Goal: Task Accomplishment & Management: Complete application form

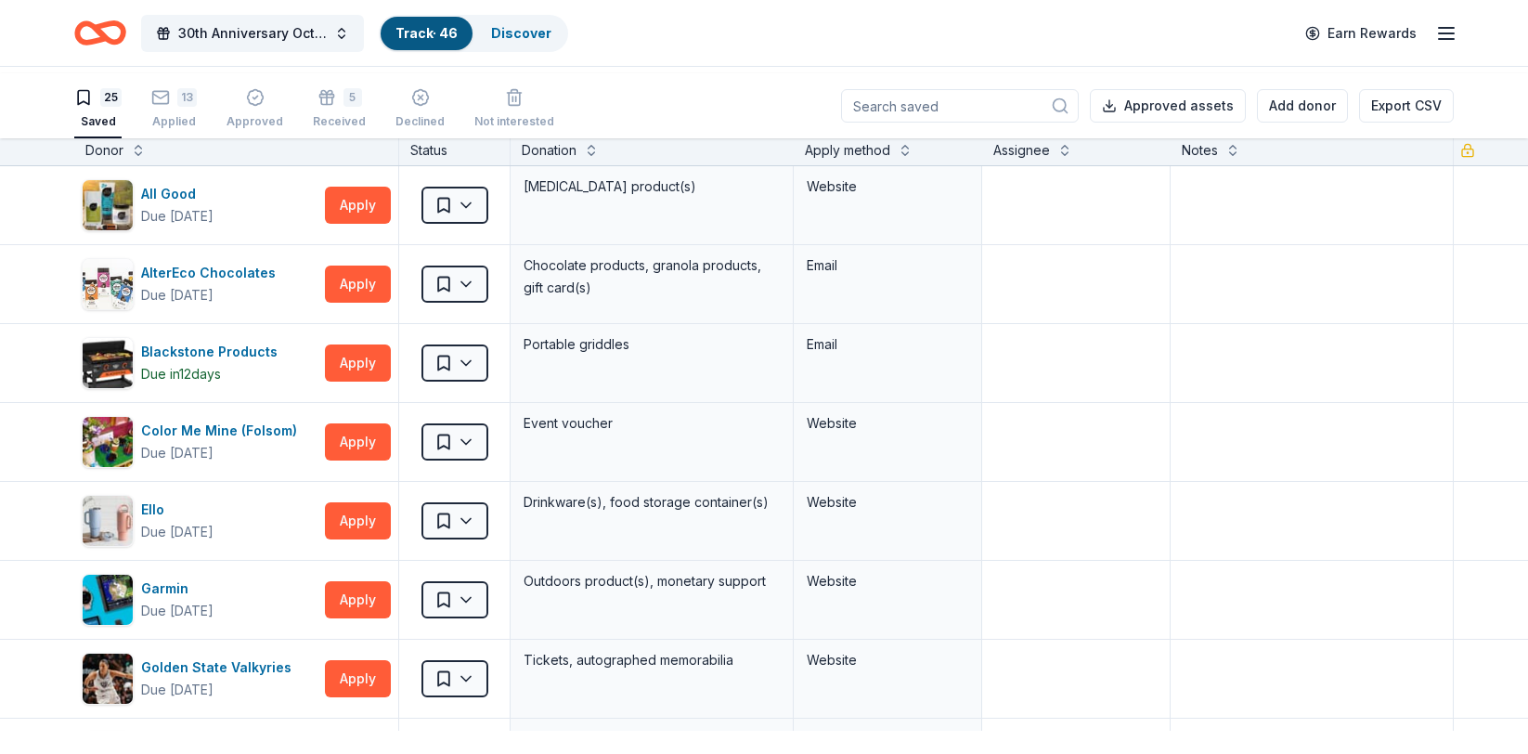
click at [123, 162] on div "Donor" at bounding box center [104, 150] width 38 height 22
click at [146, 158] on button at bounding box center [138, 148] width 15 height 19
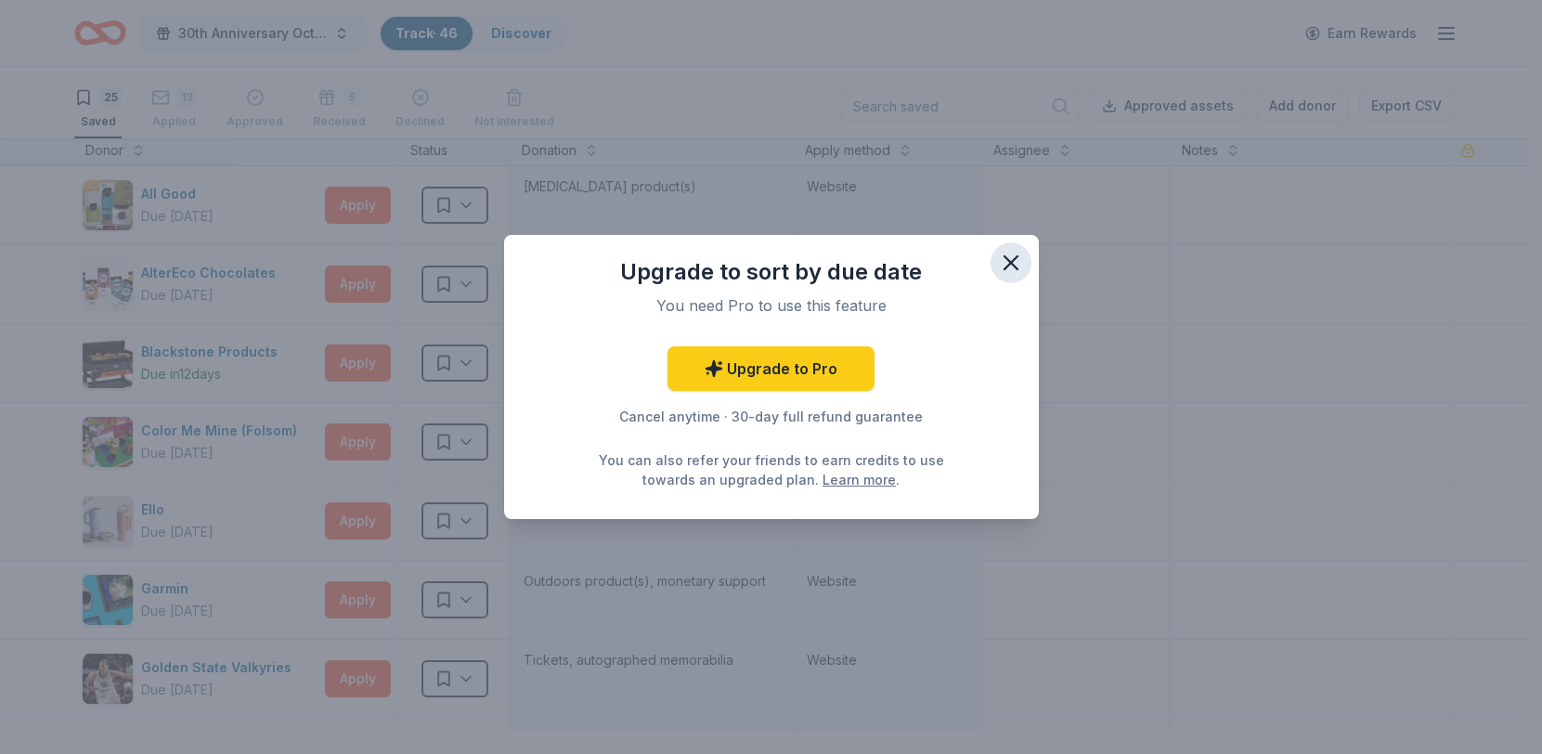
click at [1024, 250] on icon "button" at bounding box center [1011, 263] width 26 height 26
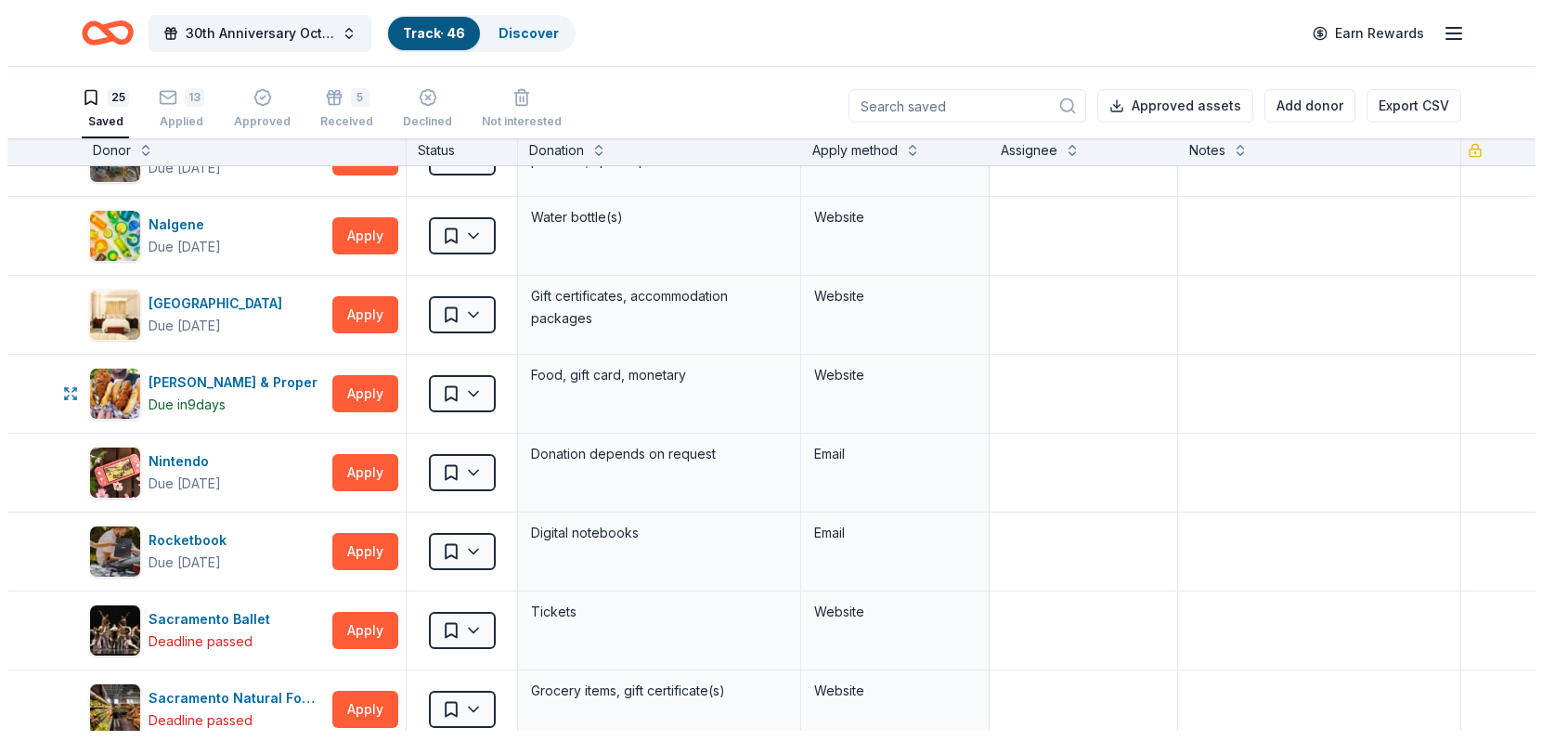
scroll to position [990, 0]
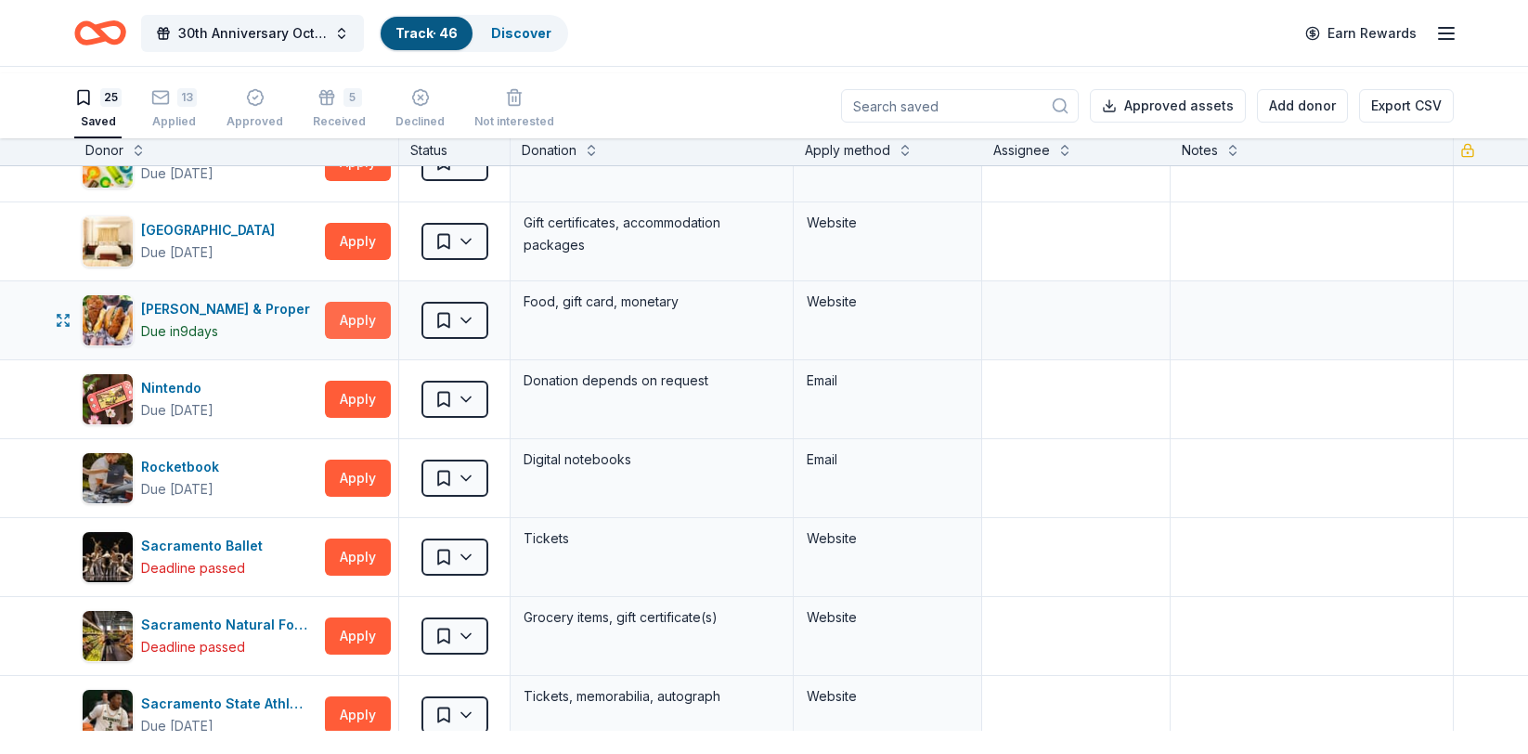
click at [339, 339] on button "Apply" at bounding box center [358, 320] width 66 height 37
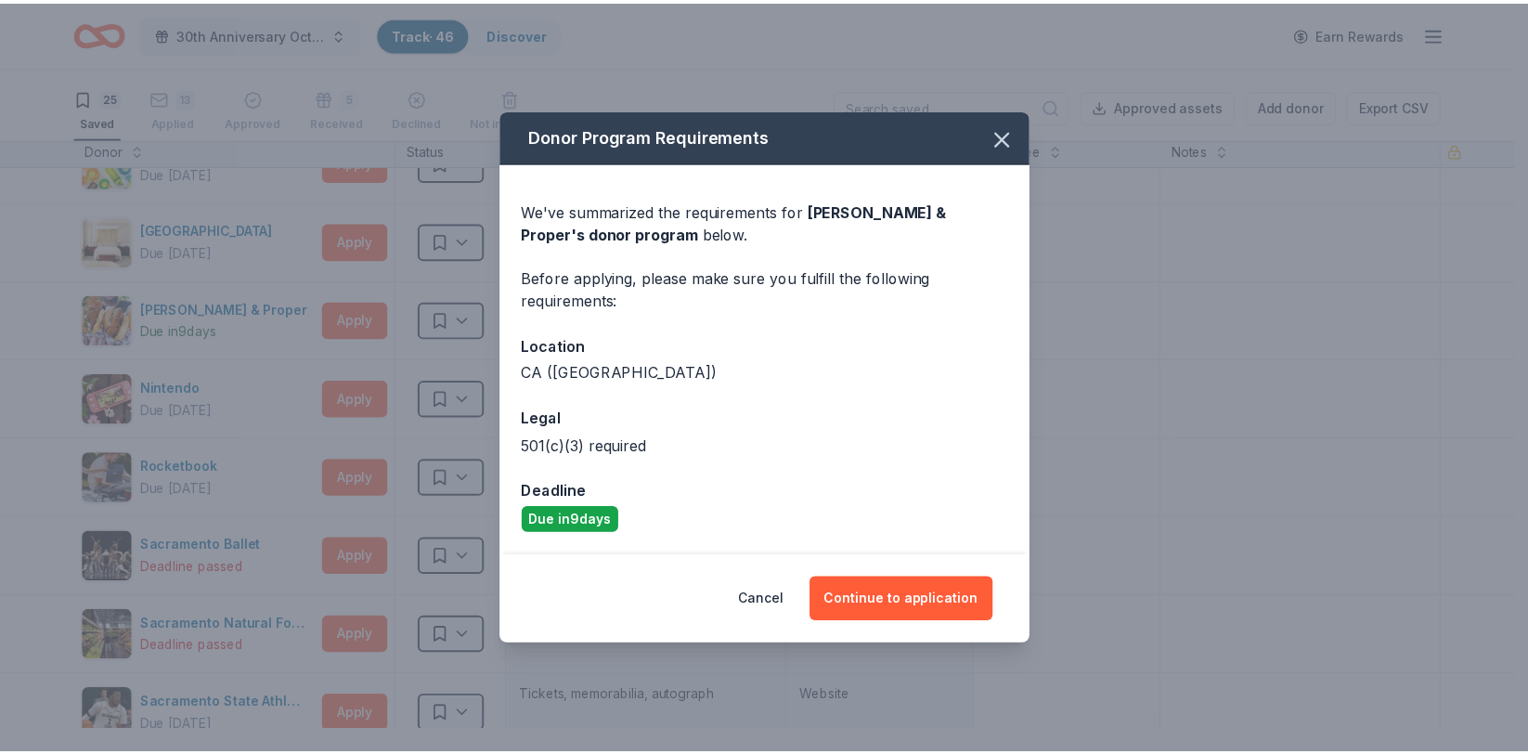
scroll to position [23, 0]
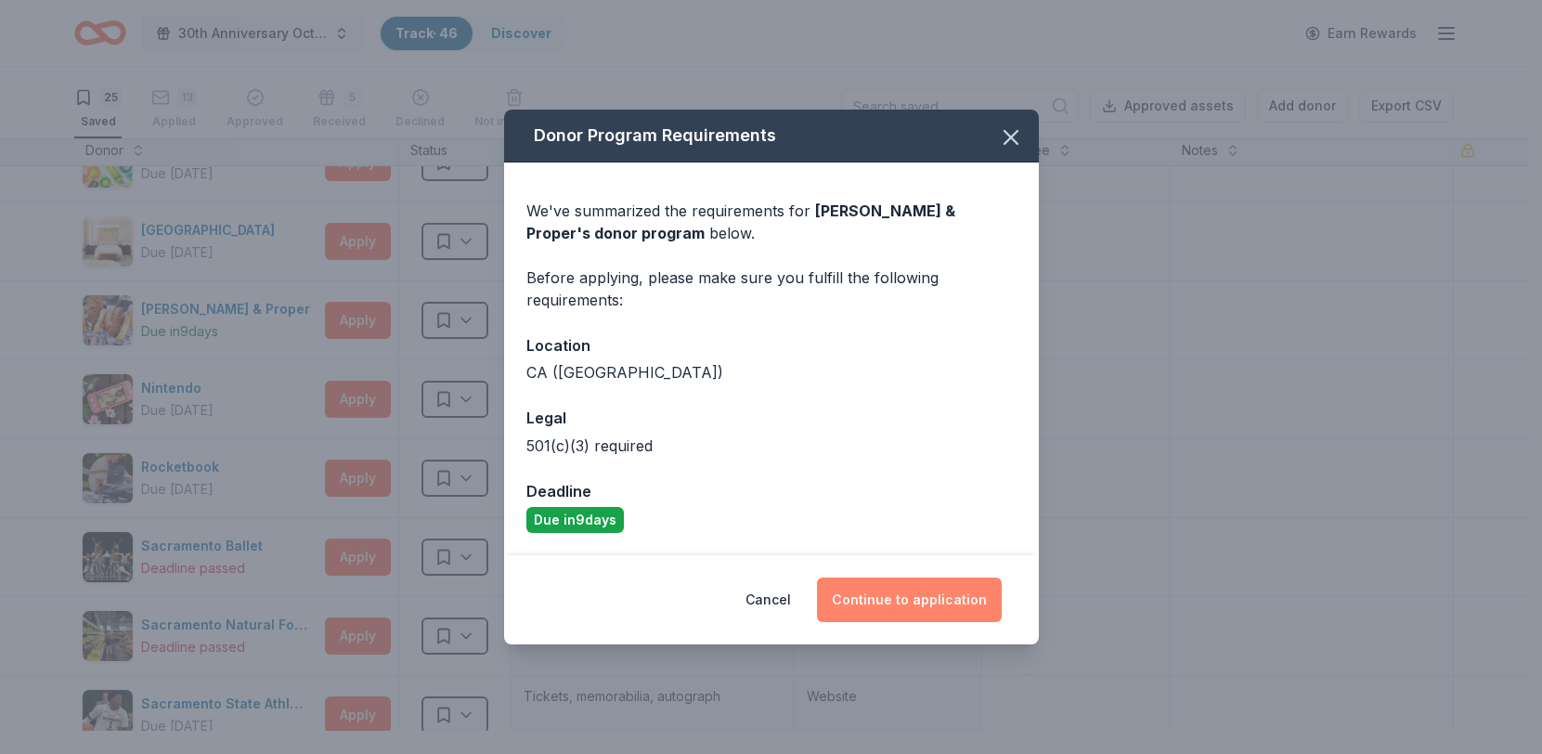
click at [850, 622] on button "Continue to application" at bounding box center [909, 600] width 185 height 45
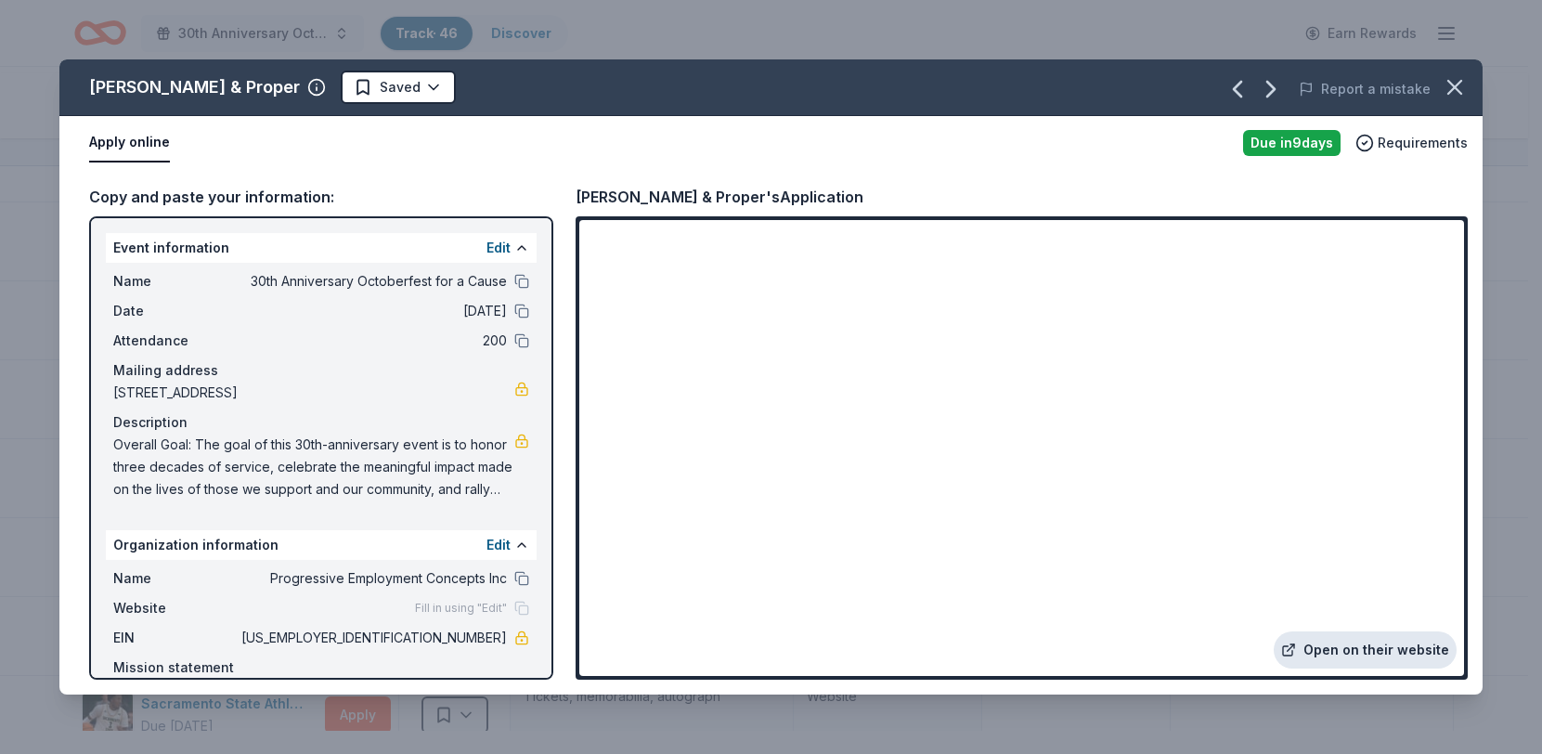
click at [1314, 638] on link "Open on their website" at bounding box center [1365, 649] width 183 height 37
click at [379, 121] on html "30th Anniversary Octoberfest for a Cause Track · 46 Discover Earn Rewards 25 Sa…" at bounding box center [771, 377] width 1542 height 754
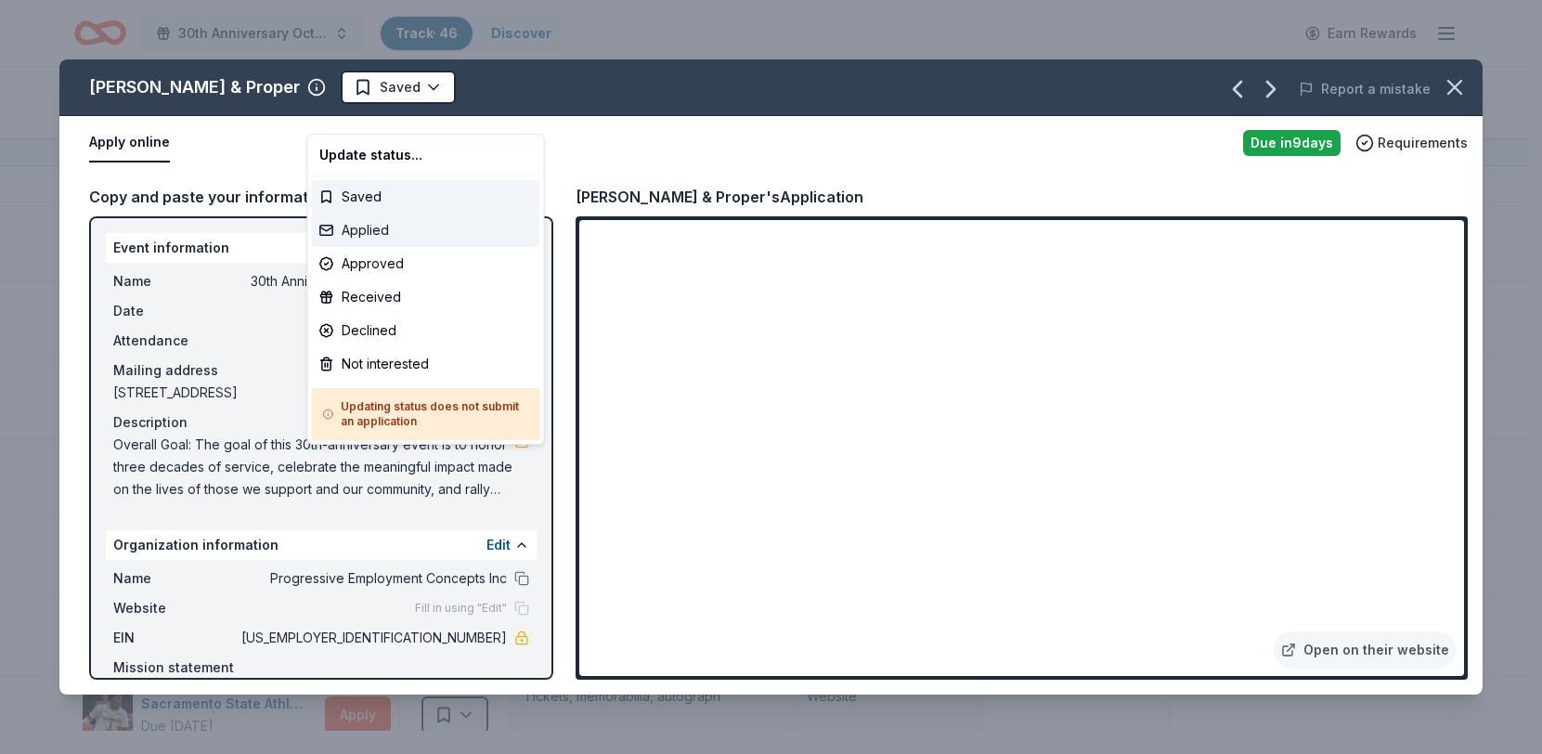
click at [369, 247] on div "Applied" at bounding box center [426, 230] width 228 height 33
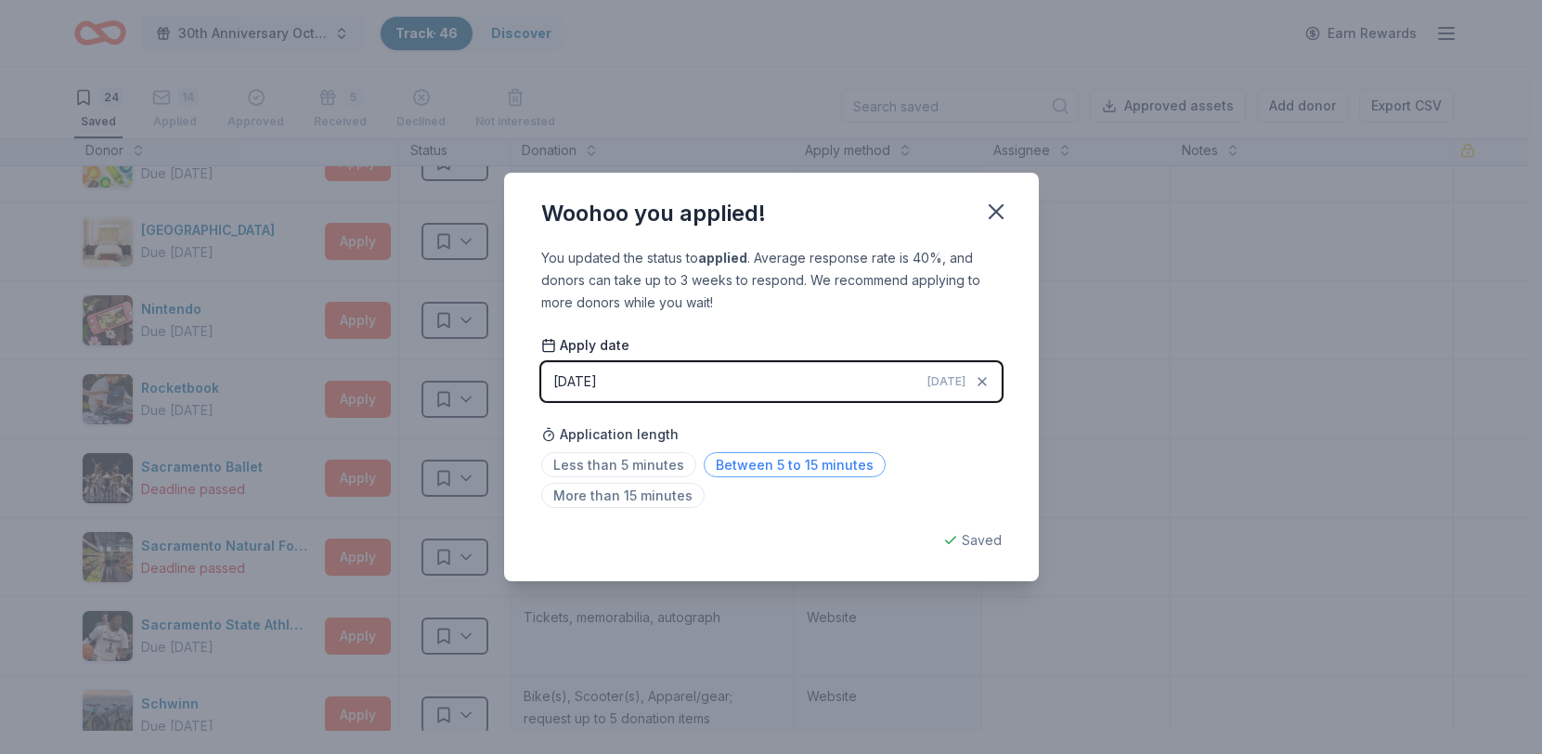
click at [841, 477] on span "Between 5 to 15 minutes" at bounding box center [795, 464] width 182 height 25
click at [1009, 199] on icon "button" at bounding box center [996, 212] width 26 height 26
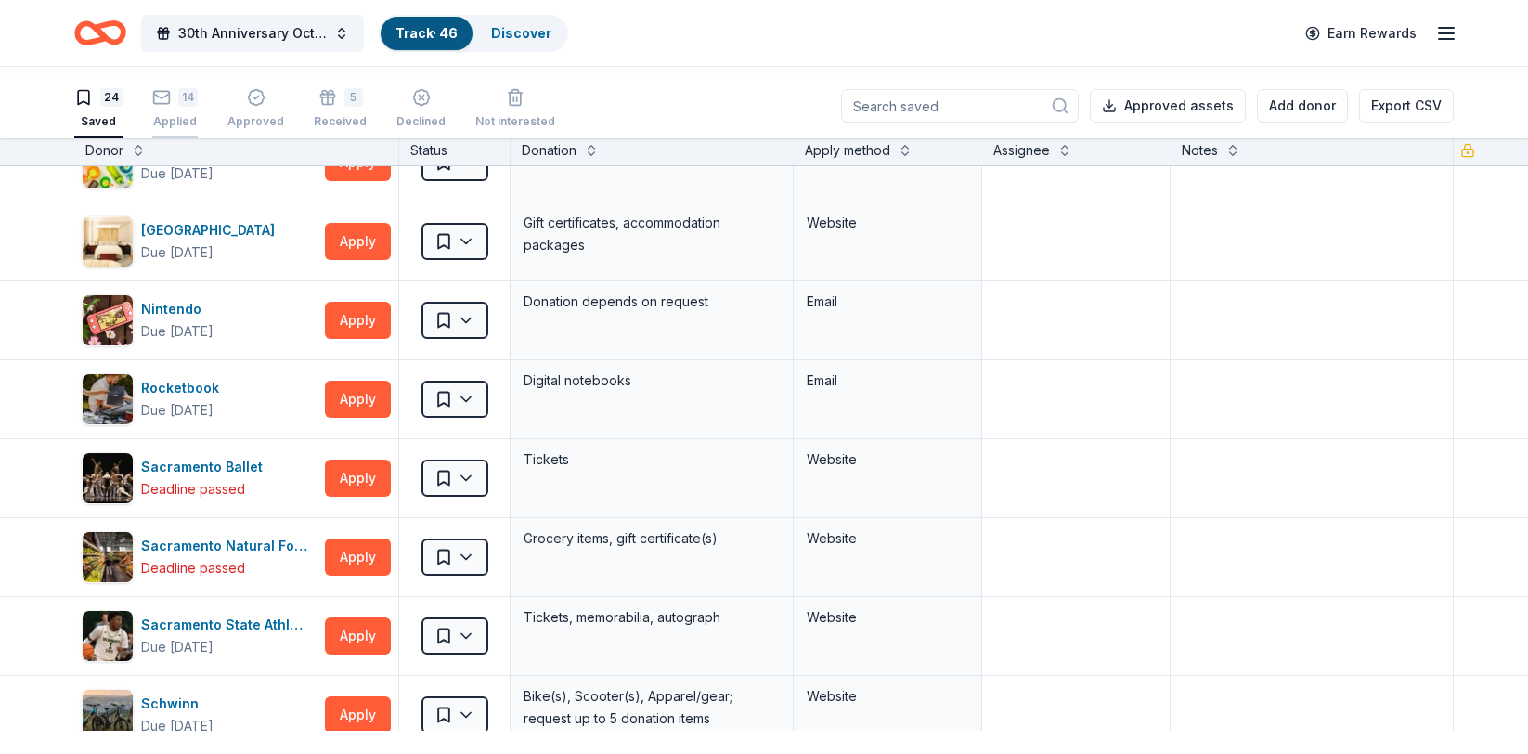
click at [198, 121] on div "14 Applied" at bounding box center [174, 108] width 45 height 41
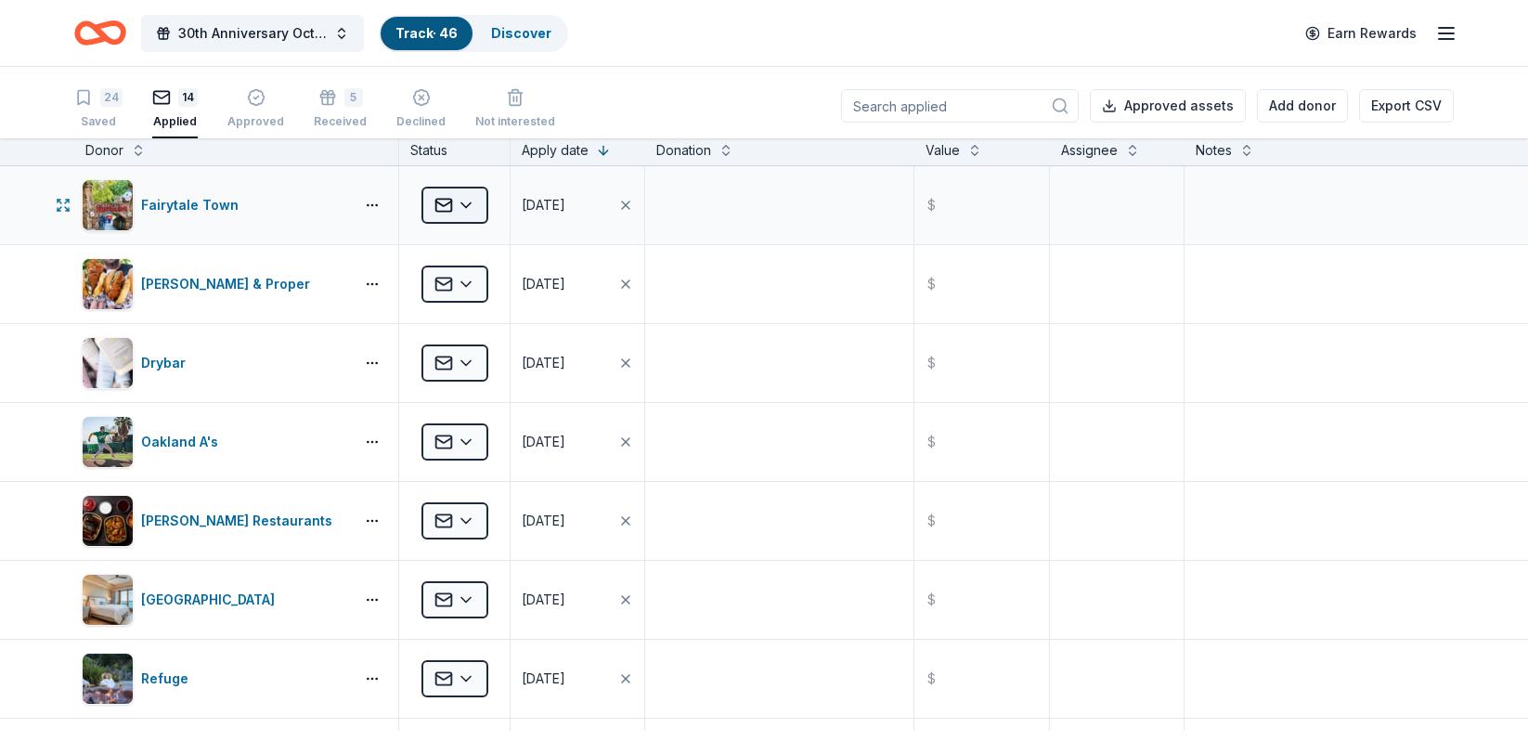
click at [490, 273] on html "30th Anniversary Octoberfest for a Cause Track · 46 Discover Earn Rewards 24 Sa…" at bounding box center [764, 377] width 1528 height 754
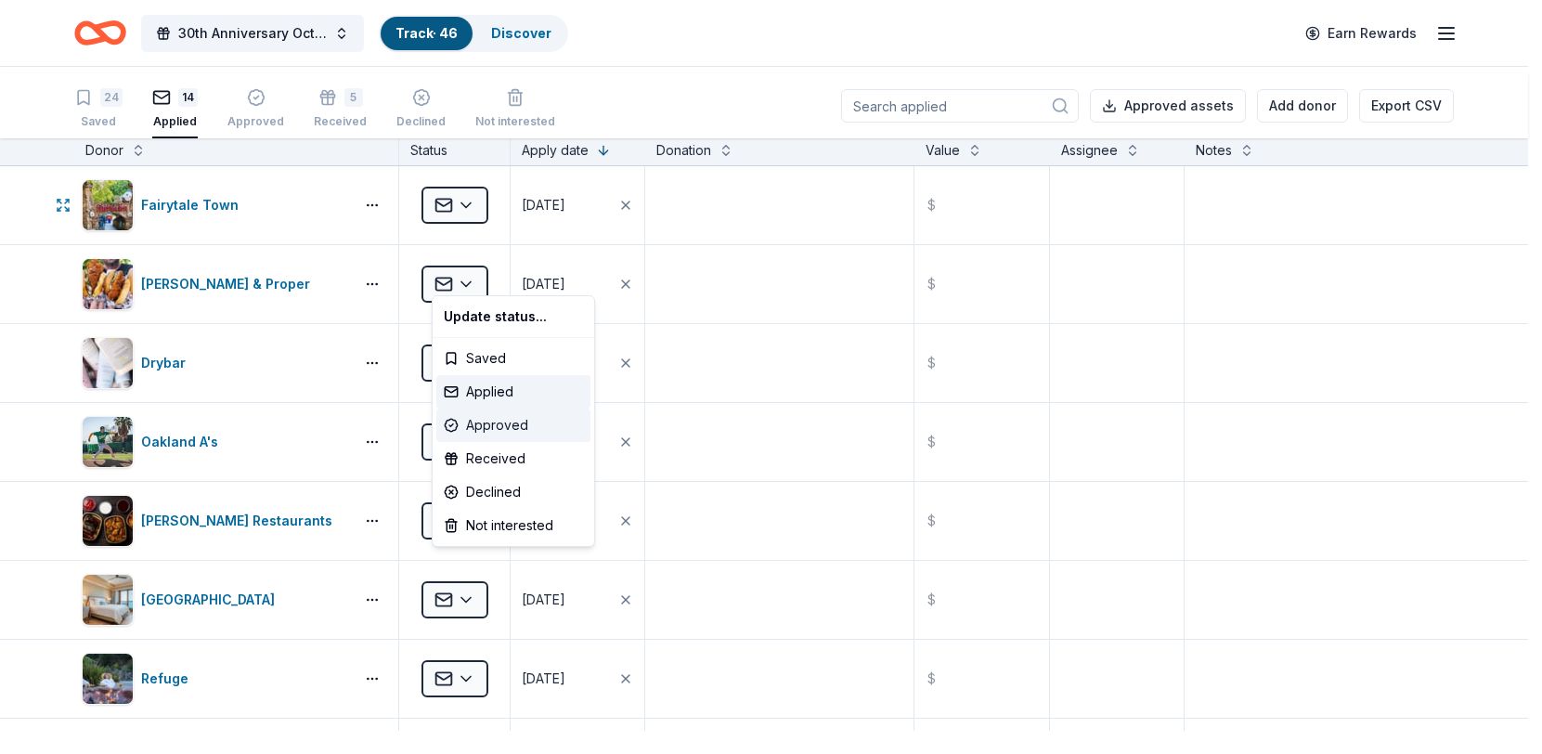
click at [485, 442] on div "Approved" at bounding box center [513, 425] width 154 height 33
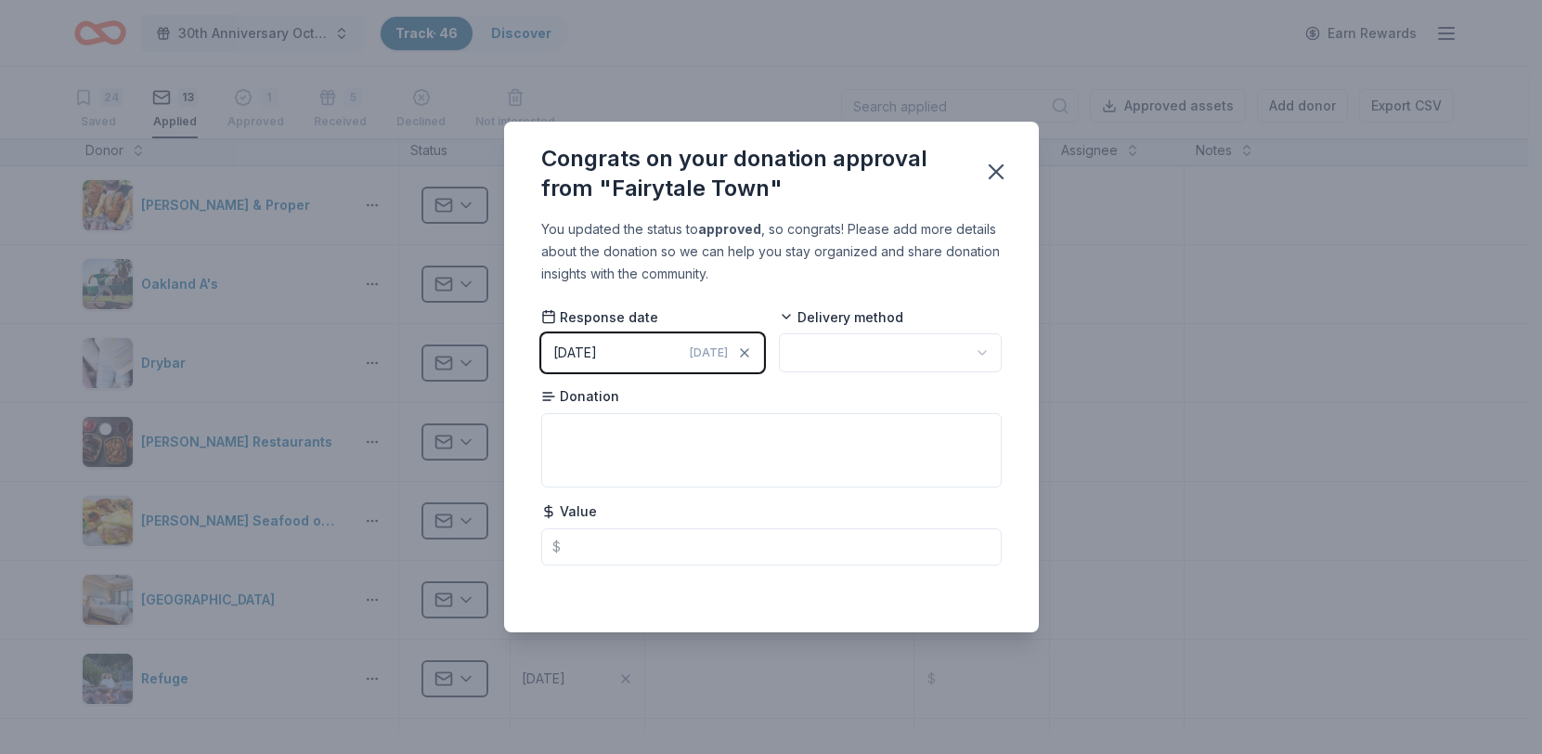
click at [986, 359] on html "30th Anniversary Octoberfest for a Cause Track · 46 Discover Earn Rewards 24 Sa…" at bounding box center [771, 377] width 1542 height 754
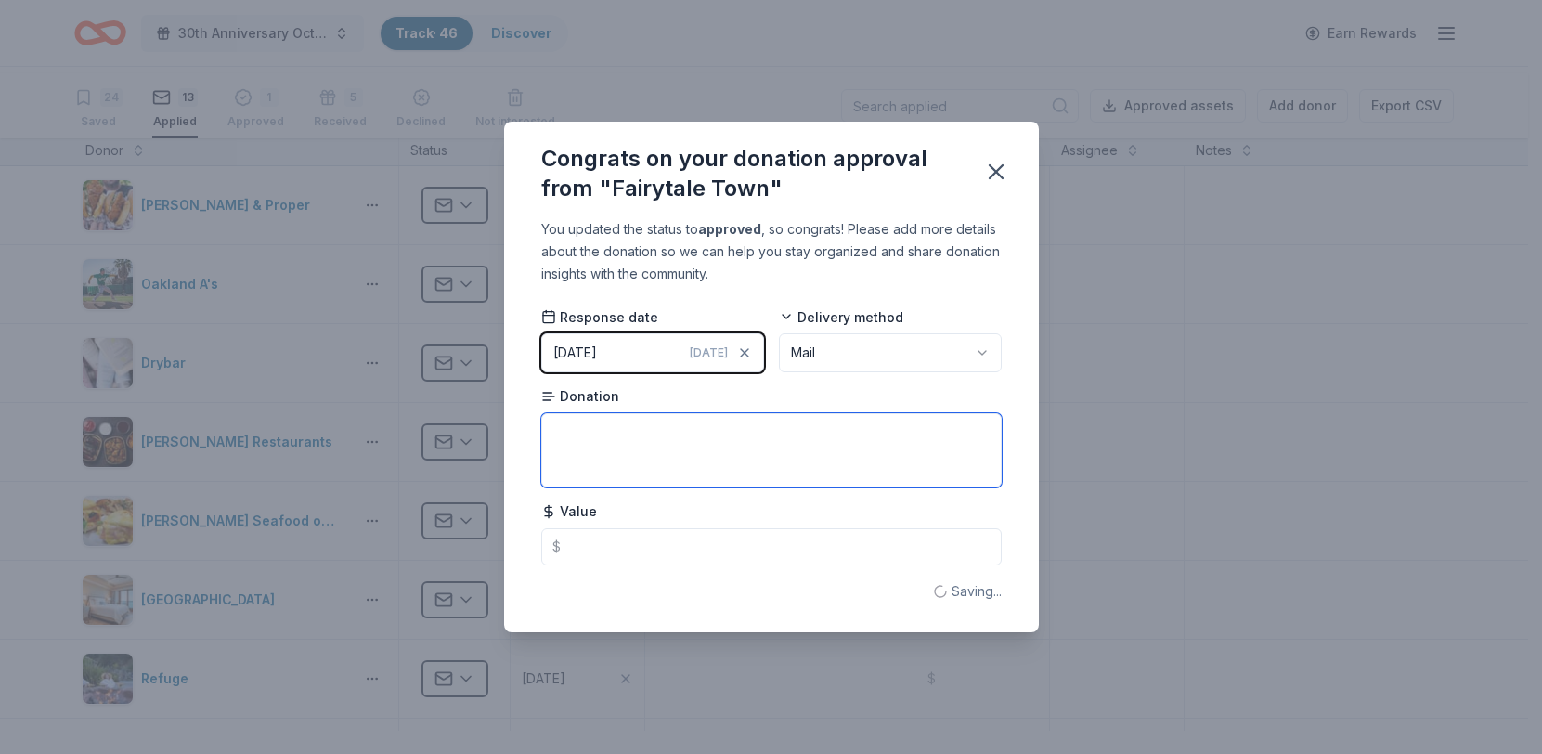
click at [805, 480] on textarea at bounding box center [771, 450] width 461 height 74
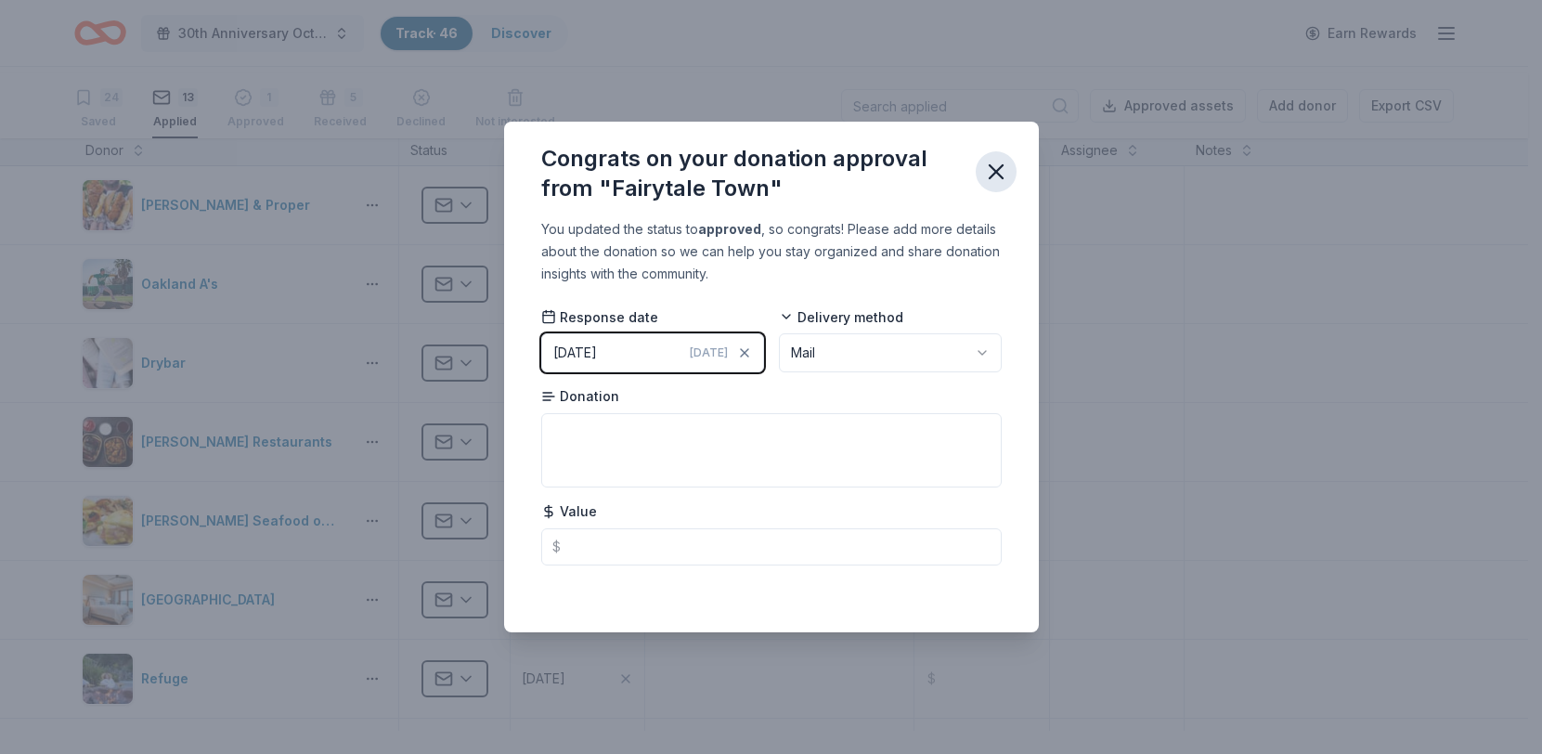
click at [1009, 159] on icon "button" at bounding box center [996, 172] width 26 height 26
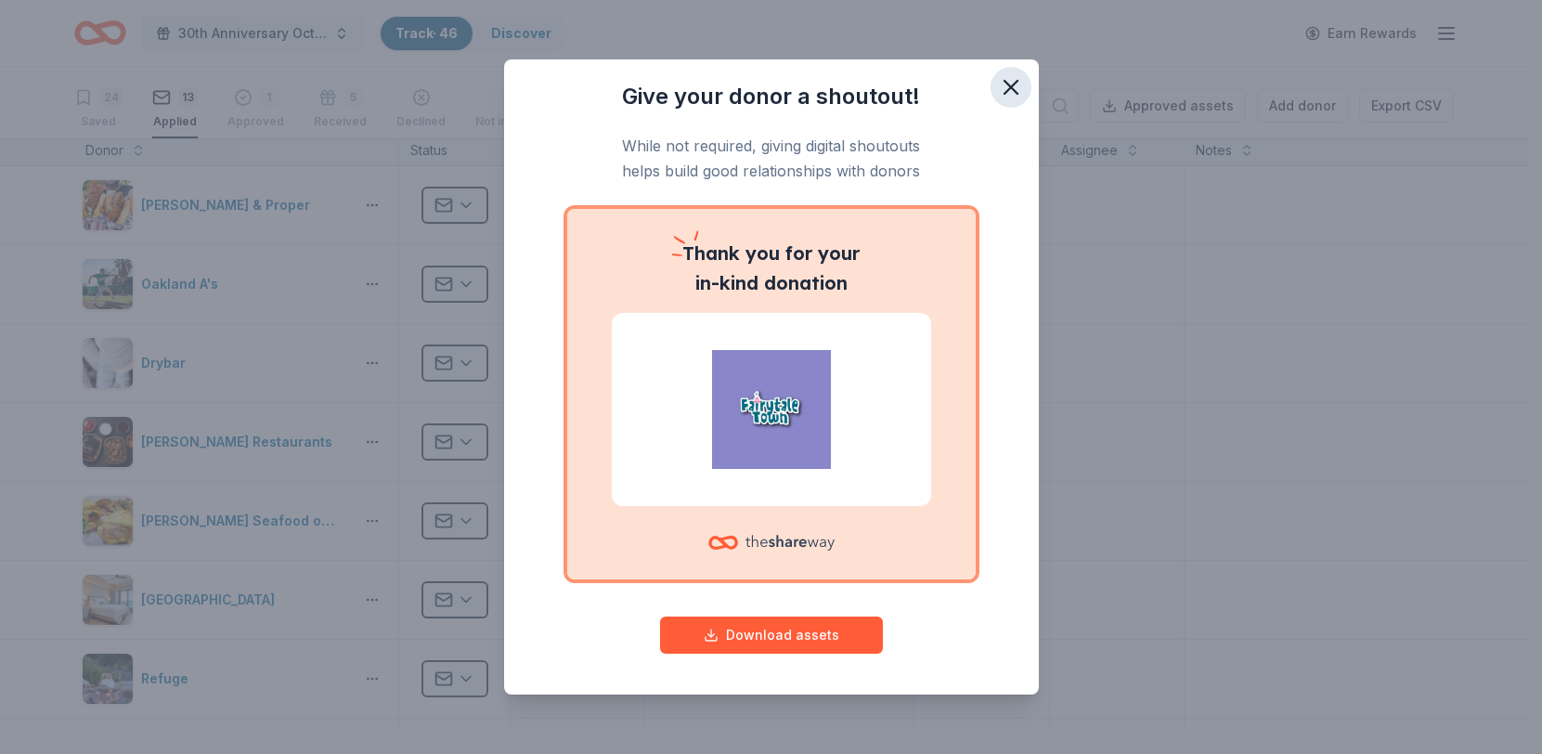
click at [1024, 86] on icon "button" at bounding box center [1011, 87] width 26 height 26
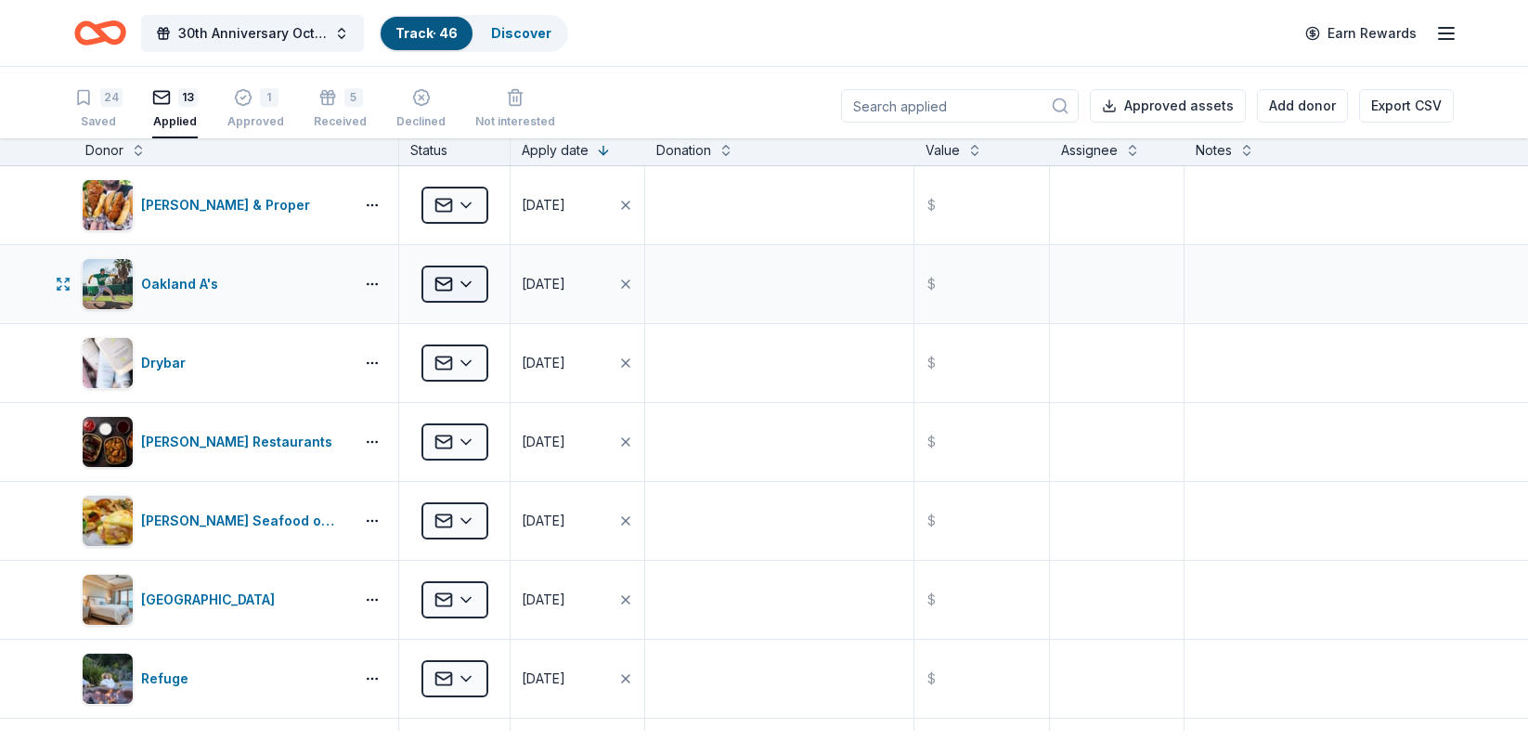
click at [489, 350] on html "30th Anniversary Octoberfest for a Cause Track · 46 Discover Earn Rewards 24 Sa…" at bounding box center [764, 377] width 1528 height 754
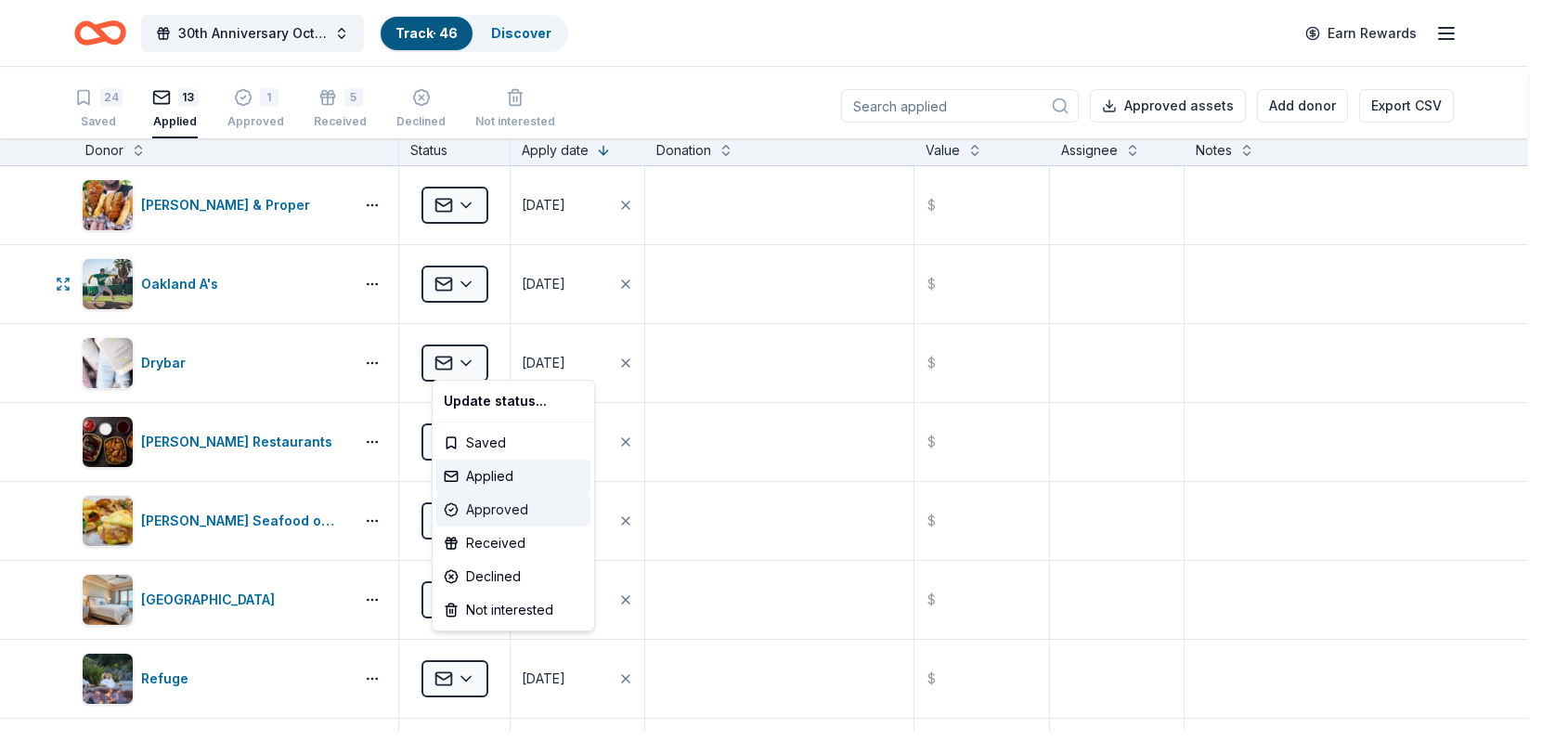
click at [474, 526] on div "Approved" at bounding box center [513, 509] width 154 height 33
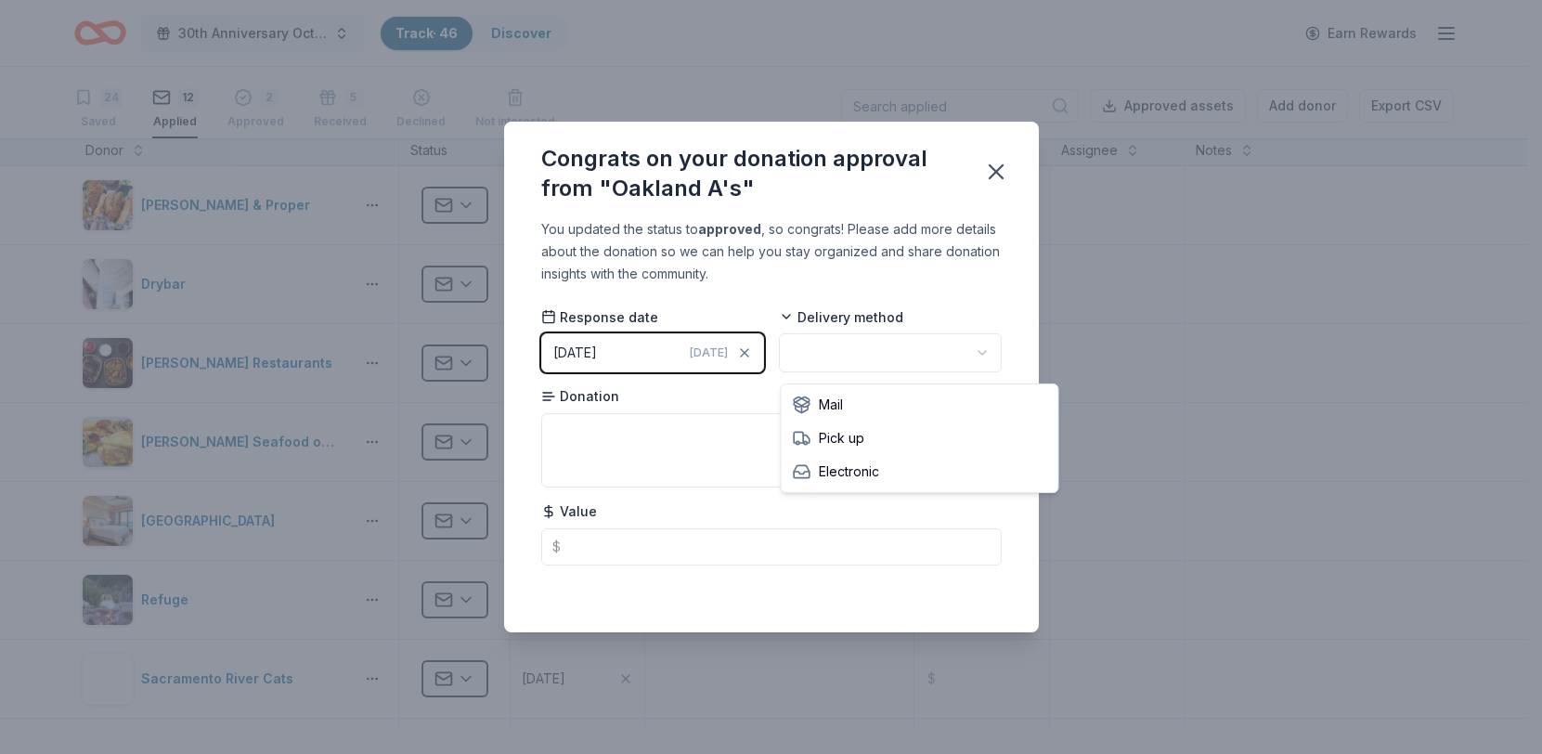
click at [962, 345] on html "30th Anniversary Octoberfest for a Cause Track · 46 Discover Earn Rewards 24 Sa…" at bounding box center [771, 377] width 1542 height 754
click at [1009, 159] on icon "button" at bounding box center [996, 172] width 26 height 26
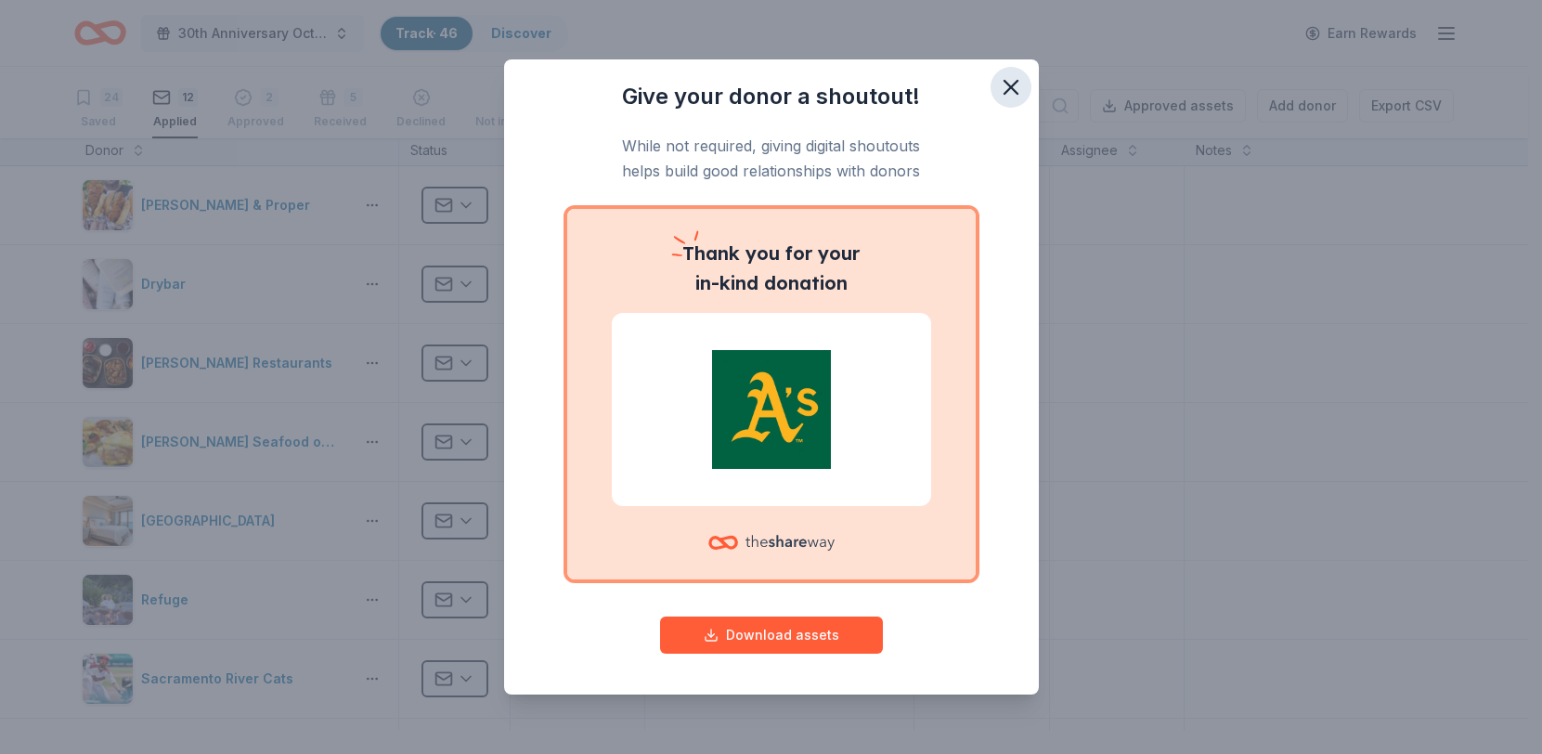
click at [1024, 96] on icon "button" at bounding box center [1011, 87] width 26 height 26
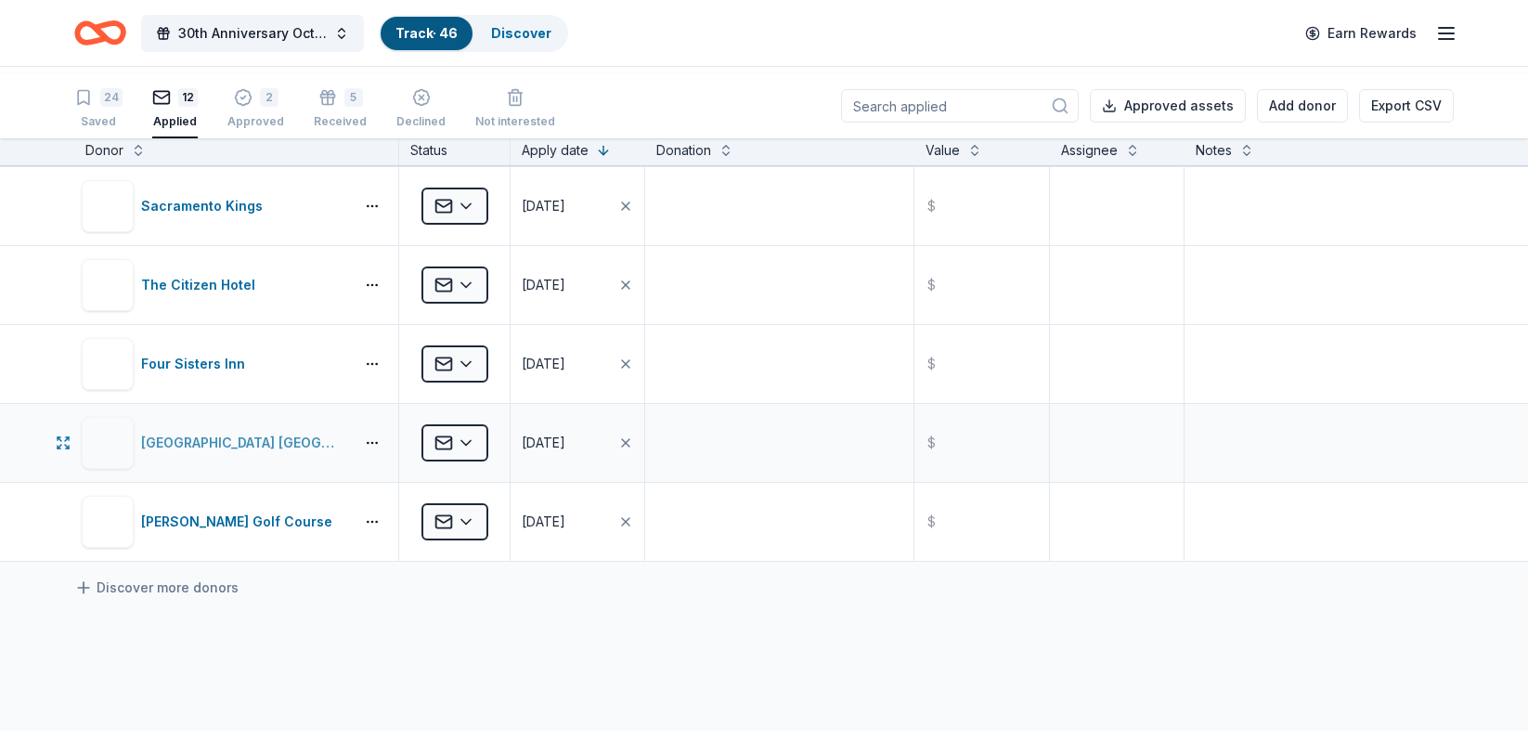
scroll to position [555, 0]
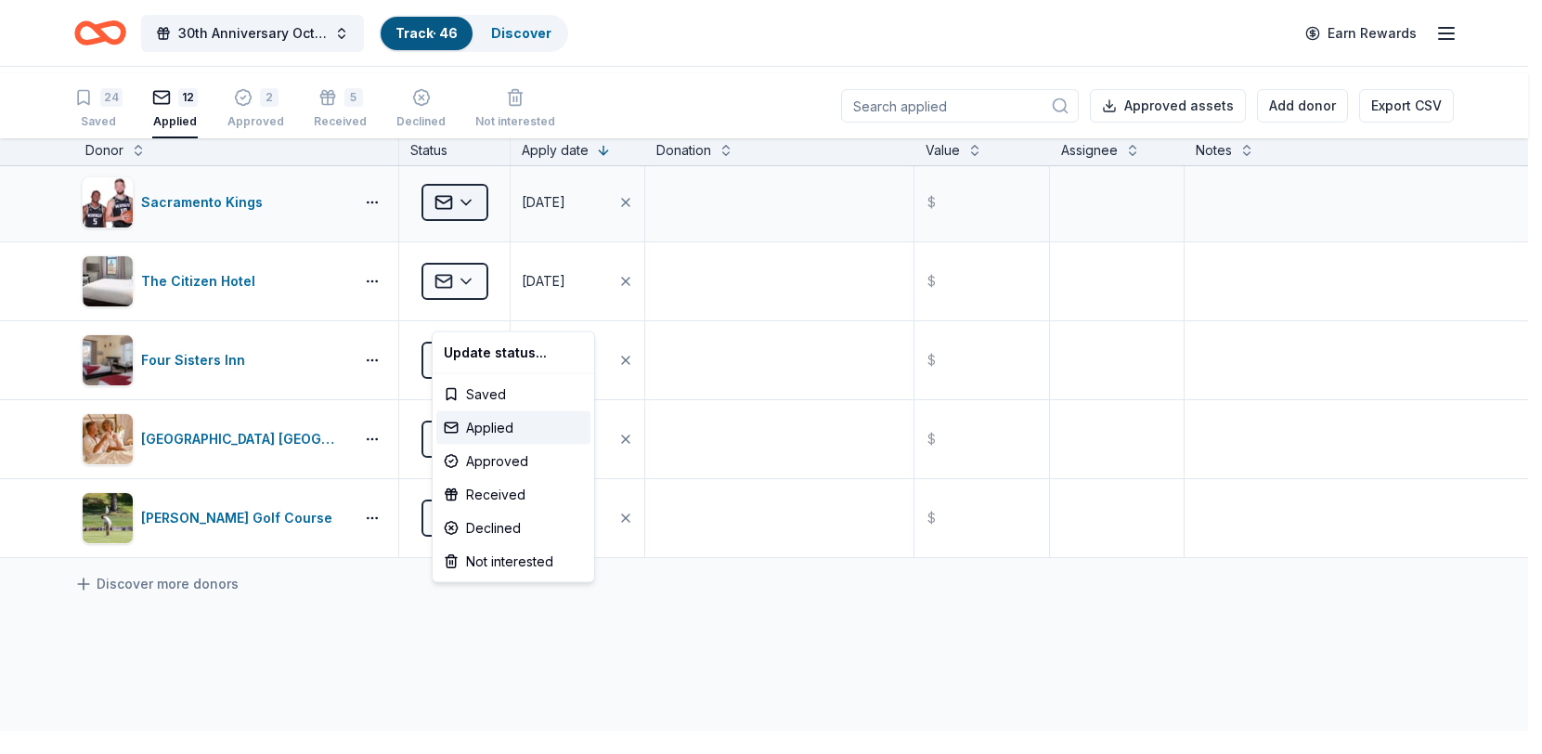
click at [473, 305] on html "30th Anniversary Octoberfest for a Cause Track · 46 Discover Earn Rewards 24 Sa…" at bounding box center [771, 377] width 1542 height 754
click at [462, 545] on div "Declined" at bounding box center [513, 528] width 154 height 33
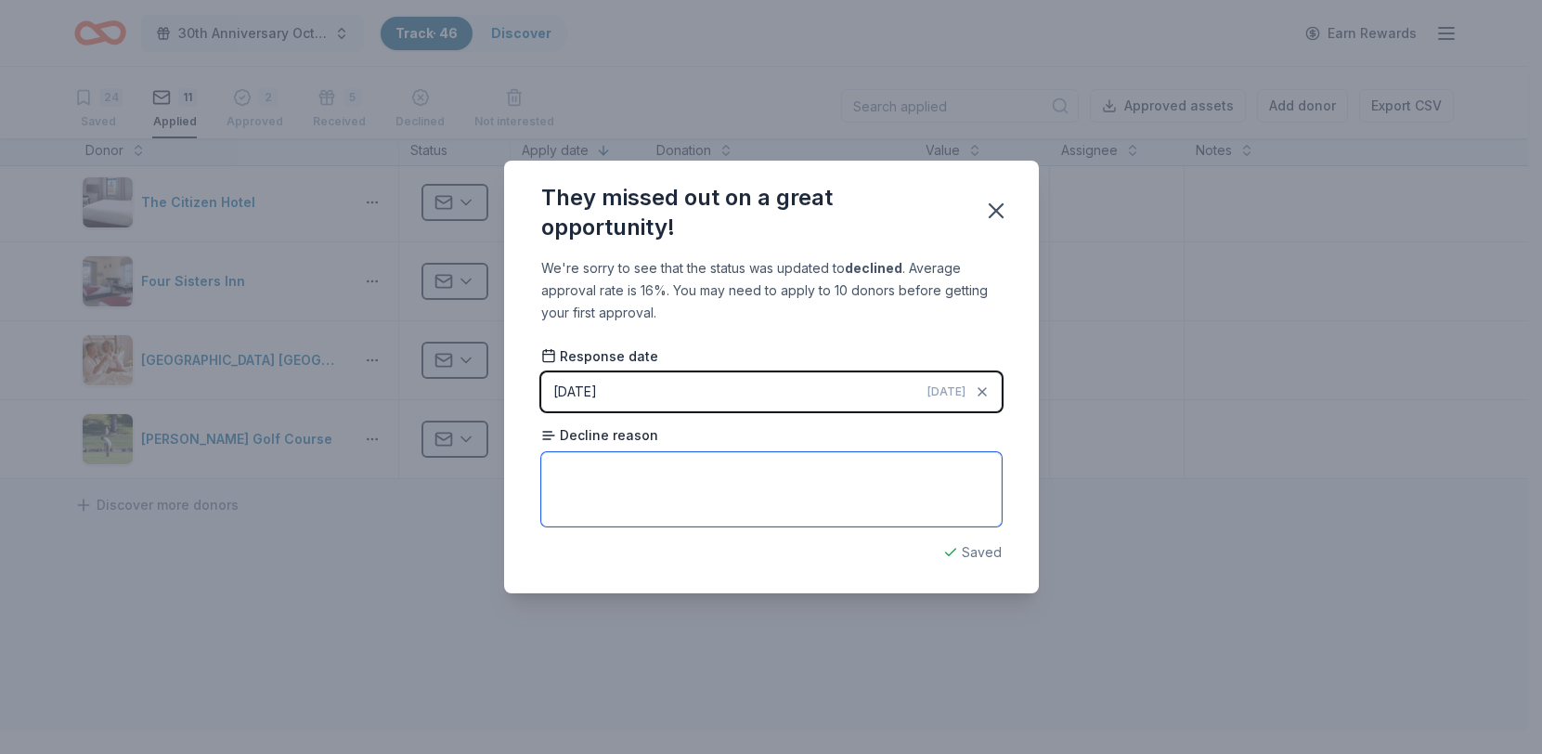
click at [814, 515] on textarea at bounding box center [771, 489] width 461 height 74
type textarea "Does not gift outside of season"
click at [1009, 198] on icon "button" at bounding box center [996, 211] width 26 height 26
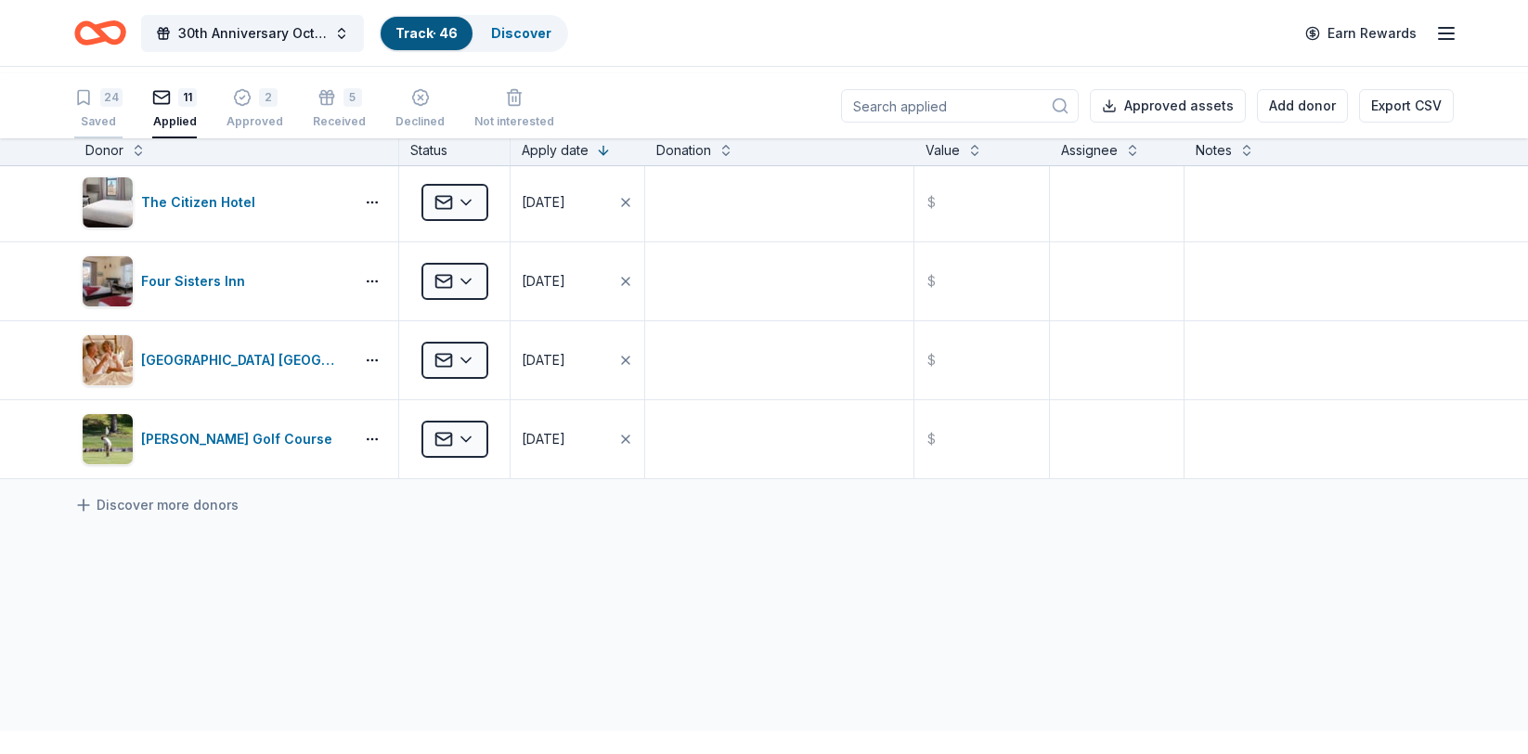
click at [118, 122] on div "24 Saved" at bounding box center [98, 108] width 48 height 41
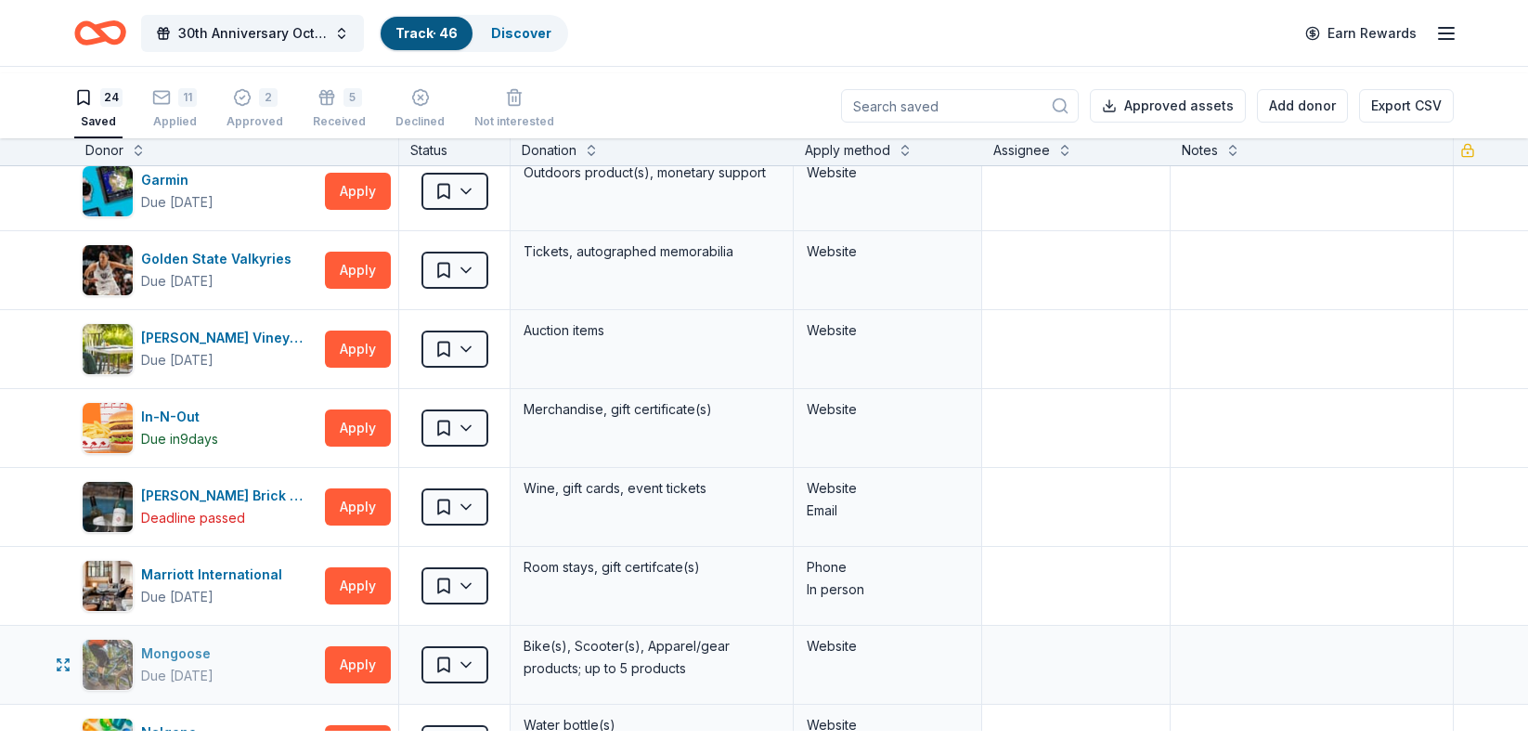
scroll to position [374, 0]
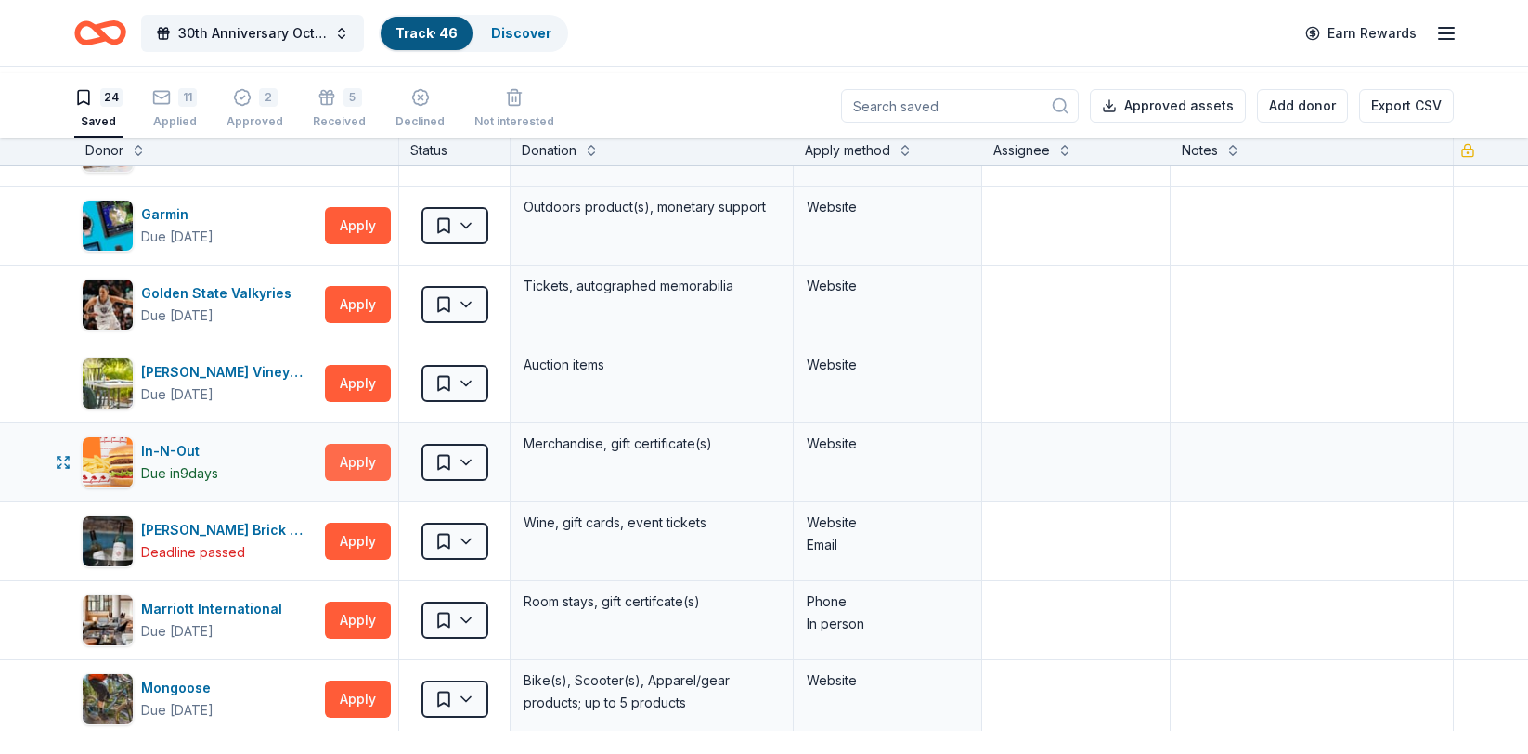
click at [355, 481] on button "Apply" at bounding box center [358, 462] width 66 height 37
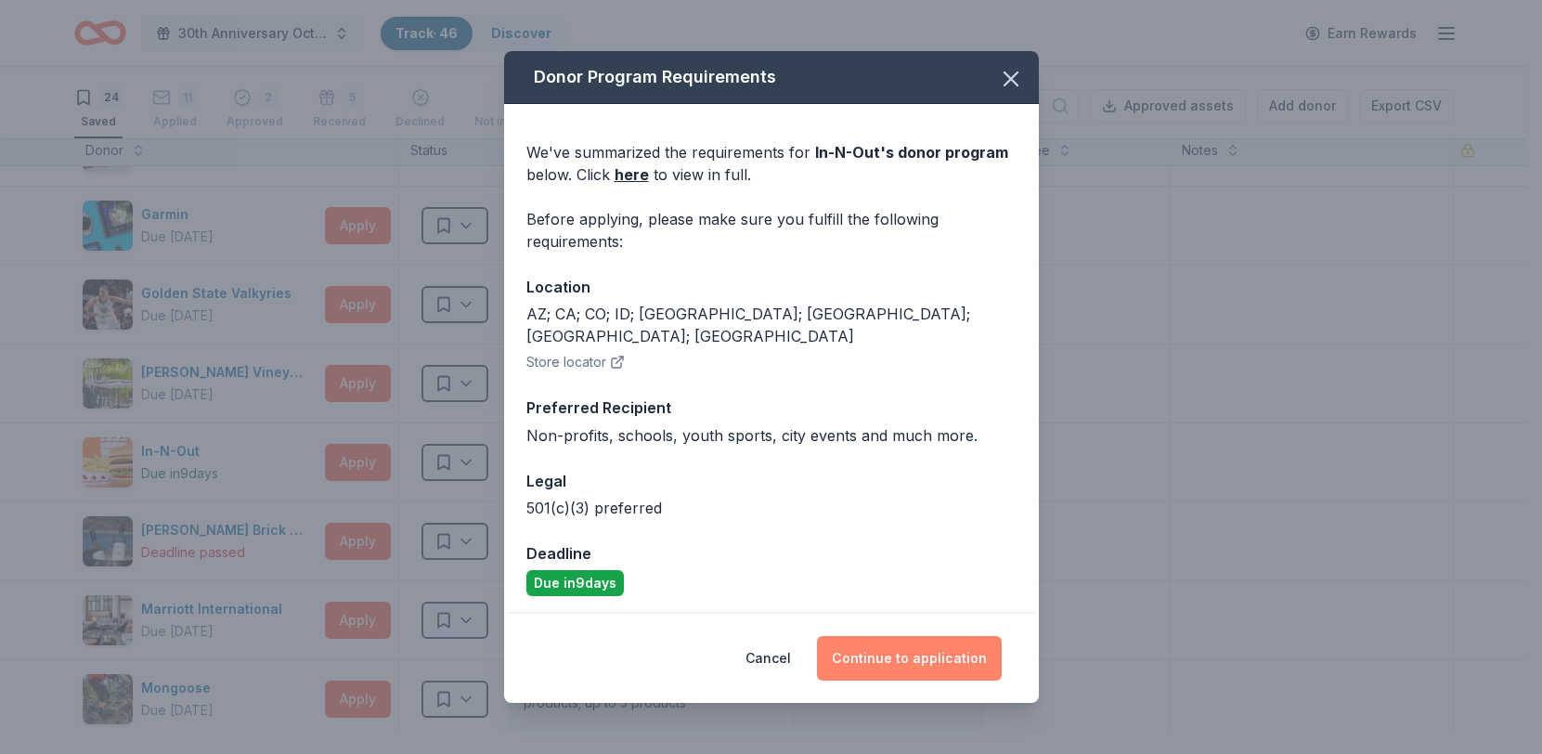
click at [875, 637] on button "Continue to application" at bounding box center [909, 658] width 185 height 45
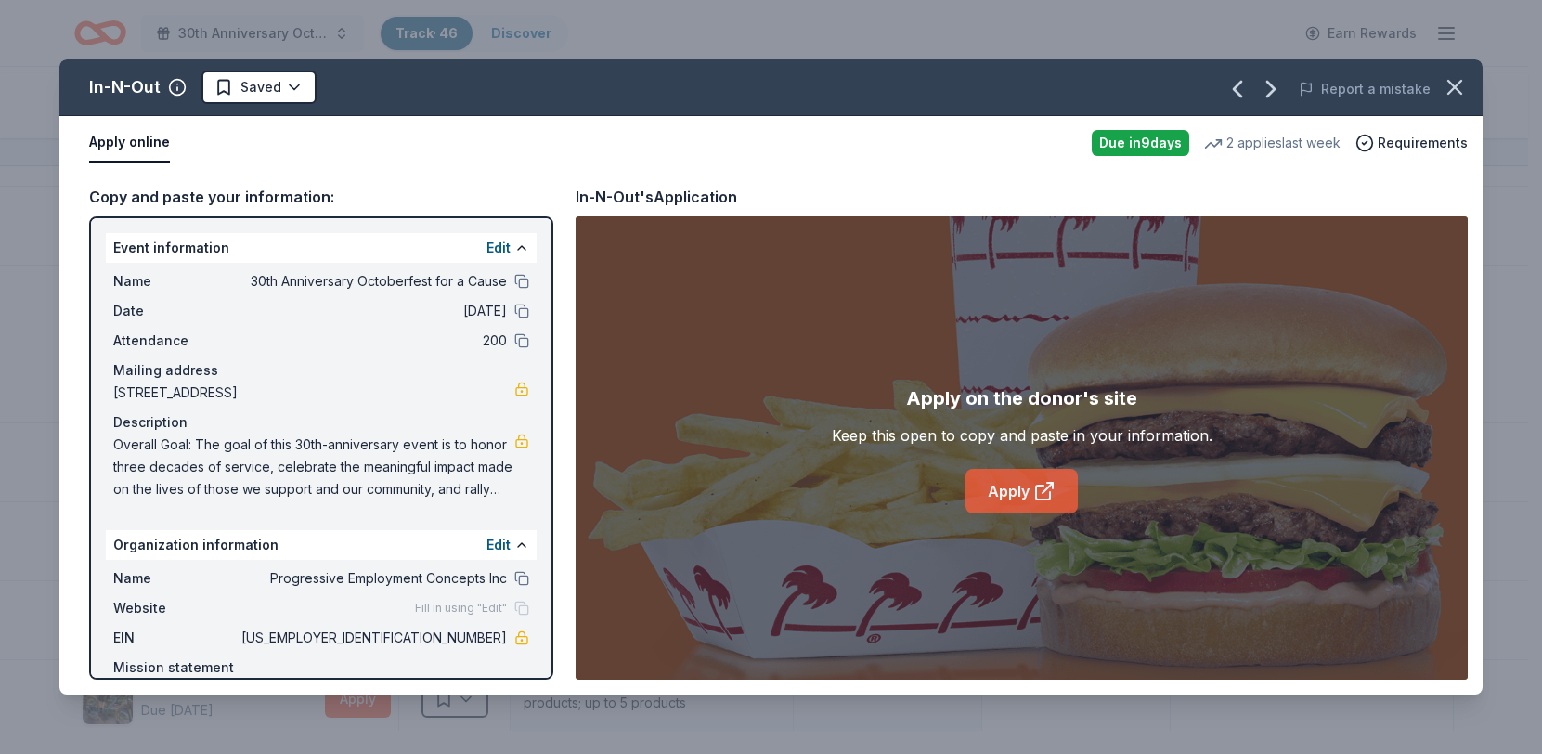
click at [1033, 513] on link "Apply" at bounding box center [1022, 491] width 112 height 45
click at [313, 106] on html "30th Anniversary Octoberfest for a Cause Track · 46 Discover Earn Rewards 24 Sa…" at bounding box center [771, 377] width 1542 height 754
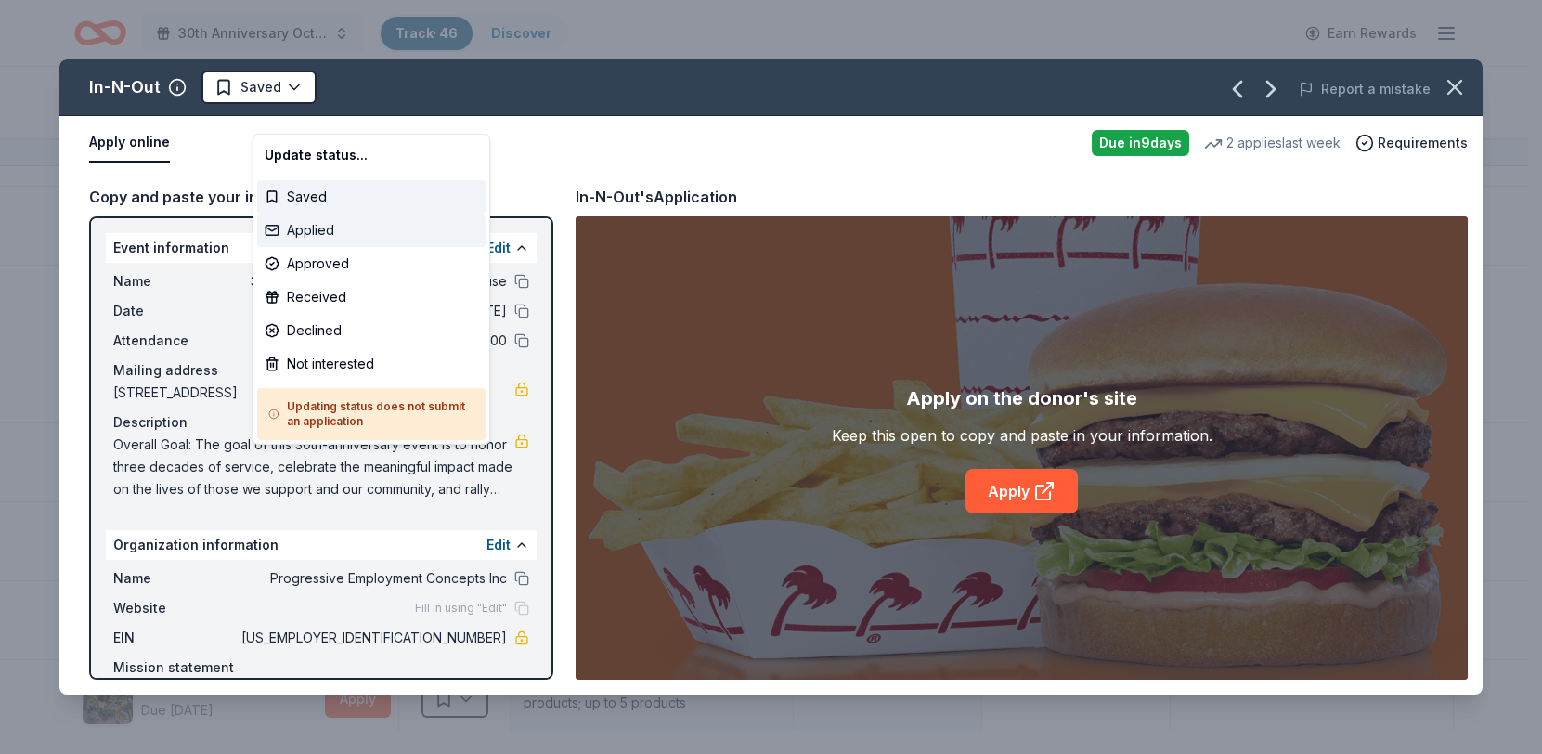
click at [294, 247] on div "Applied" at bounding box center [371, 230] width 228 height 33
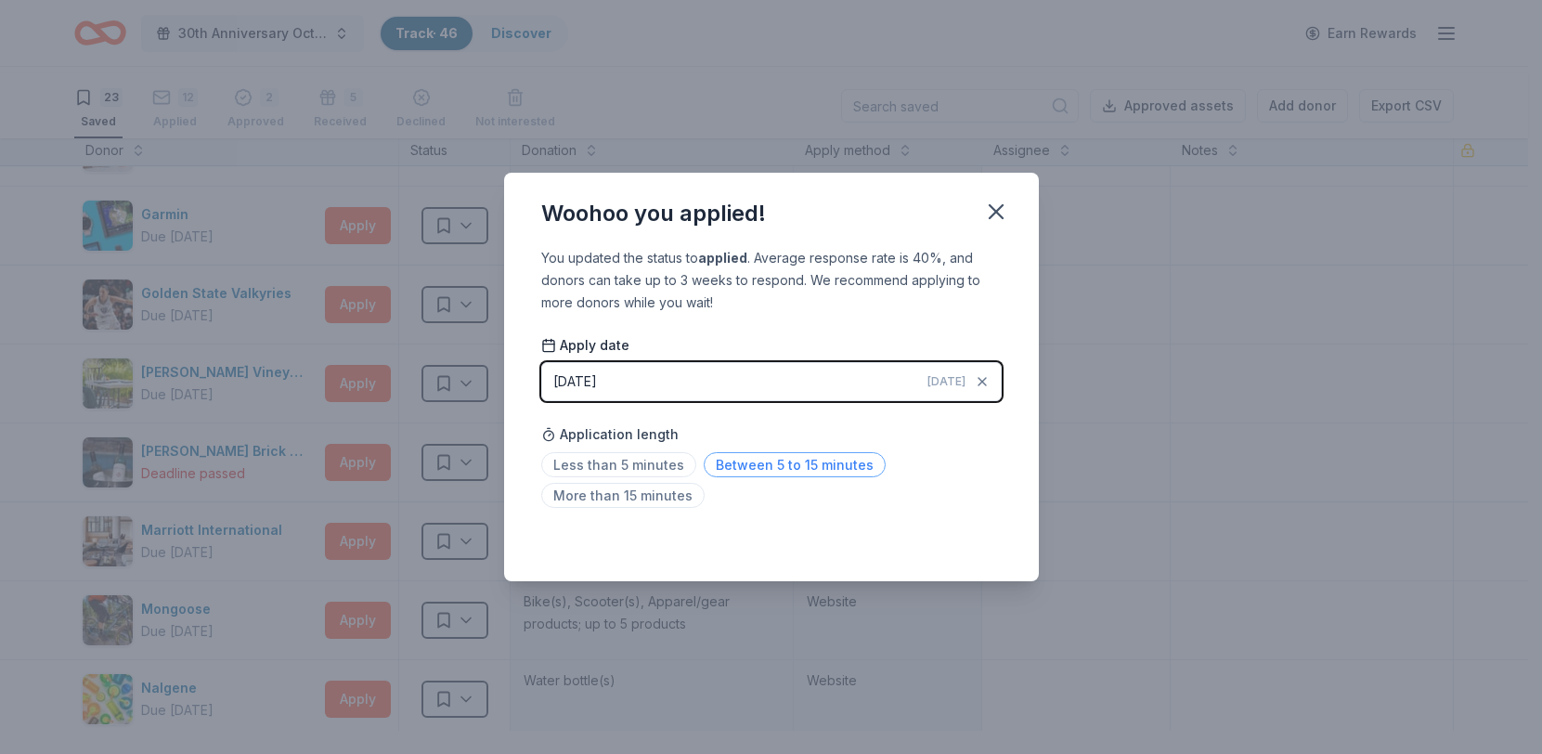
click at [807, 477] on span "Between 5 to 15 minutes" at bounding box center [795, 464] width 182 height 25
click at [1009, 199] on icon "button" at bounding box center [996, 212] width 26 height 26
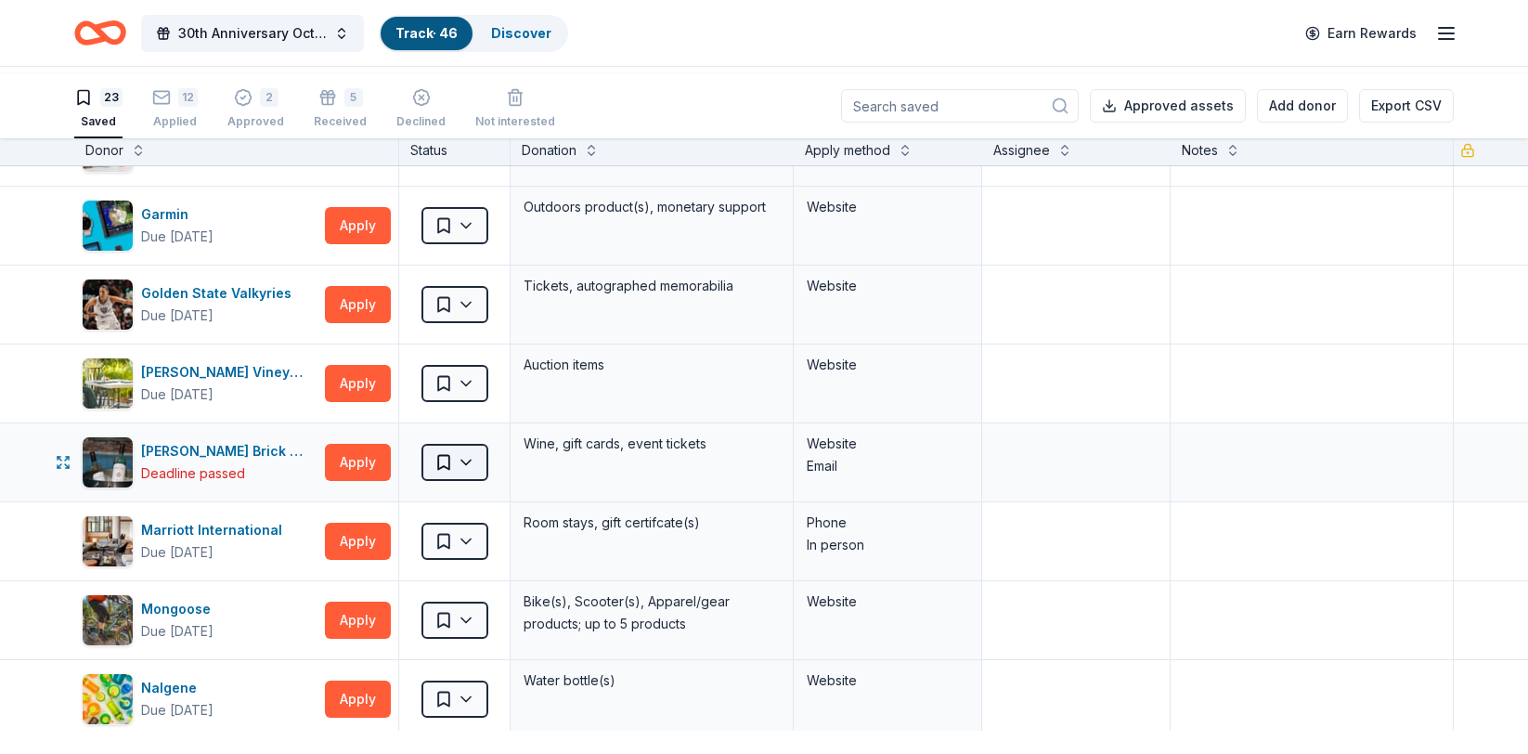
click at [481, 550] on html "30th Anniversary Octoberfest for a Cause Track · 46 Discover Earn Rewards 23 Sa…" at bounding box center [764, 377] width 1528 height 754
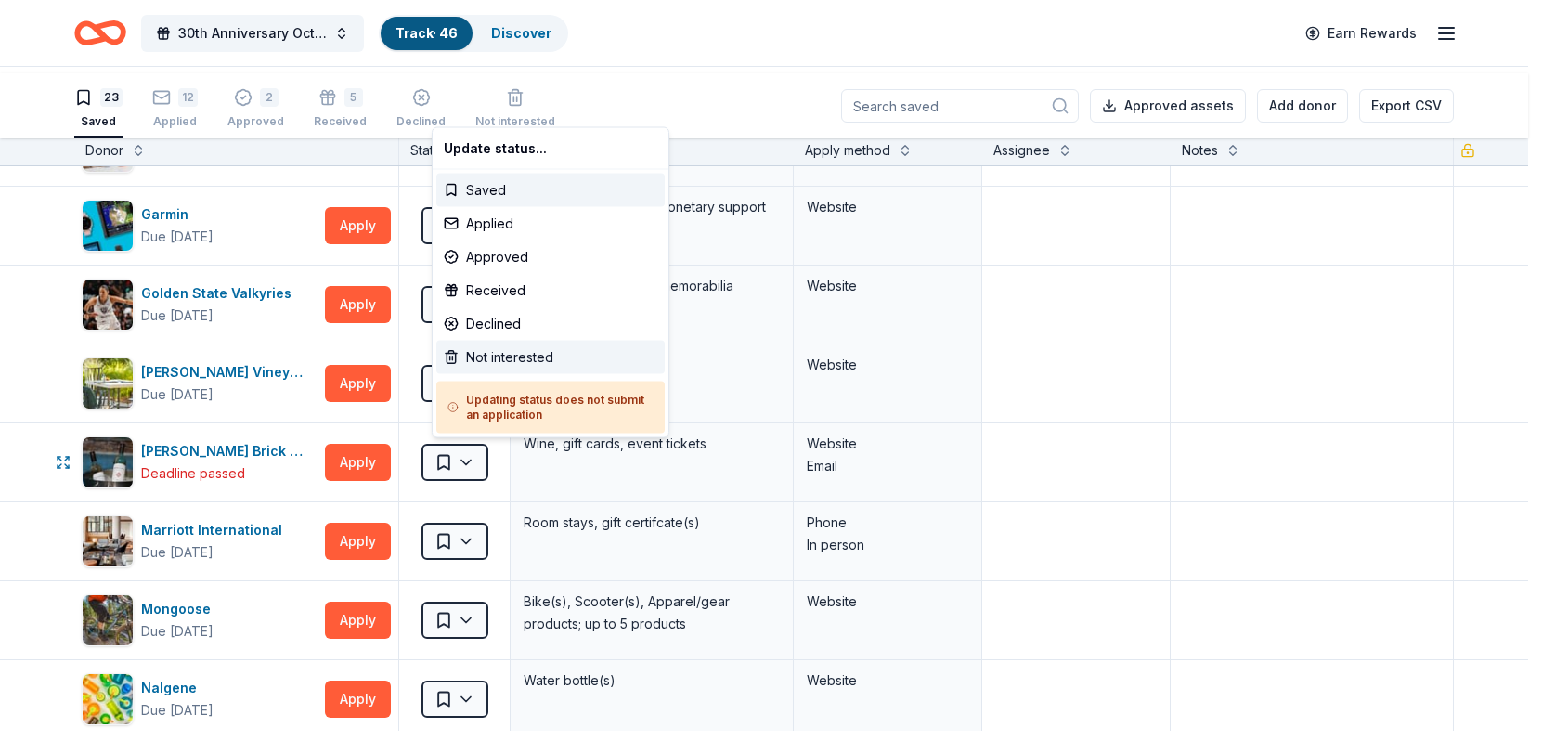
click at [475, 374] on div "Not interested" at bounding box center [550, 357] width 228 height 33
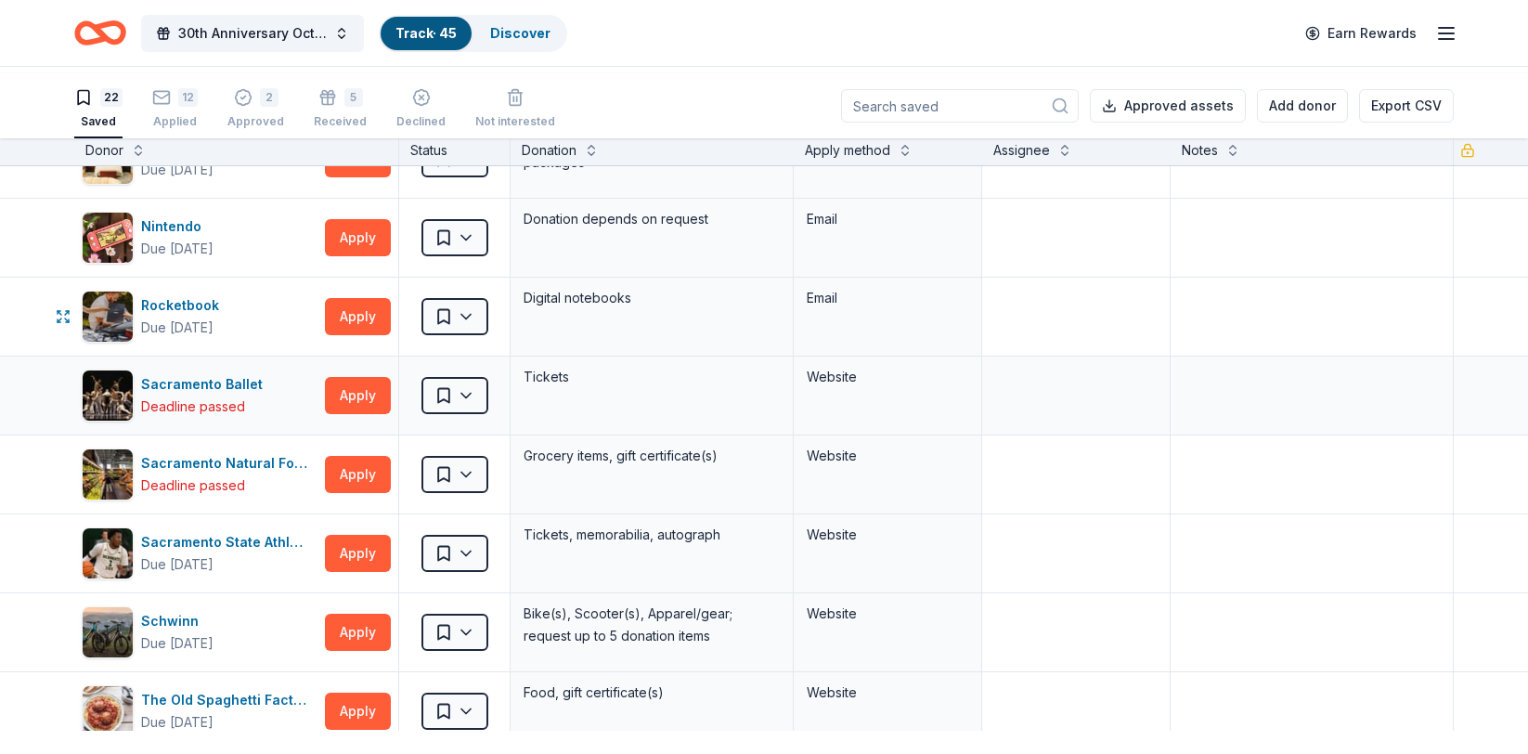
scroll to position [915, 0]
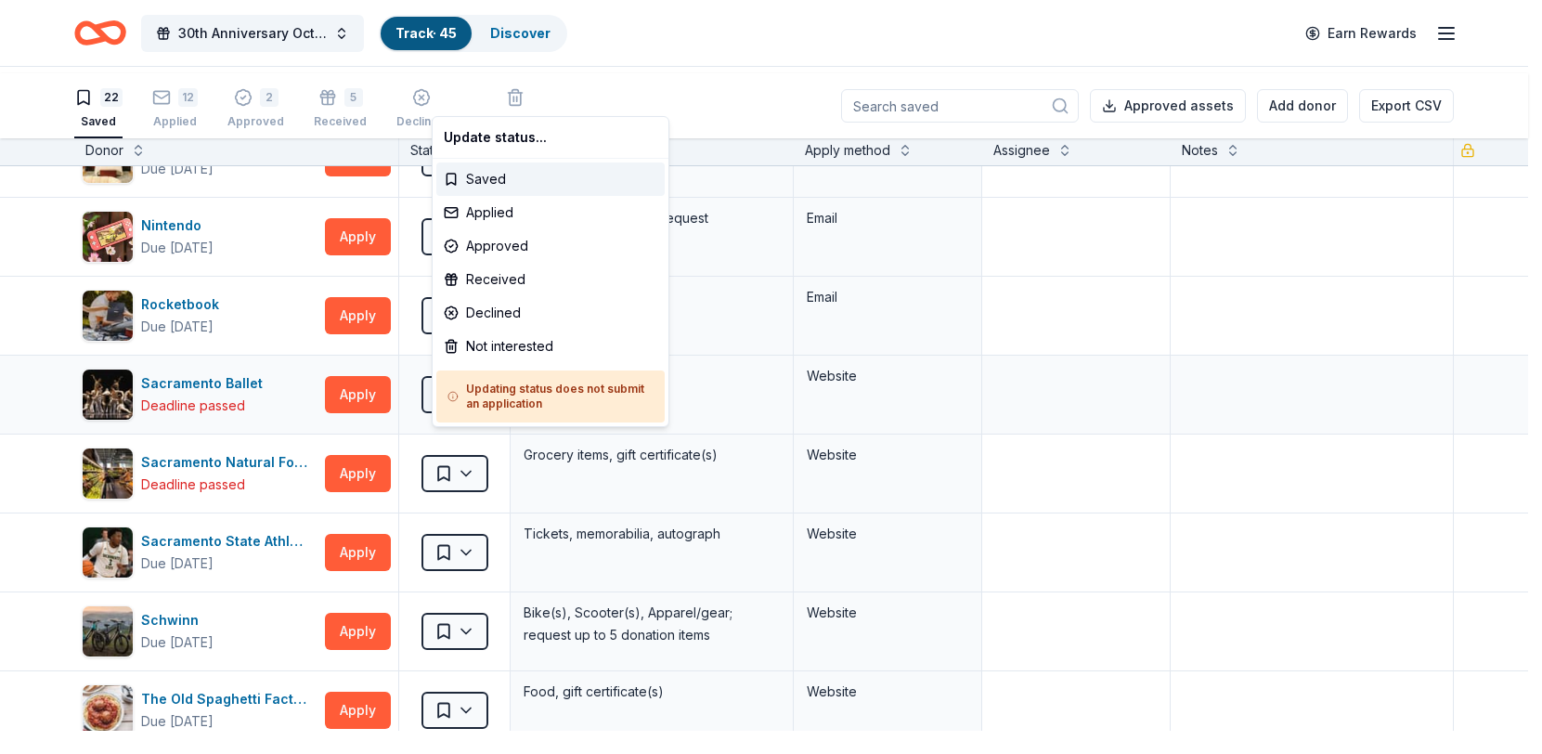
click at [486, 535] on html "30th Anniversary Octoberfest for a Cause Track · 45 Discover Earn Rewards 22 Sa…" at bounding box center [771, 377] width 1542 height 754
click at [489, 363] on div "Not interested" at bounding box center [550, 346] width 228 height 33
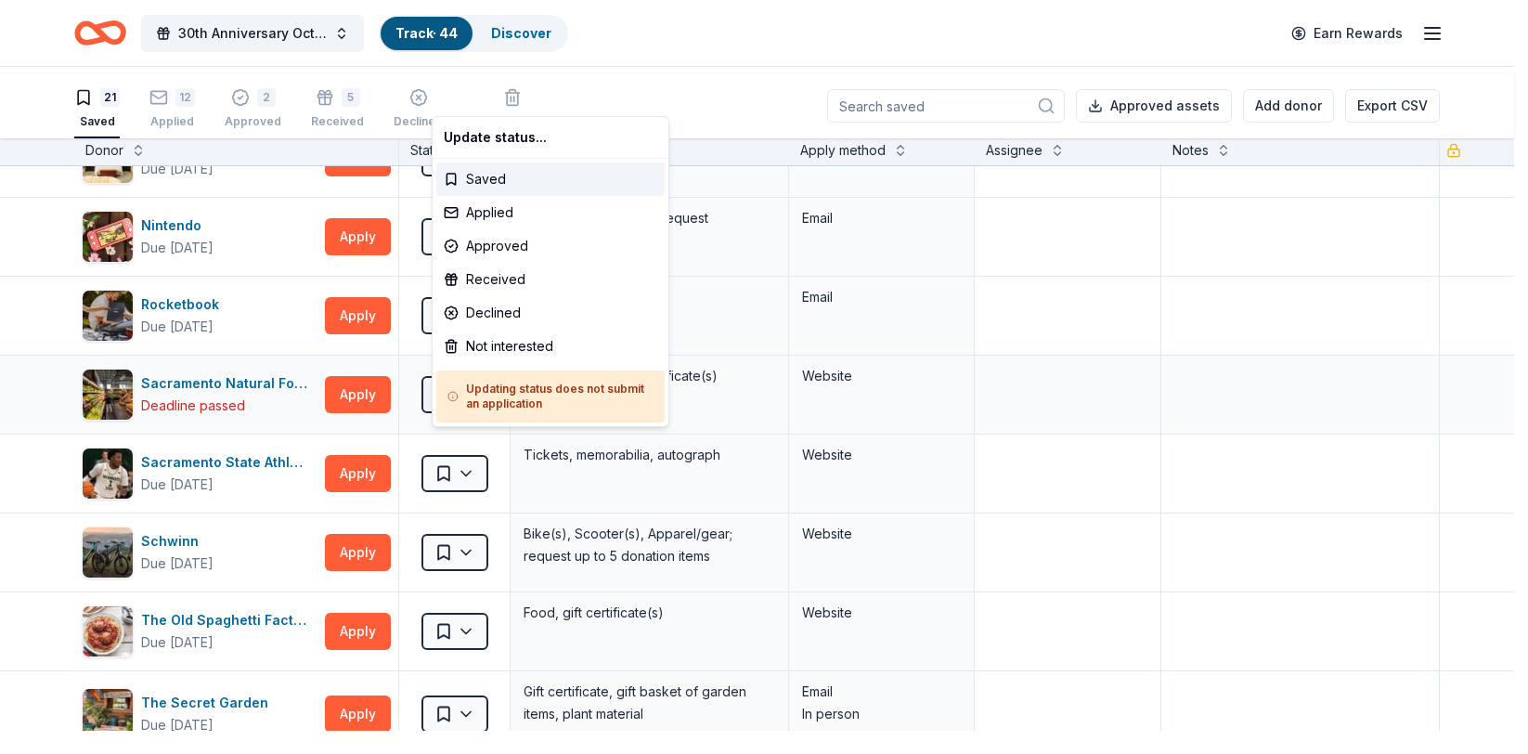
click at [487, 536] on html "30th Anniversary Octoberfest for a Cause Track · 44 Discover Earn Rewards 21 Sa…" at bounding box center [764, 377] width 1528 height 754
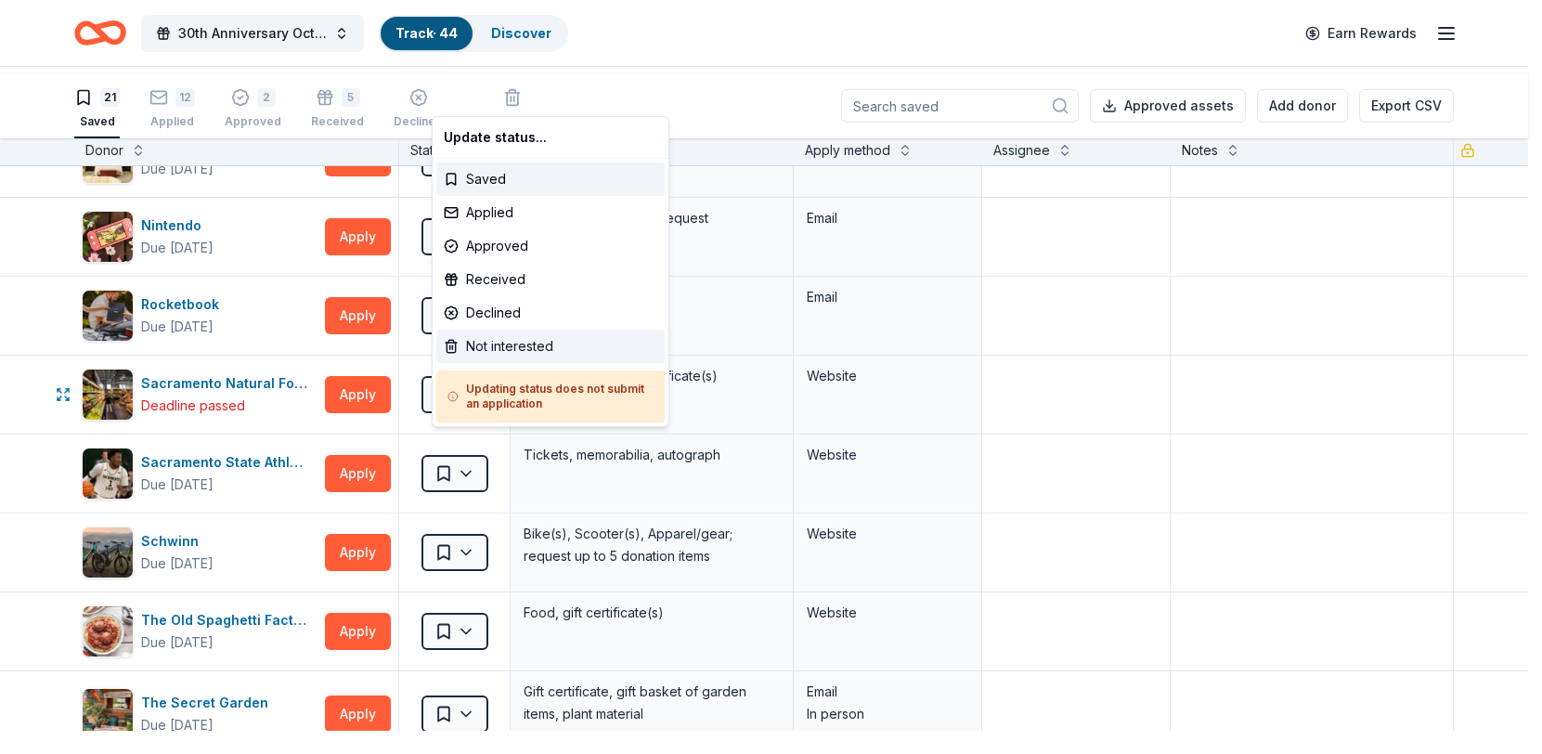
click at [491, 363] on div "Not interested" at bounding box center [550, 346] width 228 height 33
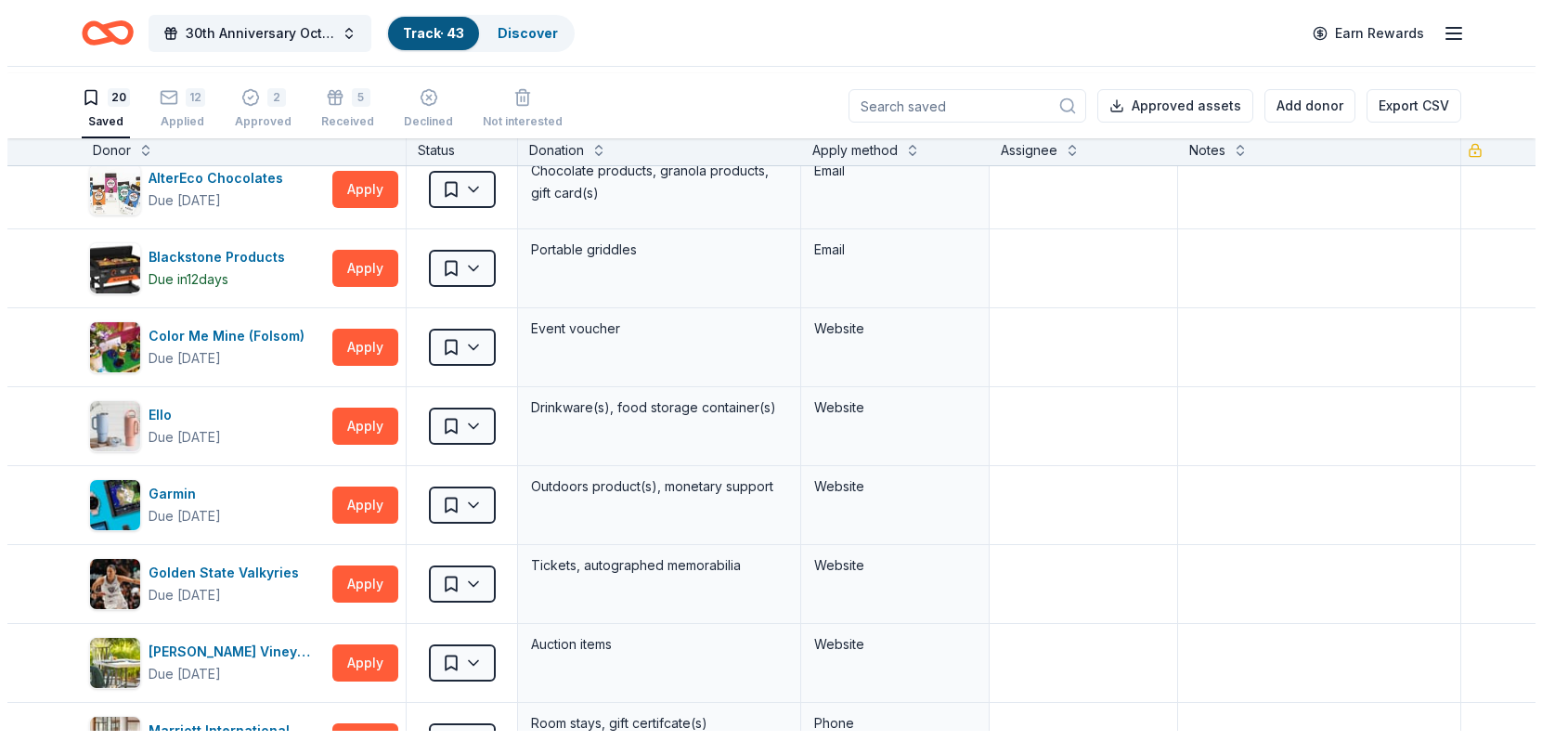
scroll to position [0, 0]
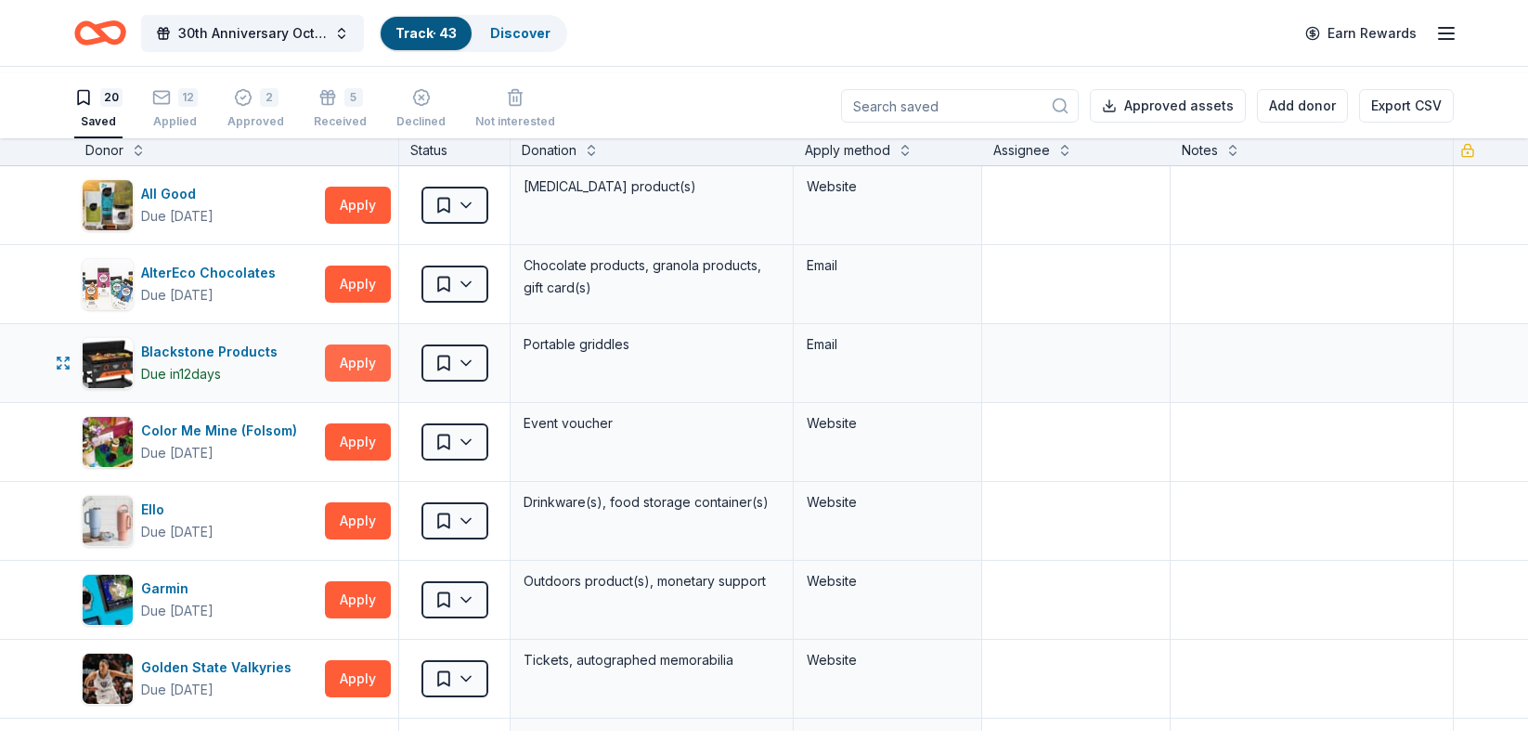
click at [352, 382] on button "Apply" at bounding box center [358, 362] width 66 height 37
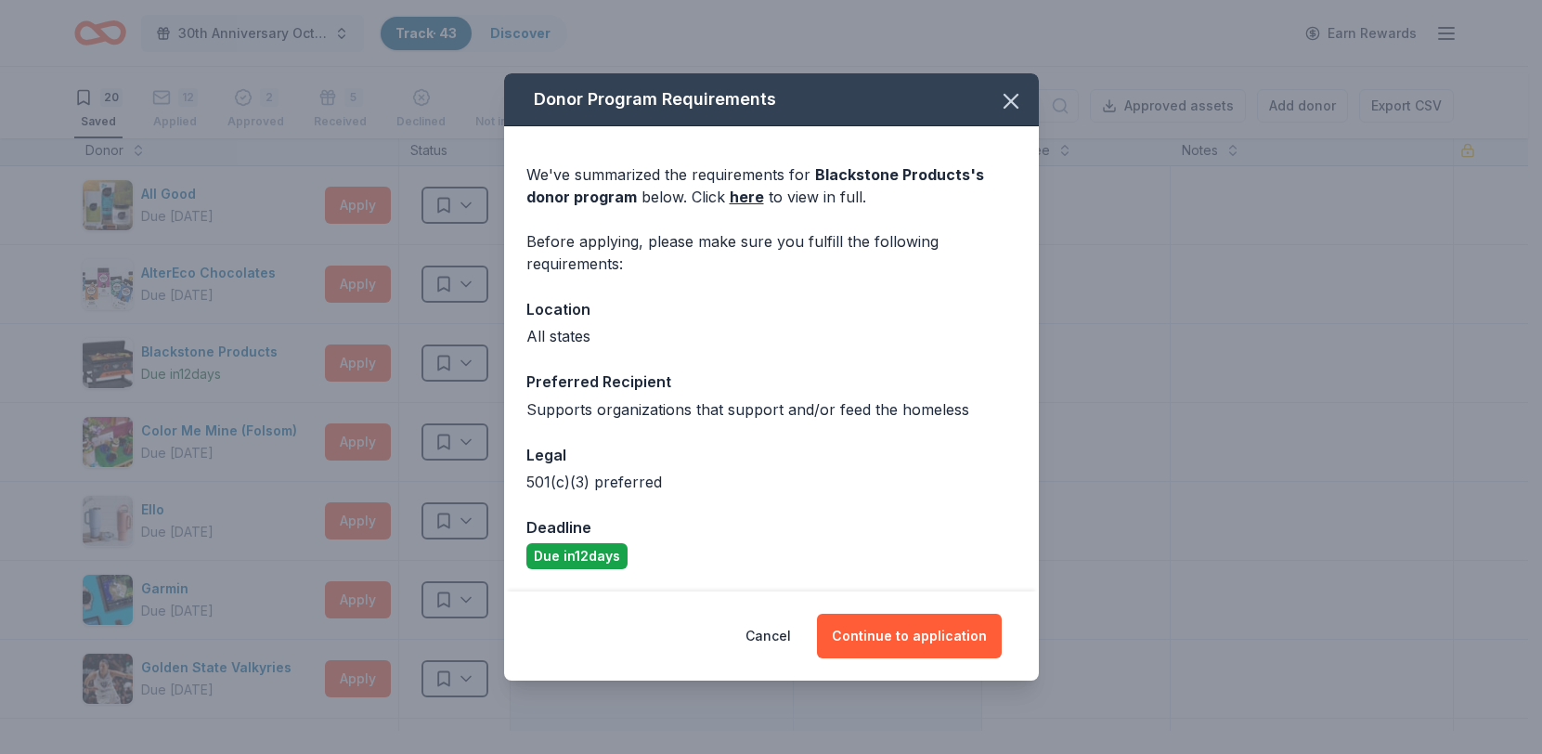
scroll to position [114, 0]
click at [906, 648] on button "Continue to application" at bounding box center [909, 636] width 185 height 45
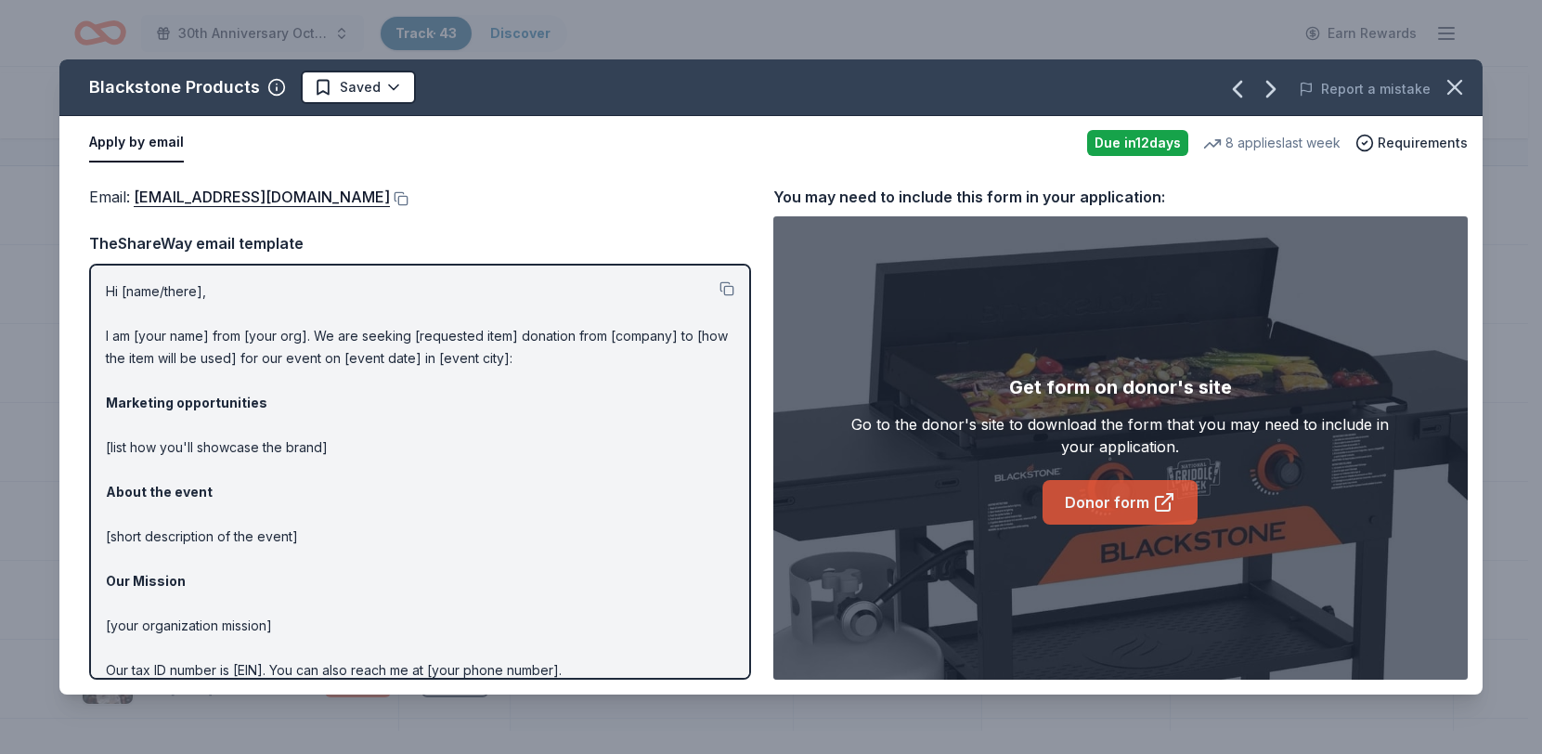
click at [1084, 525] on link "Donor form" at bounding box center [1120, 502] width 155 height 45
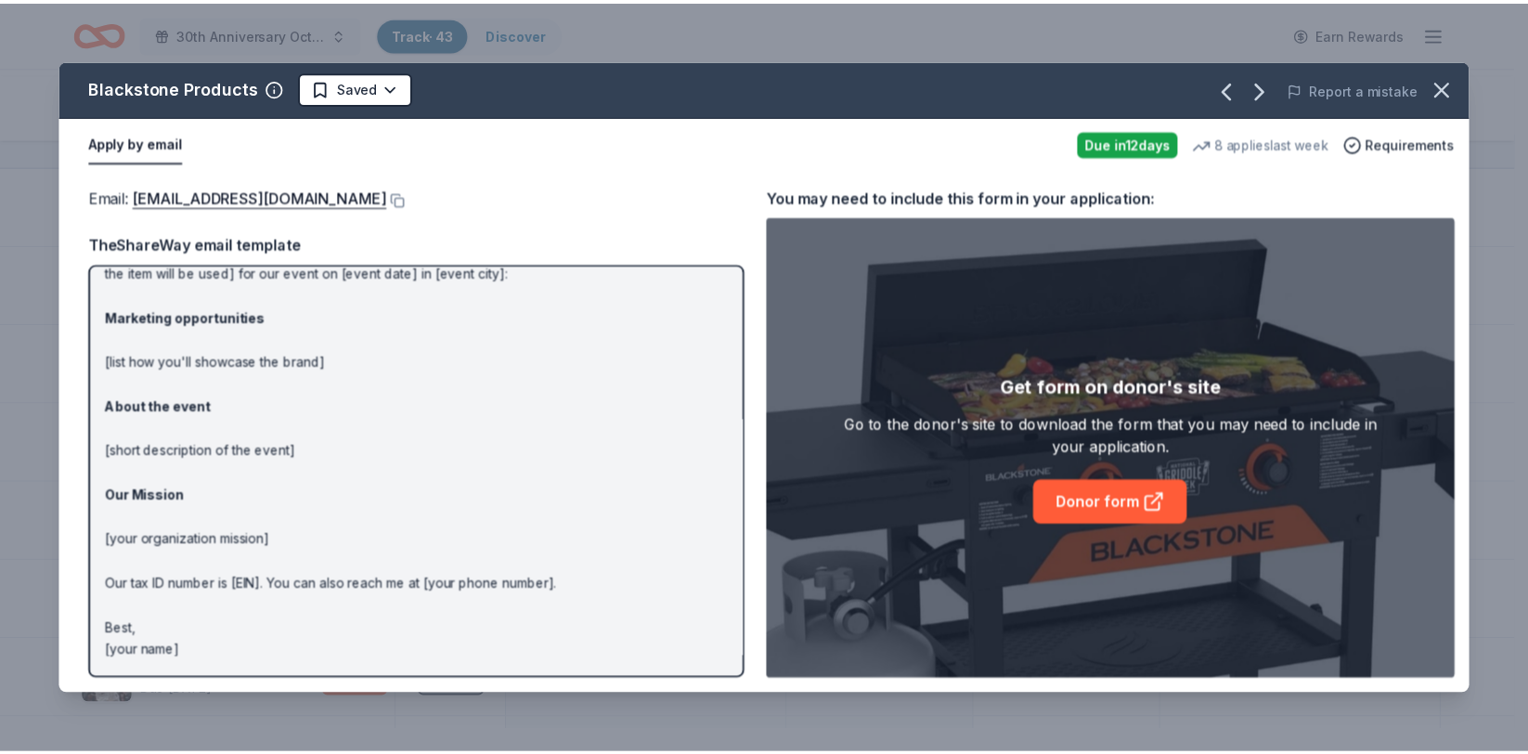
scroll to position [0, 0]
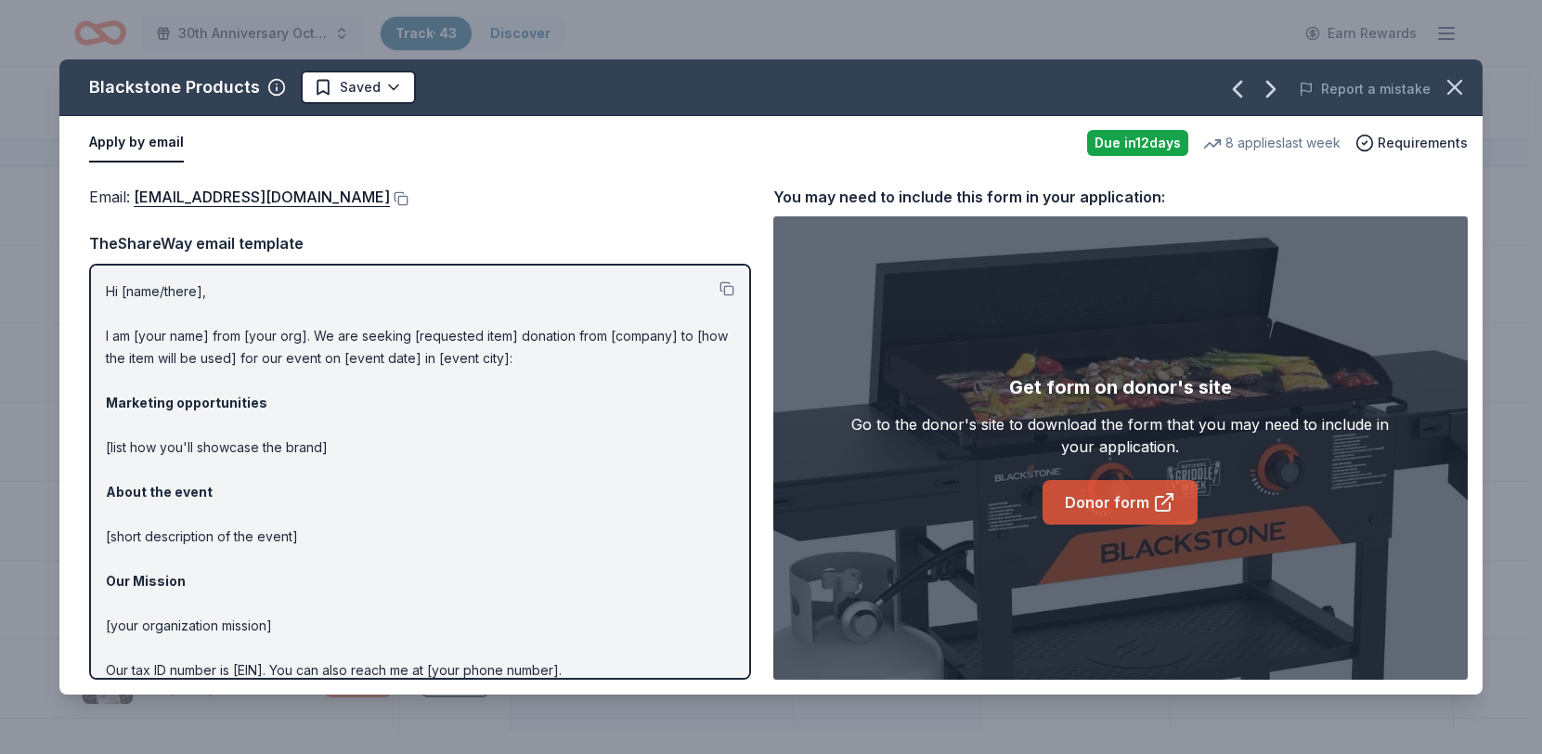
click at [1084, 525] on link "Donor form" at bounding box center [1120, 502] width 155 height 45
click at [459, 103] on html "30th Anniversary Octoberfest for a Cause Track · 43 Discover Earn Rewards 20 Sa…" at bounding box center [771, 377] width 1542 height 754
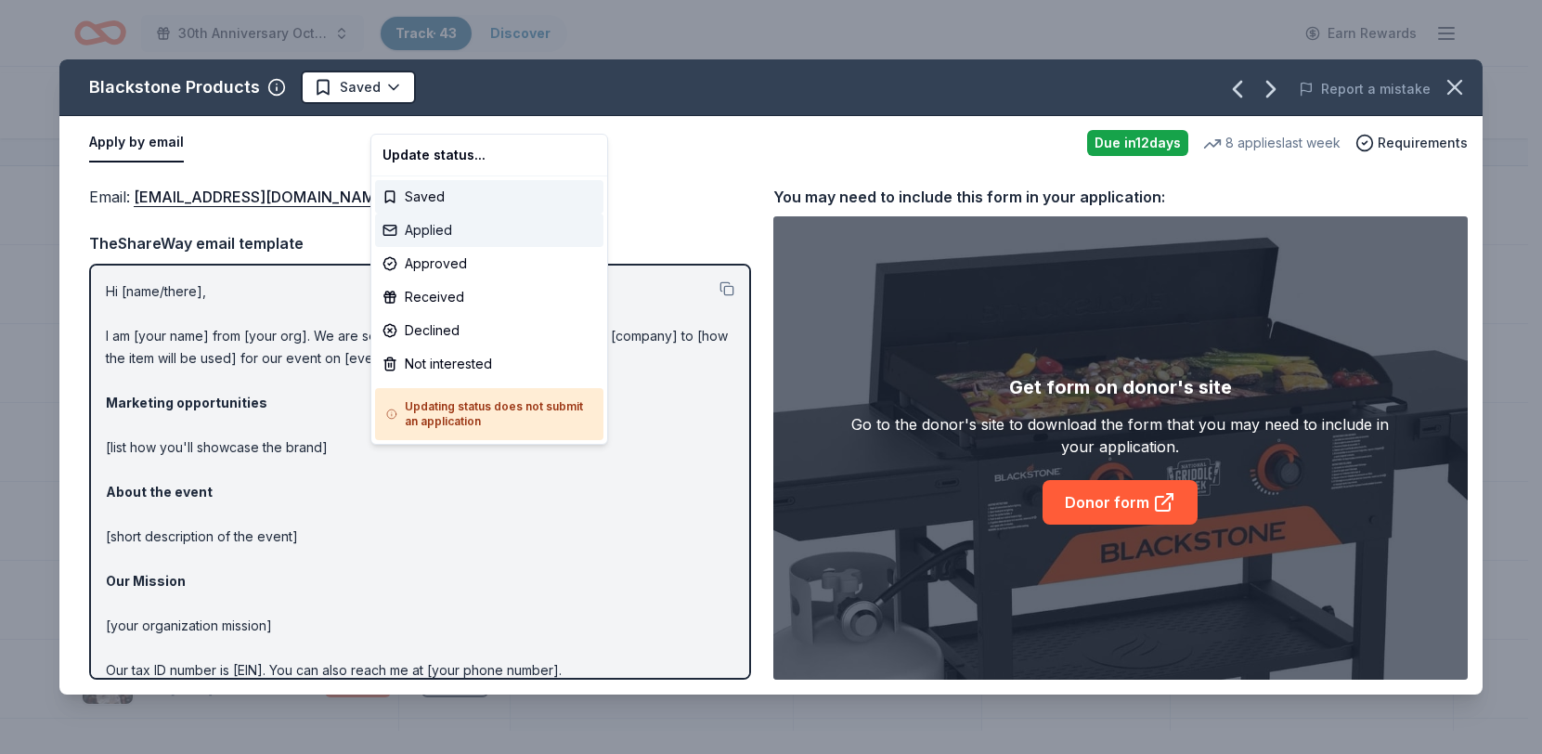
click at [428, 247] on div "Applied" at bounding box center [489, 230] width 228 height 33
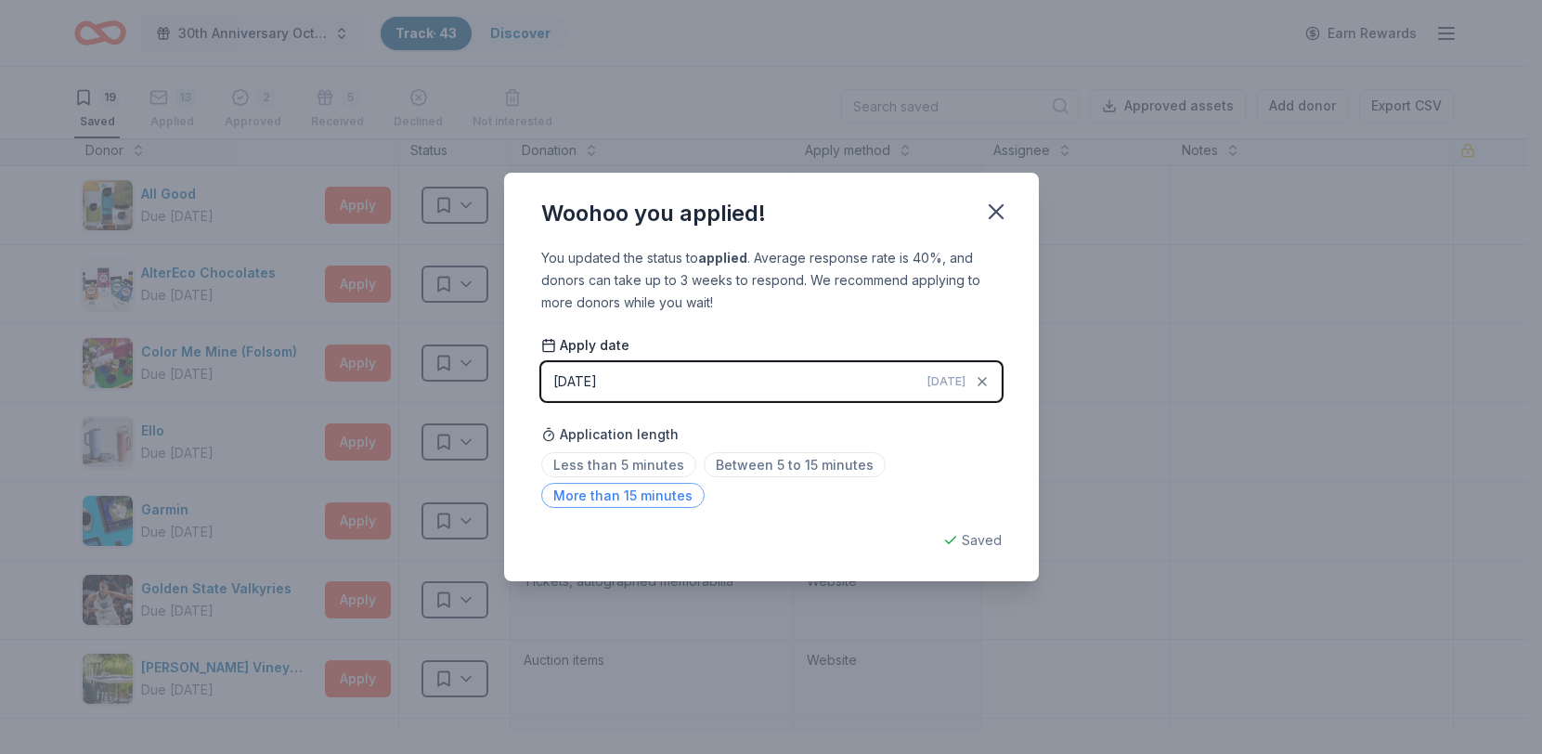
click at [576, 508] on span "More than 15 minutes" at bounding box center [622, 495] width 163 height 25
click at [1009, 199] on icon "button" at bounding box center [996, 212] width 26 height 26
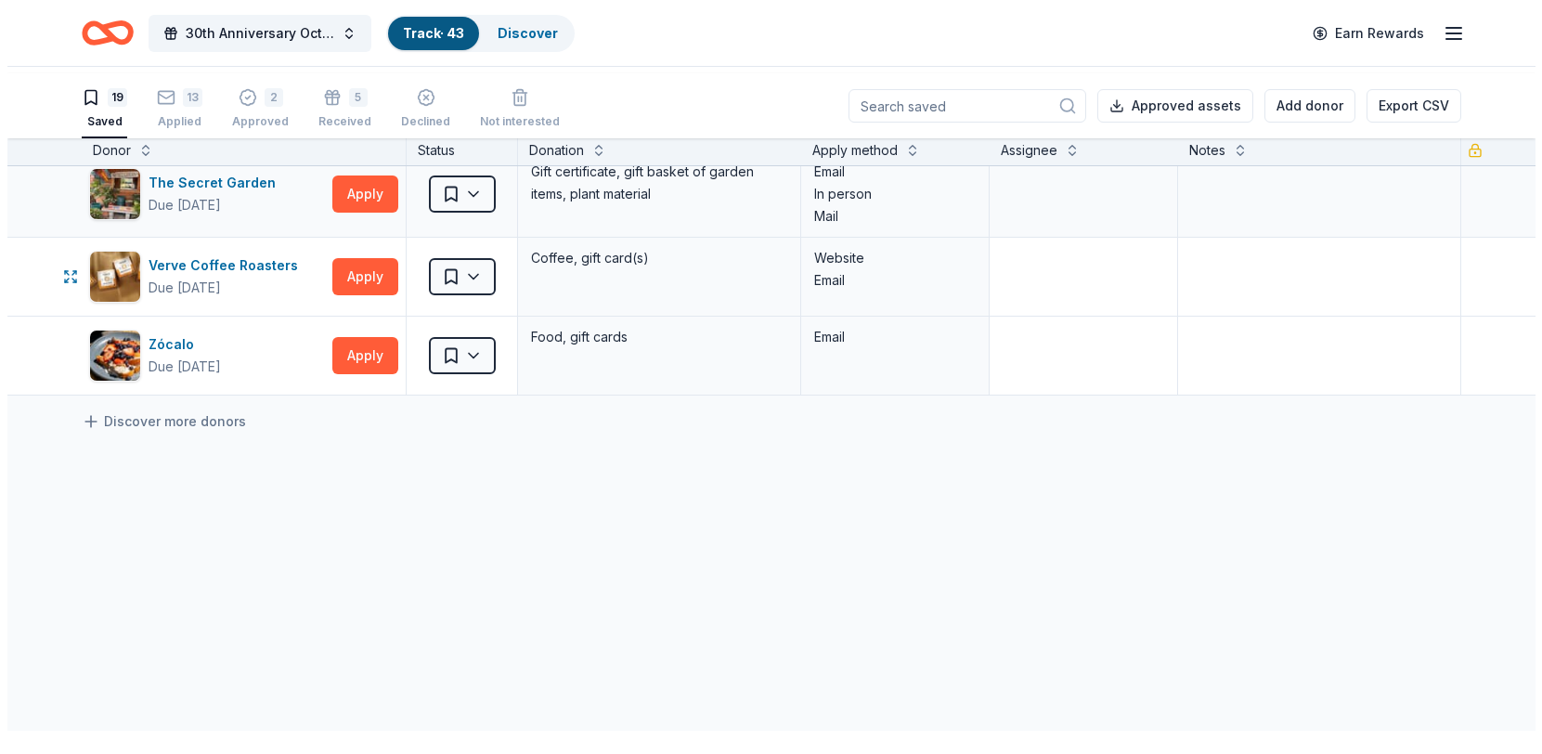
scroll to position [1250, 0]
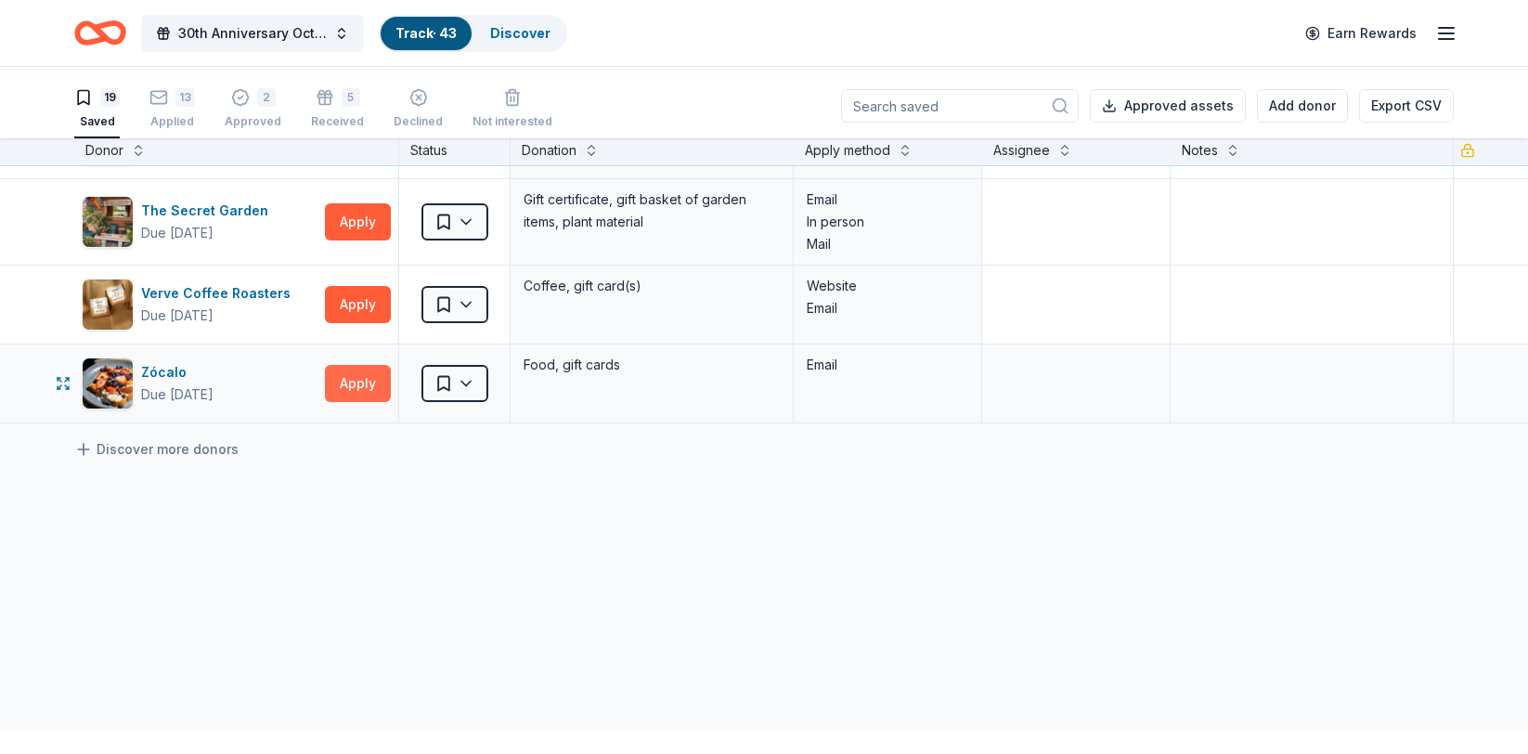
click at [370, 402] on button "Apply" at bounding box center [358, 383] width 66 height 37
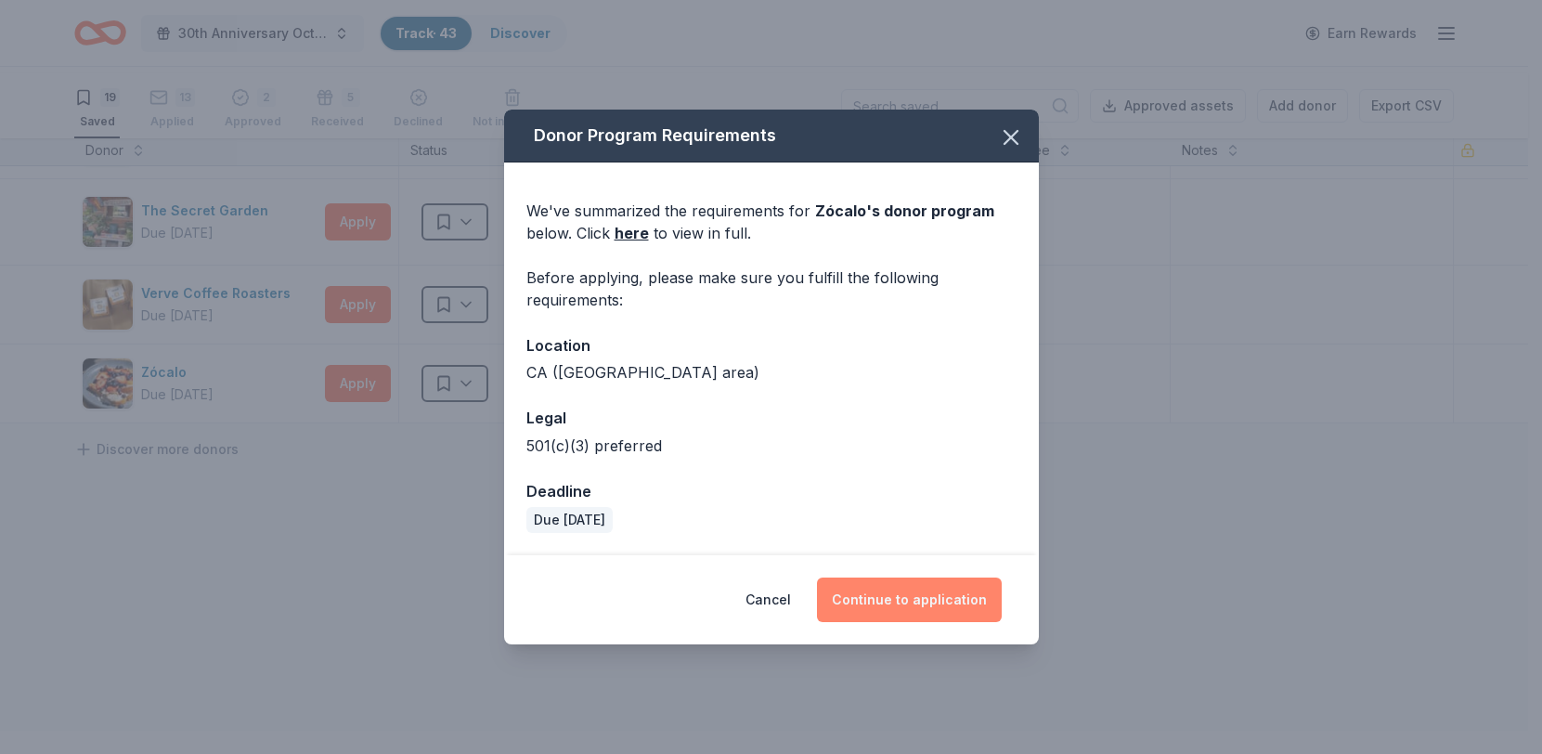
click at [908, 622] on button "Continue to application" at bounding box center [909, 600] width 185 height 45
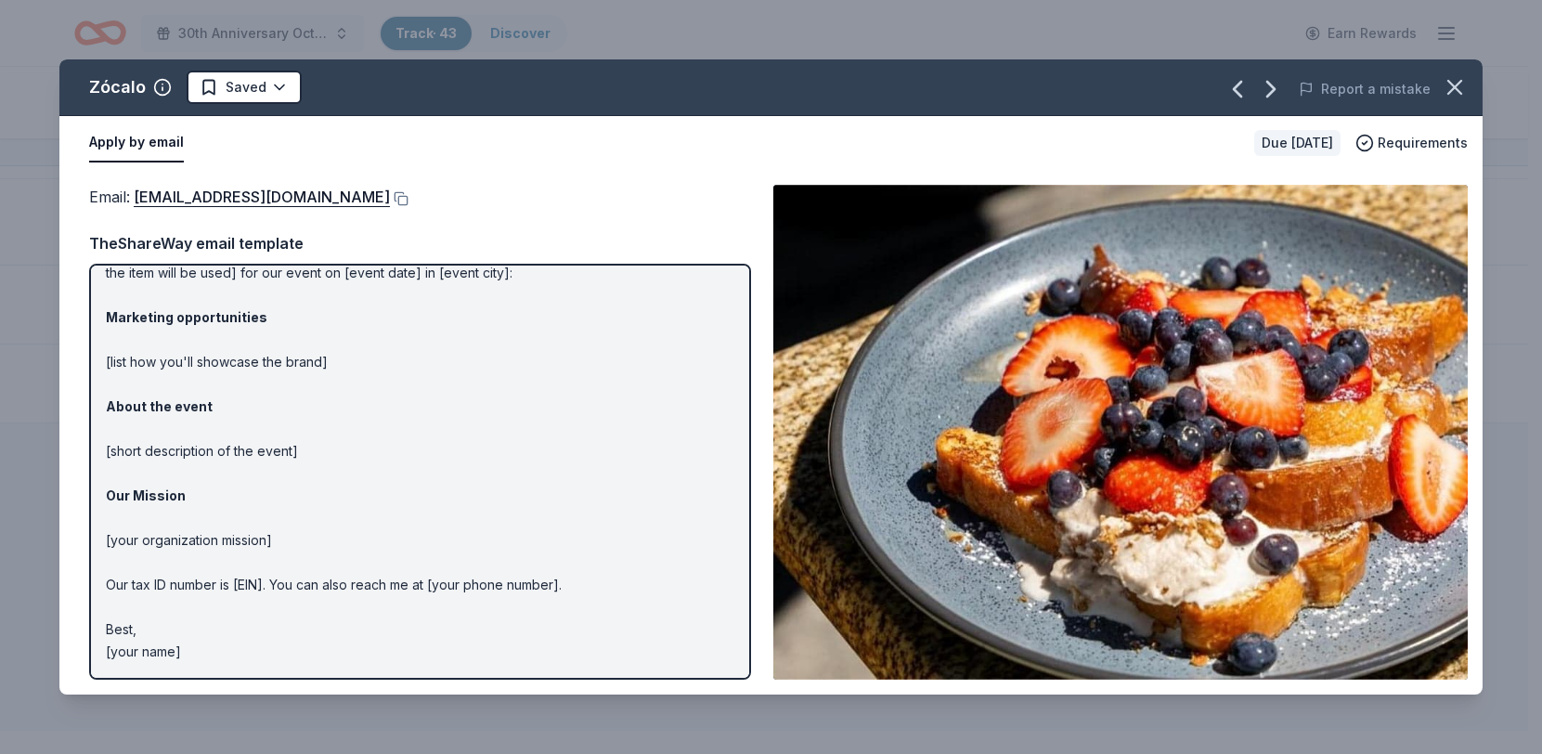
scroll to position [321, 0]
click at [409, 206] on button at bounding box center [399, 198] width 19 height 15
drag, startPoint x: 696, startPoint y: 549, endPoint x: 82, endPoint y: 507, distance: 616.1
click at [82, 507] on div "Email : wecare@experiencezocalo.com Email : wecare@experiencezocalo.com TheShar…" at bounding box center [770, 432] width 1423 height 525
click at [162, 539] on p "Hi [name/there], I am [your name] from [your org]. We are seeking [requested it…" at bounding box center [420, 429] width 629 height 468
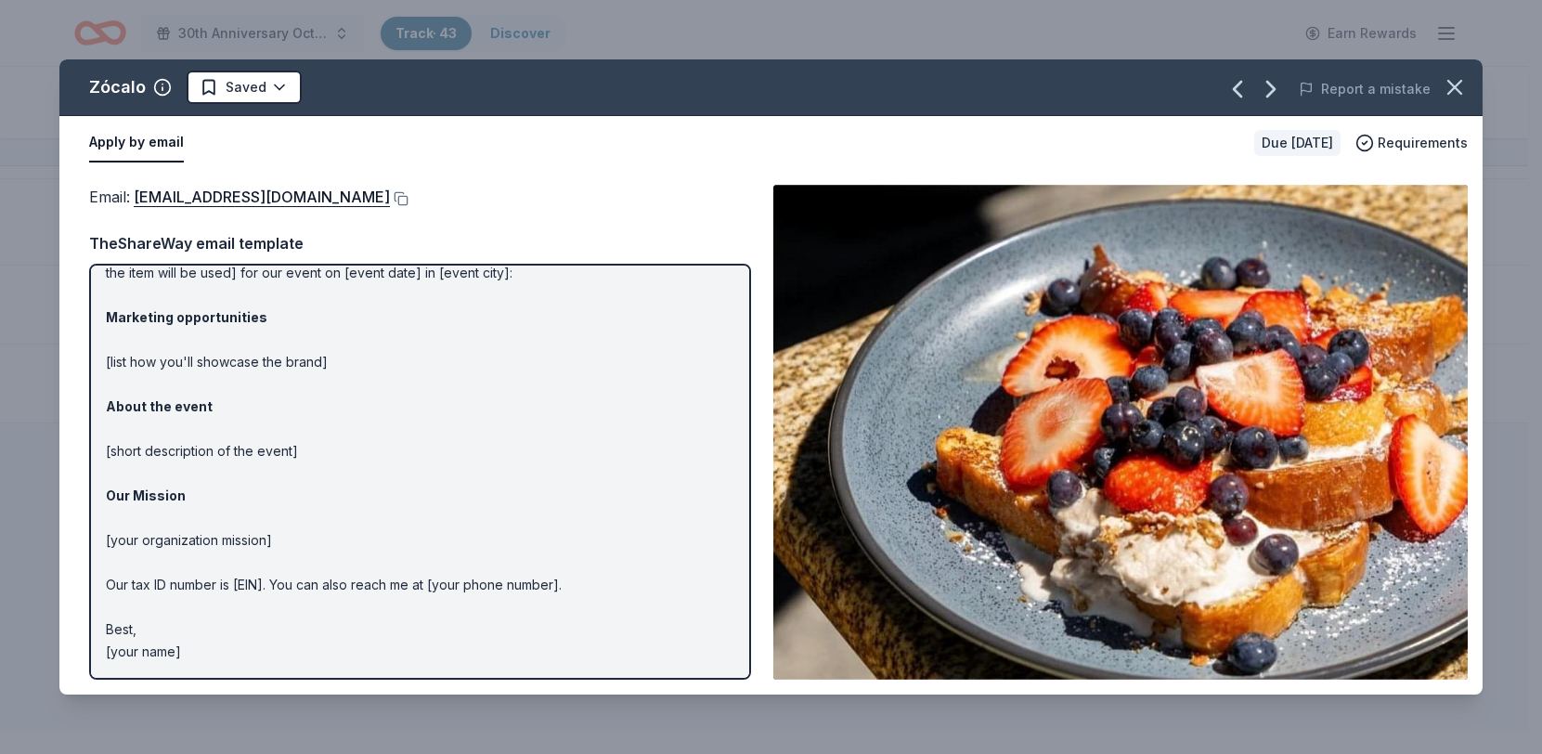
click at [162, 538] on p "Hi [name/there], I am [your name] from [your org]. We are seeking [requested it…" at bounding box center [420, 429] width 629 height 468
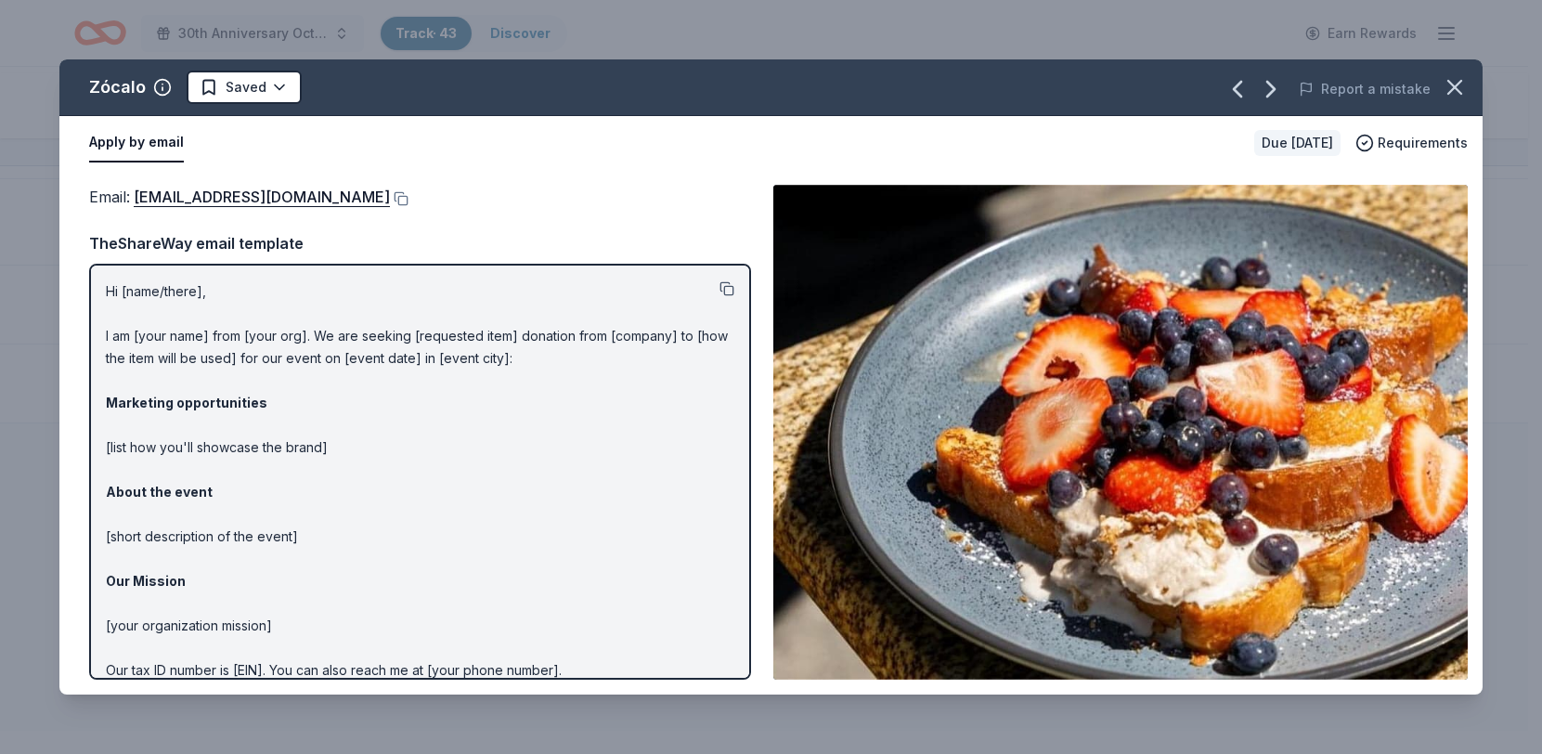
click at [720, 296] on button at bounding box center [727, 288] width 15 height 15
click at [287, 120] on html "30th Anniversary Octoberfest for a Cause Track · 43 Discover Earn Rewards 19 Sa…" at bounding box center [771, 377] width 1542 height 754
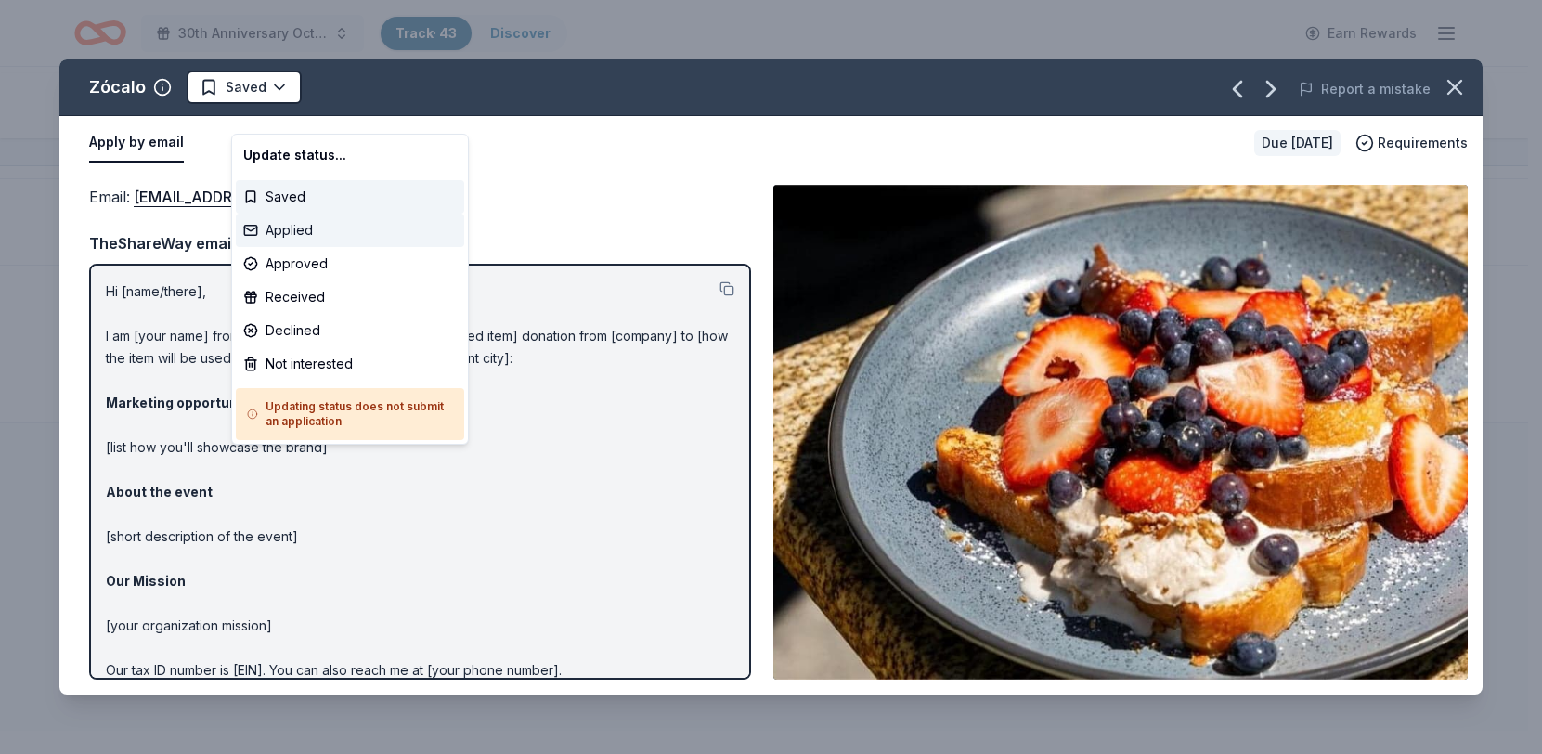
click at [270, 247] on div "Applied" at bounding box center [350, 230] width 228 height 33
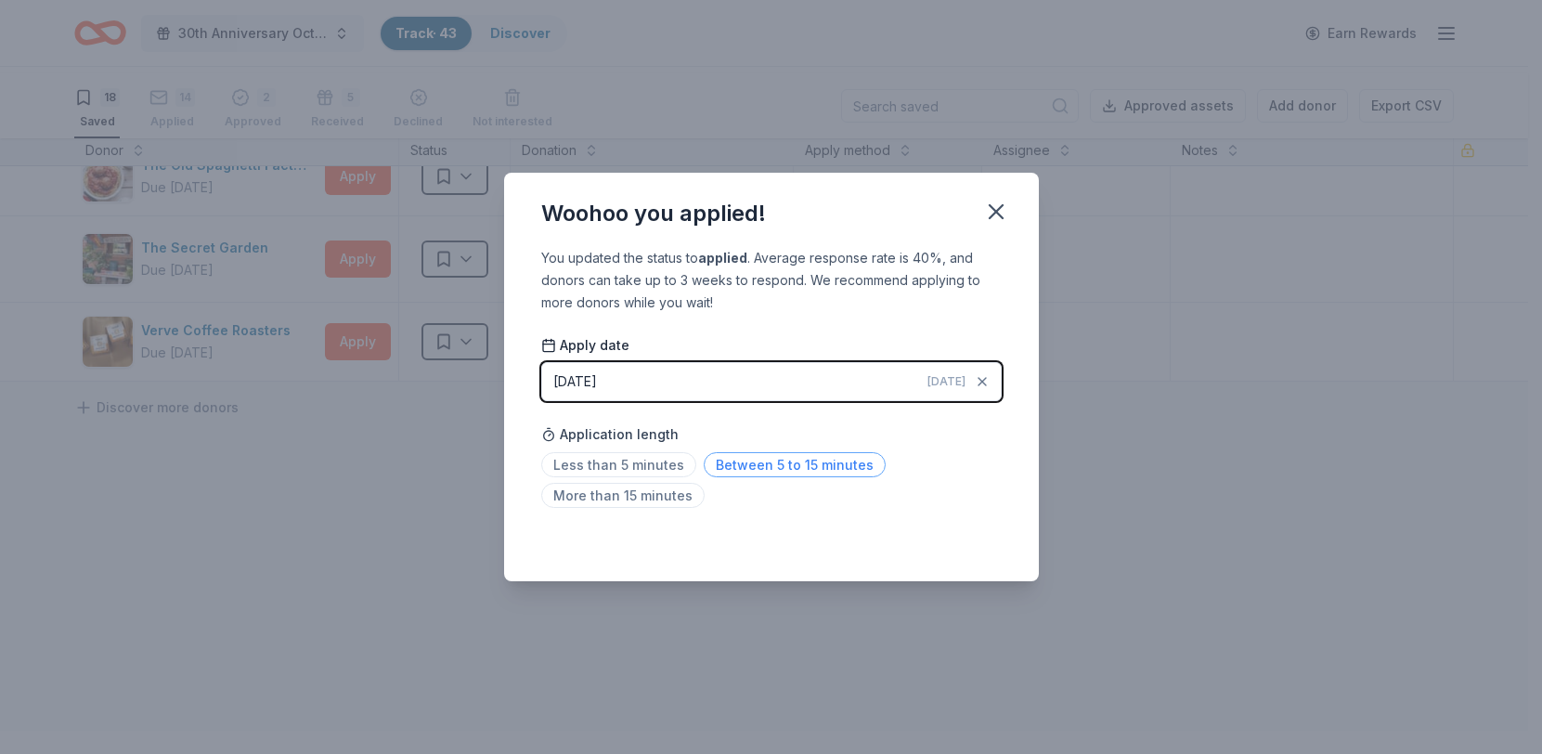
click at [722, 477] on span "Between 5 to 15 minutes" at bounding box center [795, 464] width 182 height 25
click at [1009, 199] on icon "button" at bounding box center [996, 212] width 26 height 26
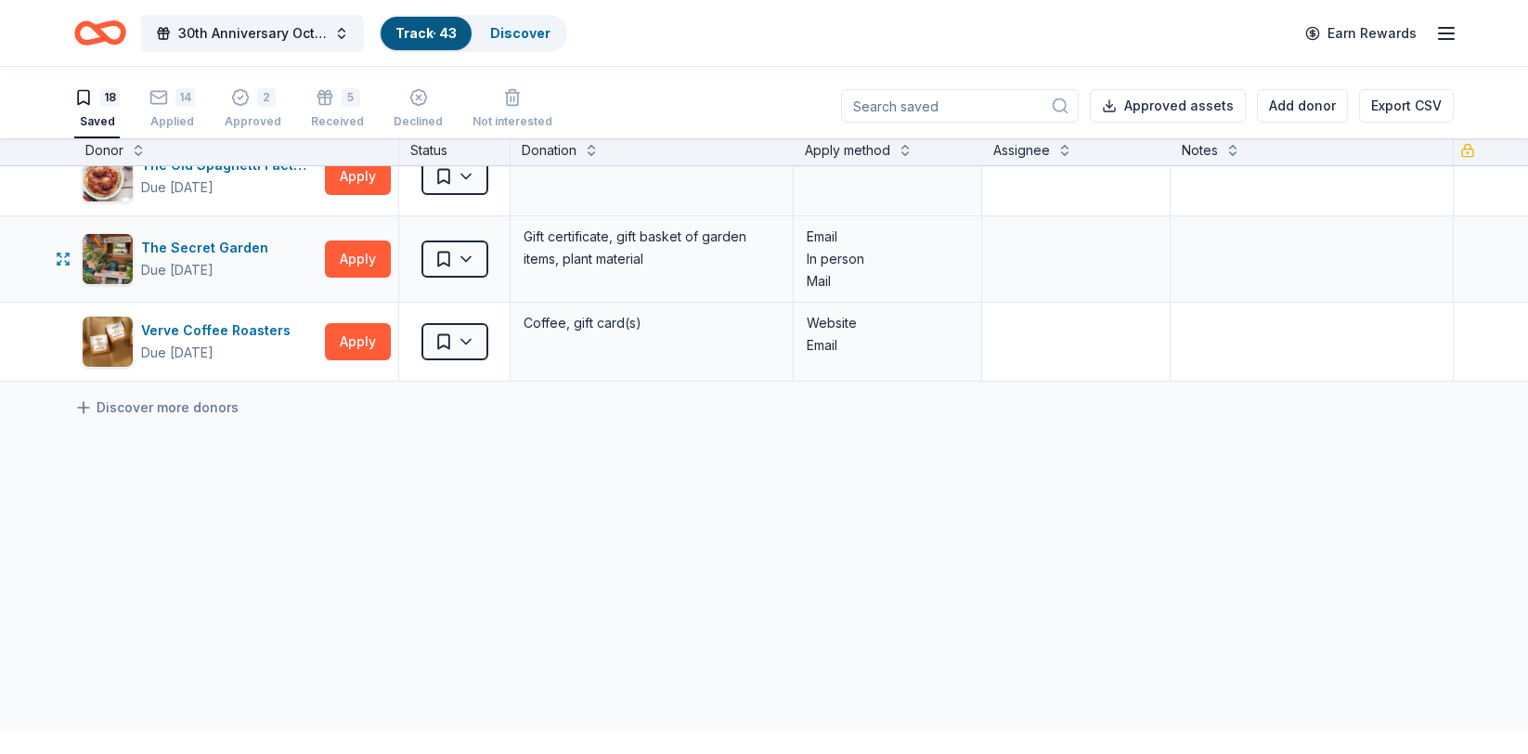
scroll to position [1179, 0]
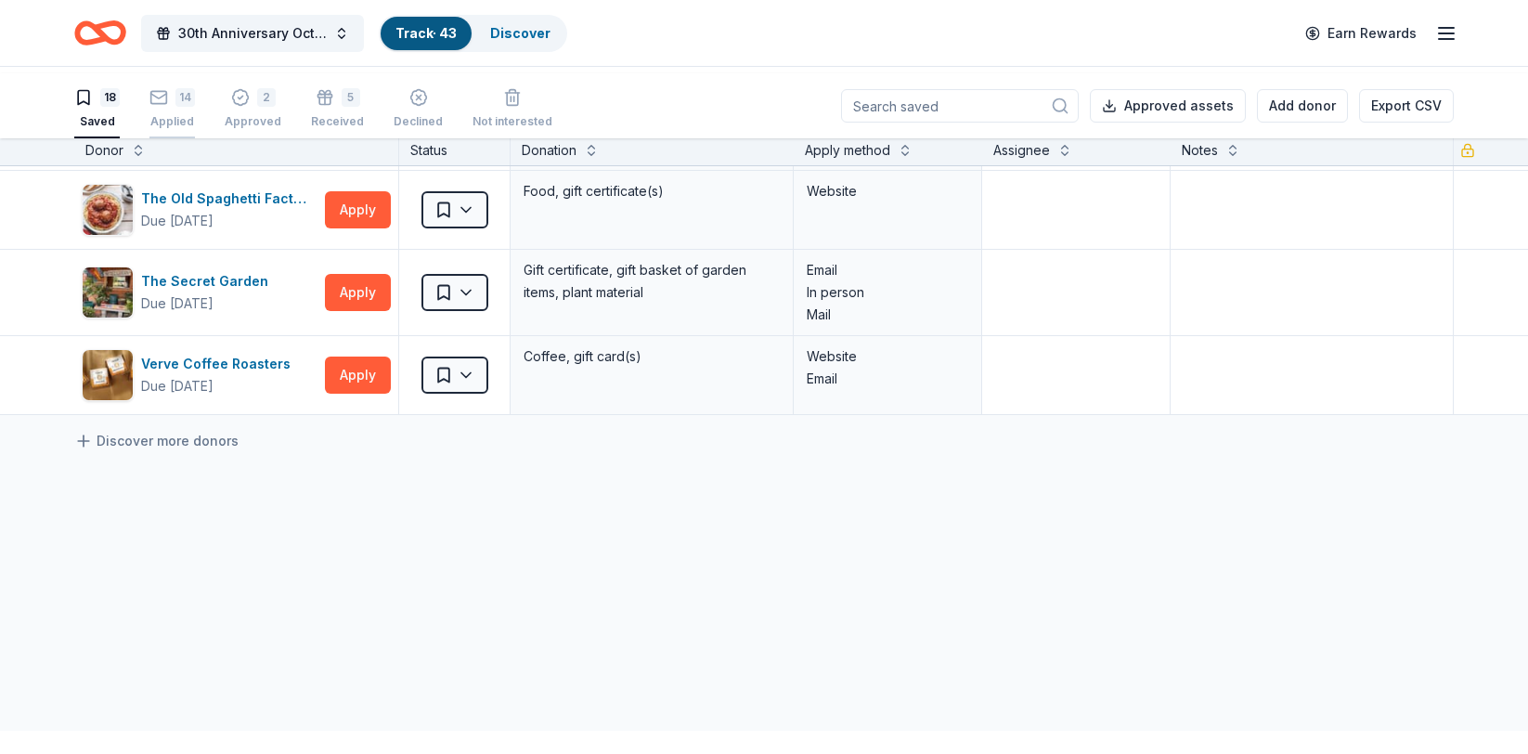
click at [195, 129] on div "Applied" at bounding box center [171, 121] width 45 height 15
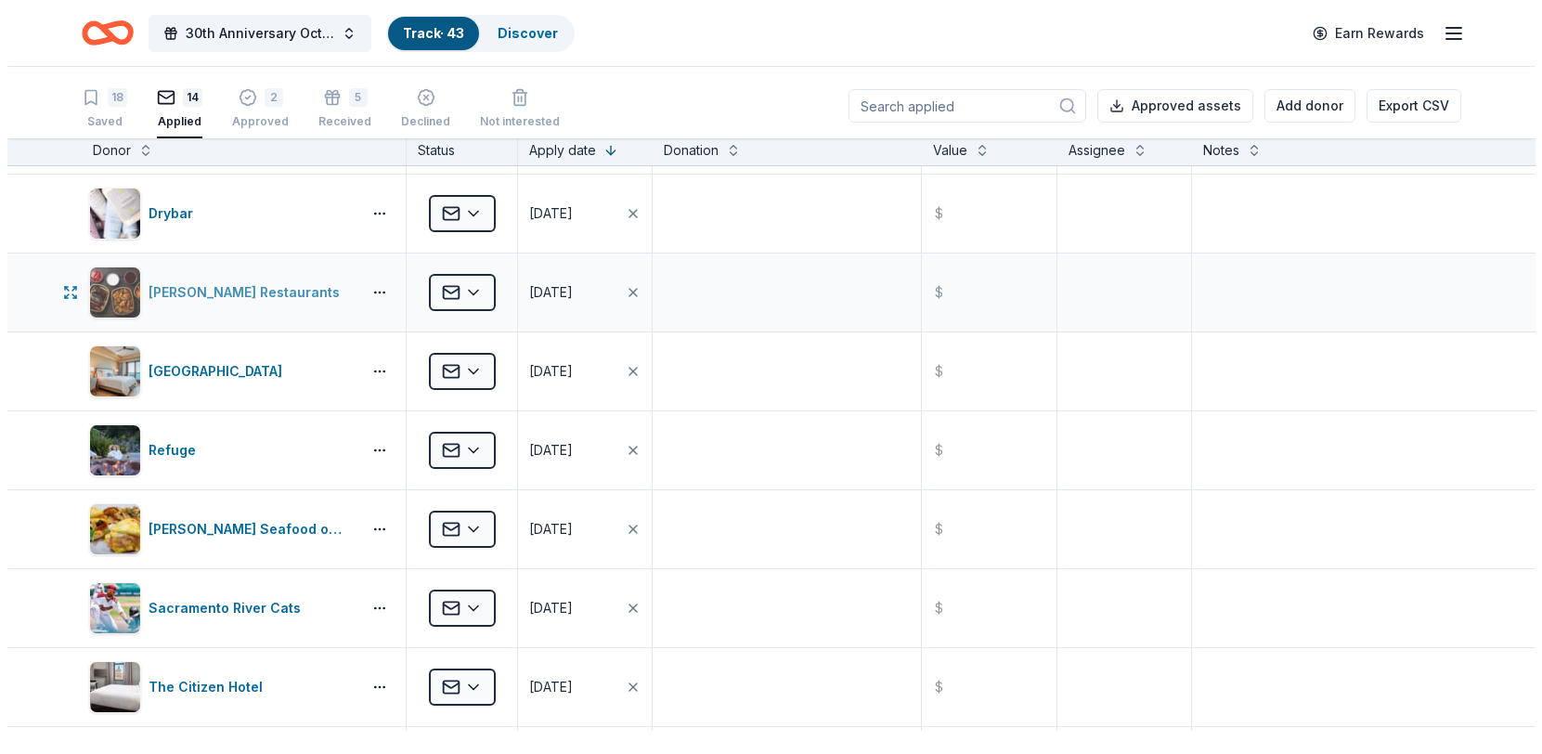
scroll to position [197, 0]
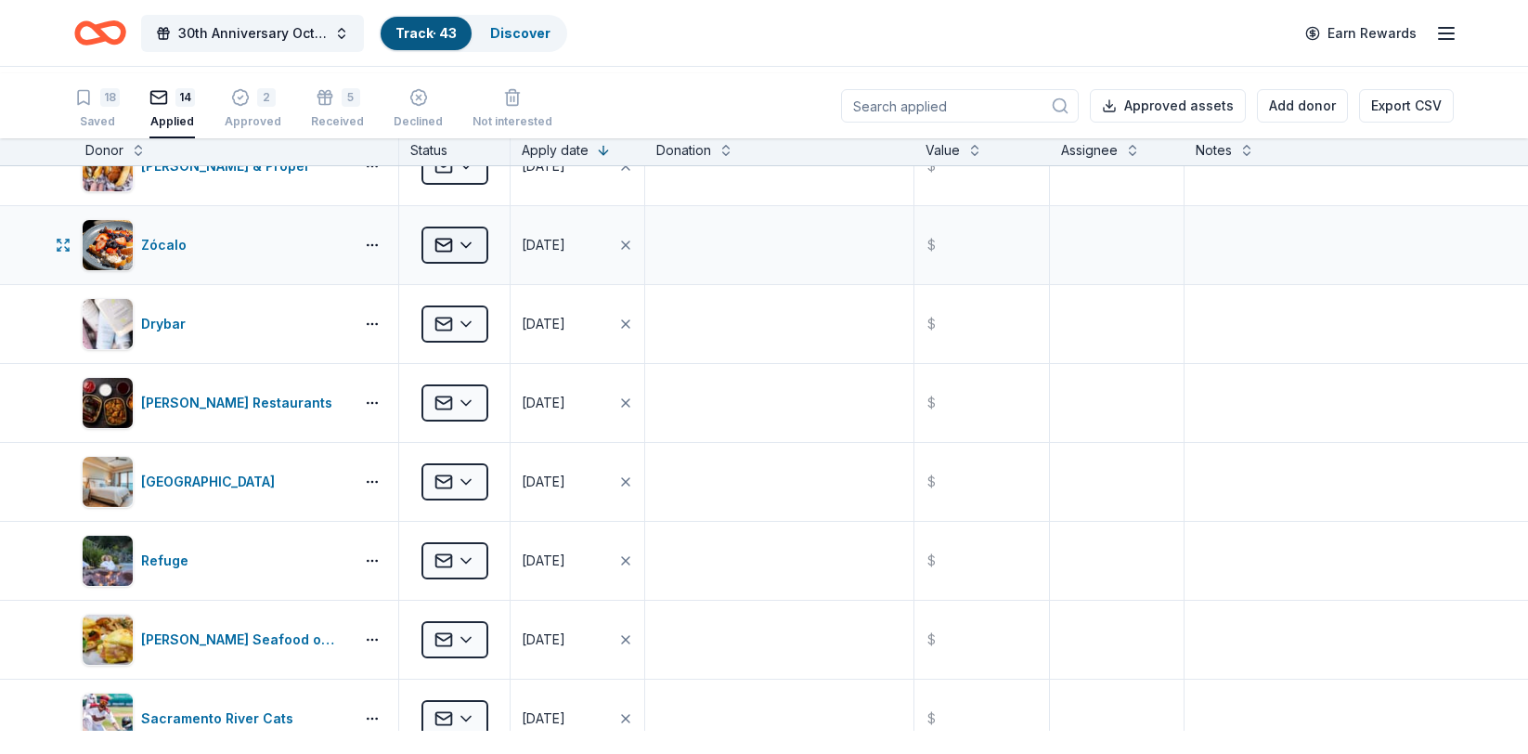
click at [458, 322] on html "30th Anniversary Octoberfest for a Cause Track · 43 Discover Earn Rewards 18 Sa…" at bounding box center [764, 377] width 1528 height 754
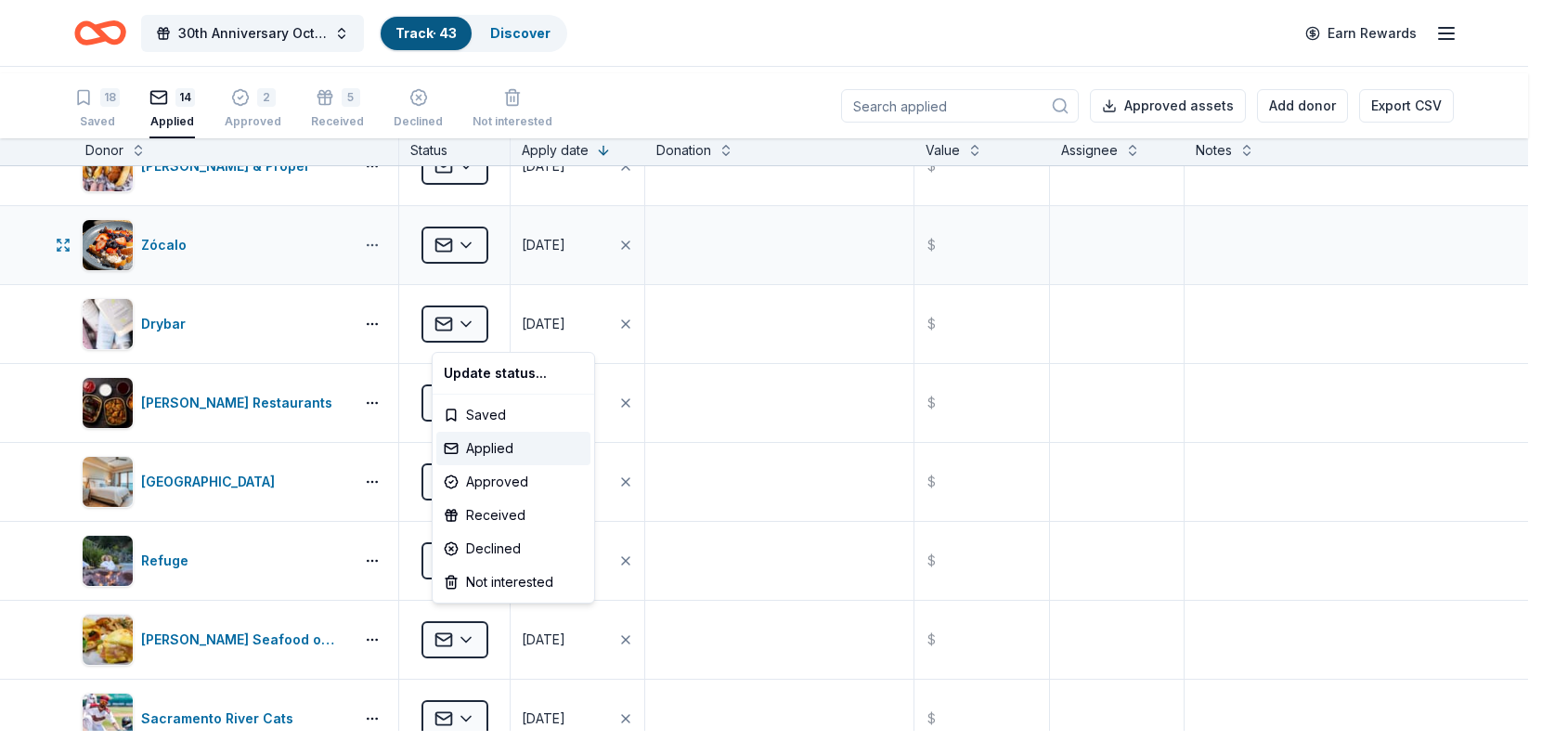
click at [383, 326] on html "30th Anniversary Octoberfest for a Cause Track · 43 Discover Earn Rewards 18 Sa…" at bounding box center [771, 377] width 1542 height 754
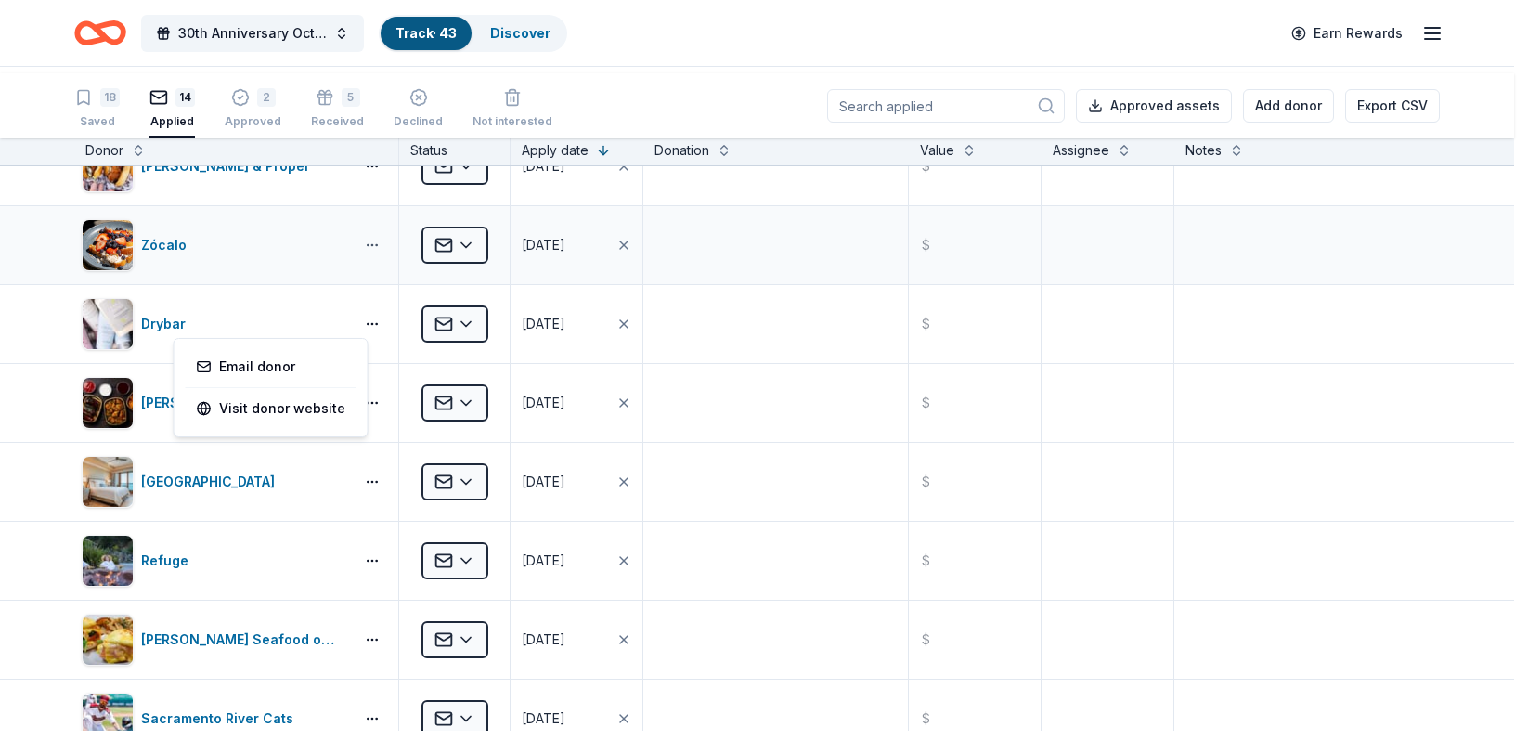
click at [383, 324] on html "30th Anniversary Octoberfest for a Cause Track · 43 Discover Earn Rewards 18 Sa…" at bounding box center [764, 377] width 1528 height 754
click at [345, 378] on link "Email donor" at bounding box center [271, 367] width 149 height 22
click at [485, 324] on html "30th Anniversary Octoberfest for a Cause Track · 43 Discover Earn Rewards 18 Sa…" at bounding box center [764, 377] width 1528 height 754
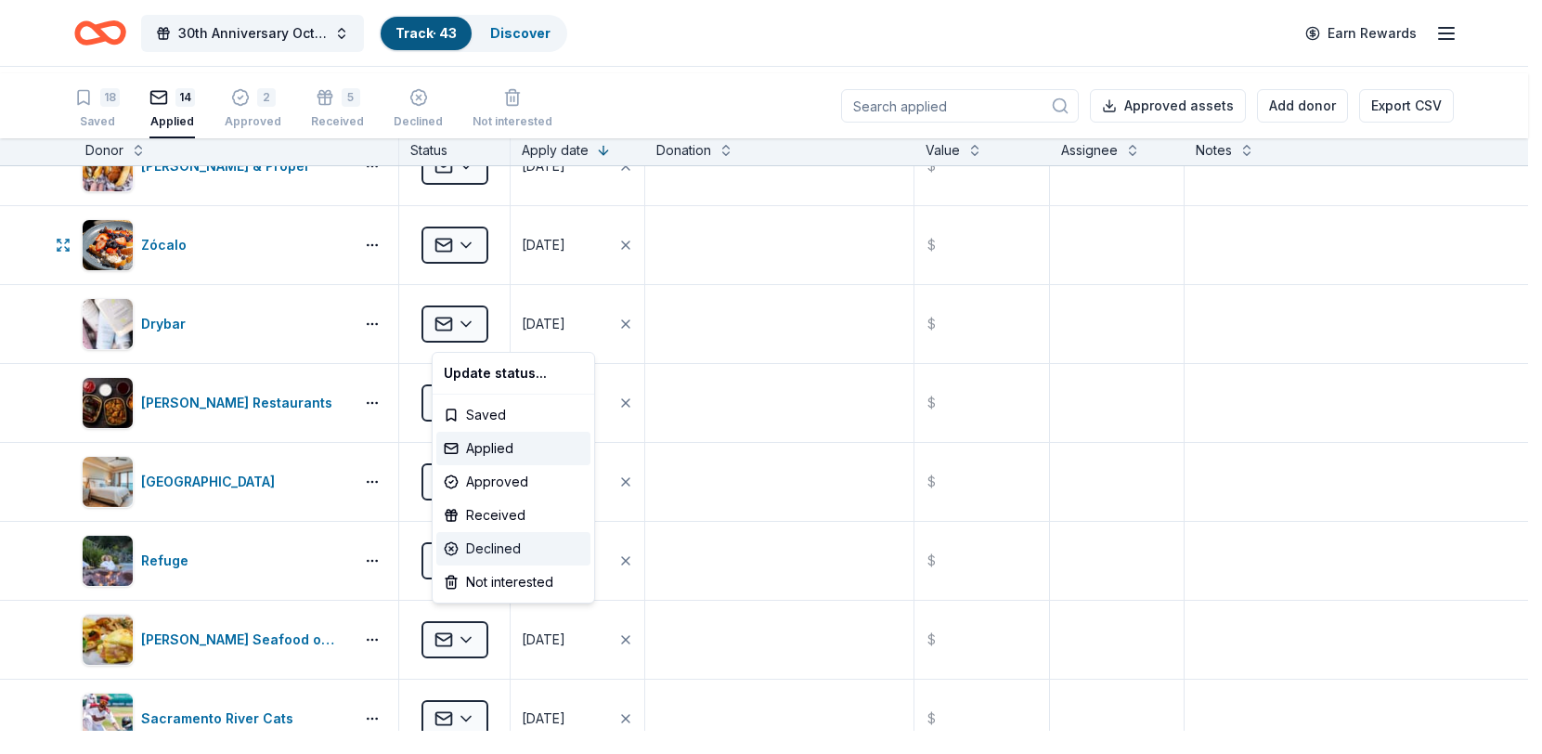
click at [485, 565] on div "Declined" at bounding box center [513, 548] width 154 height 33
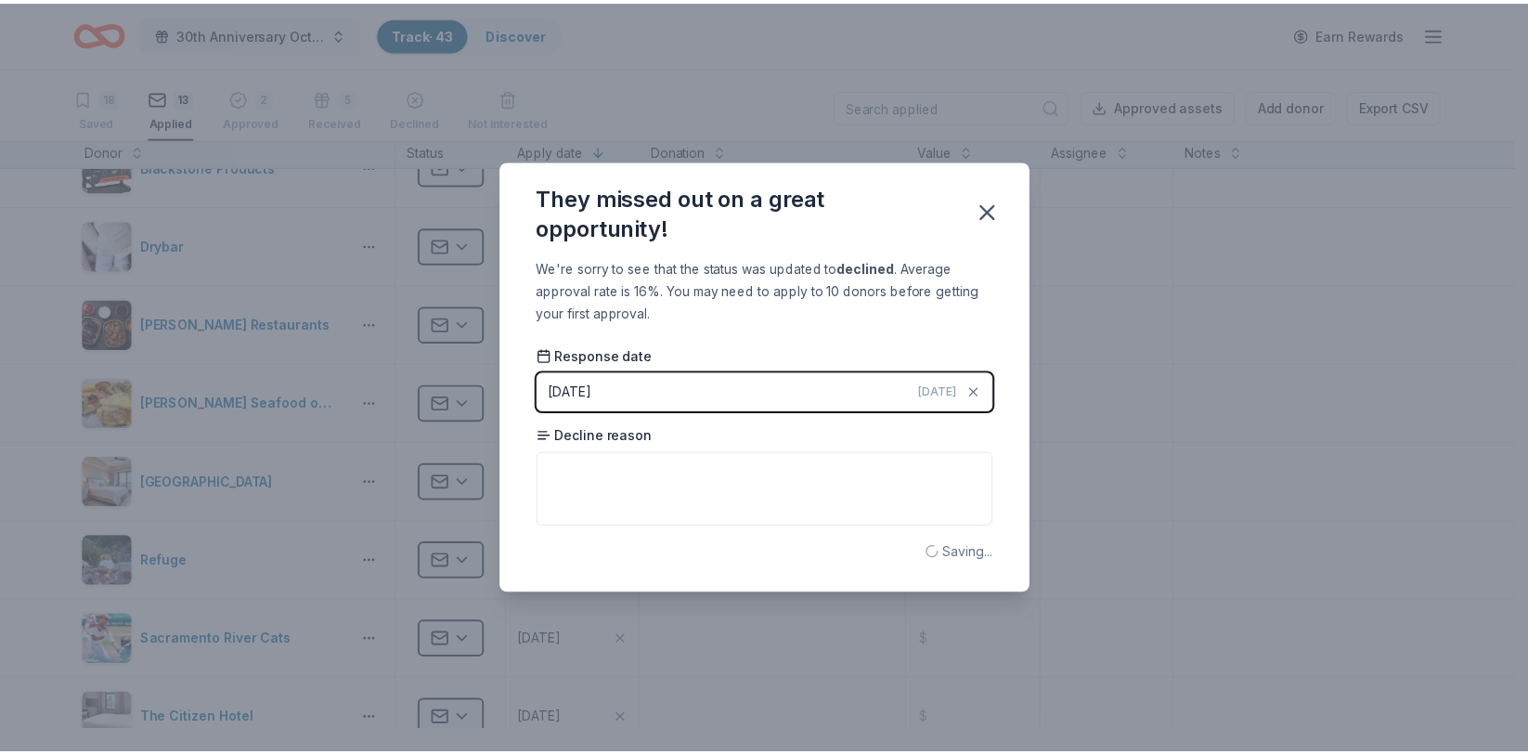
scroll to position [28, 0]
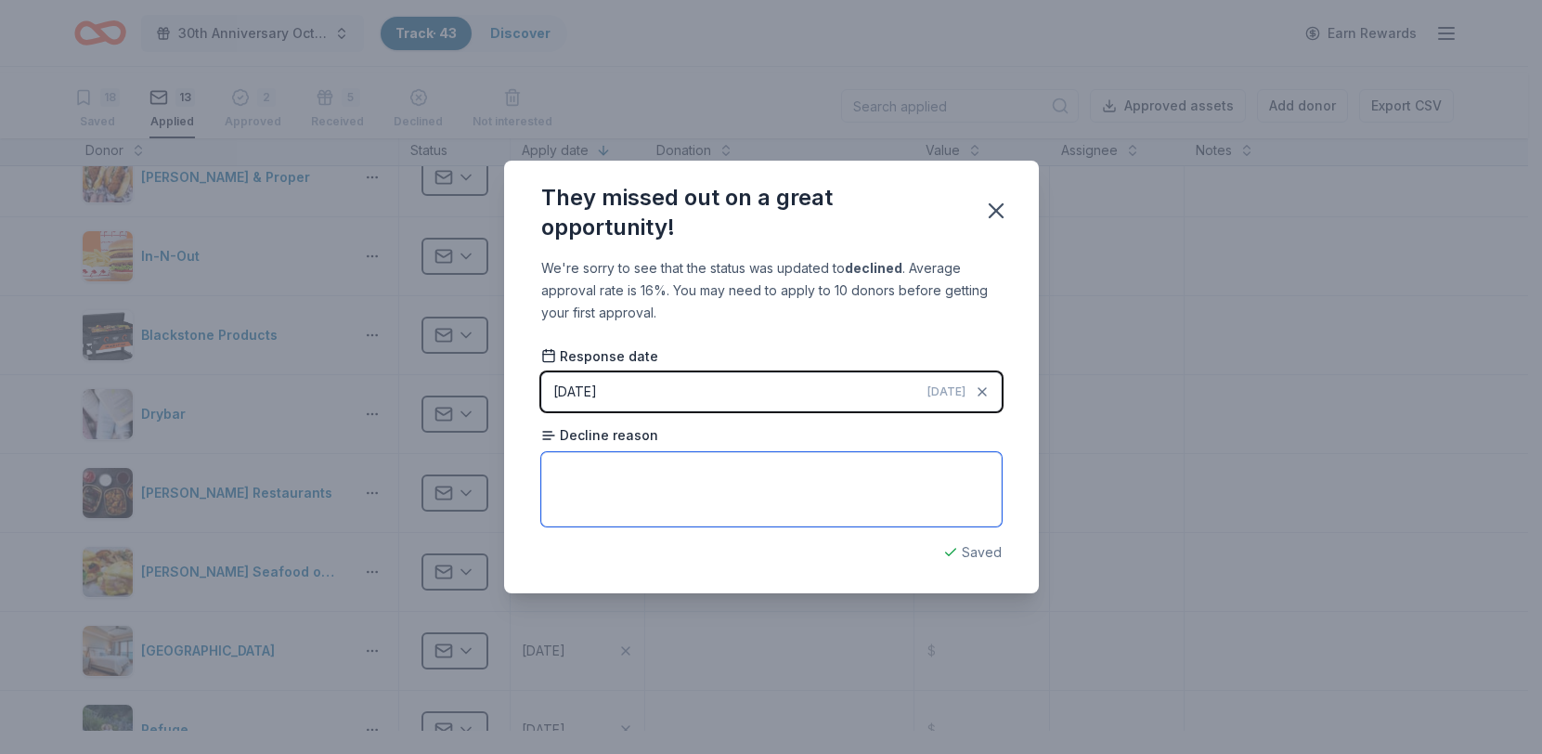
click at [616, 508] on textarea at bounding box center [771, 489] width 461 height 74
type textarea "Email bounced back and the website does not have any other methods to contact."
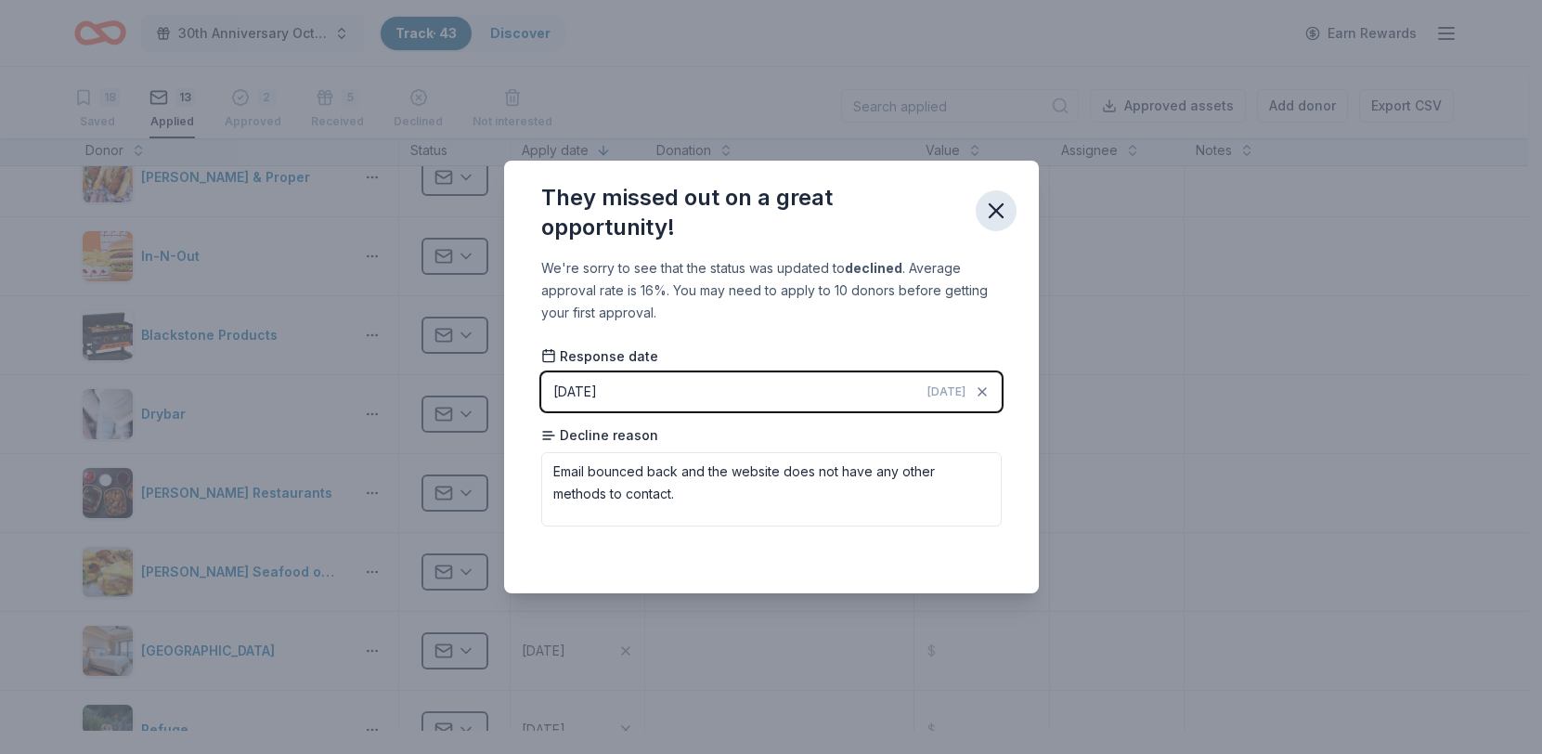
click at [1009, 198] on icon "button" at bounding box center [996, 211] width 26 height 26
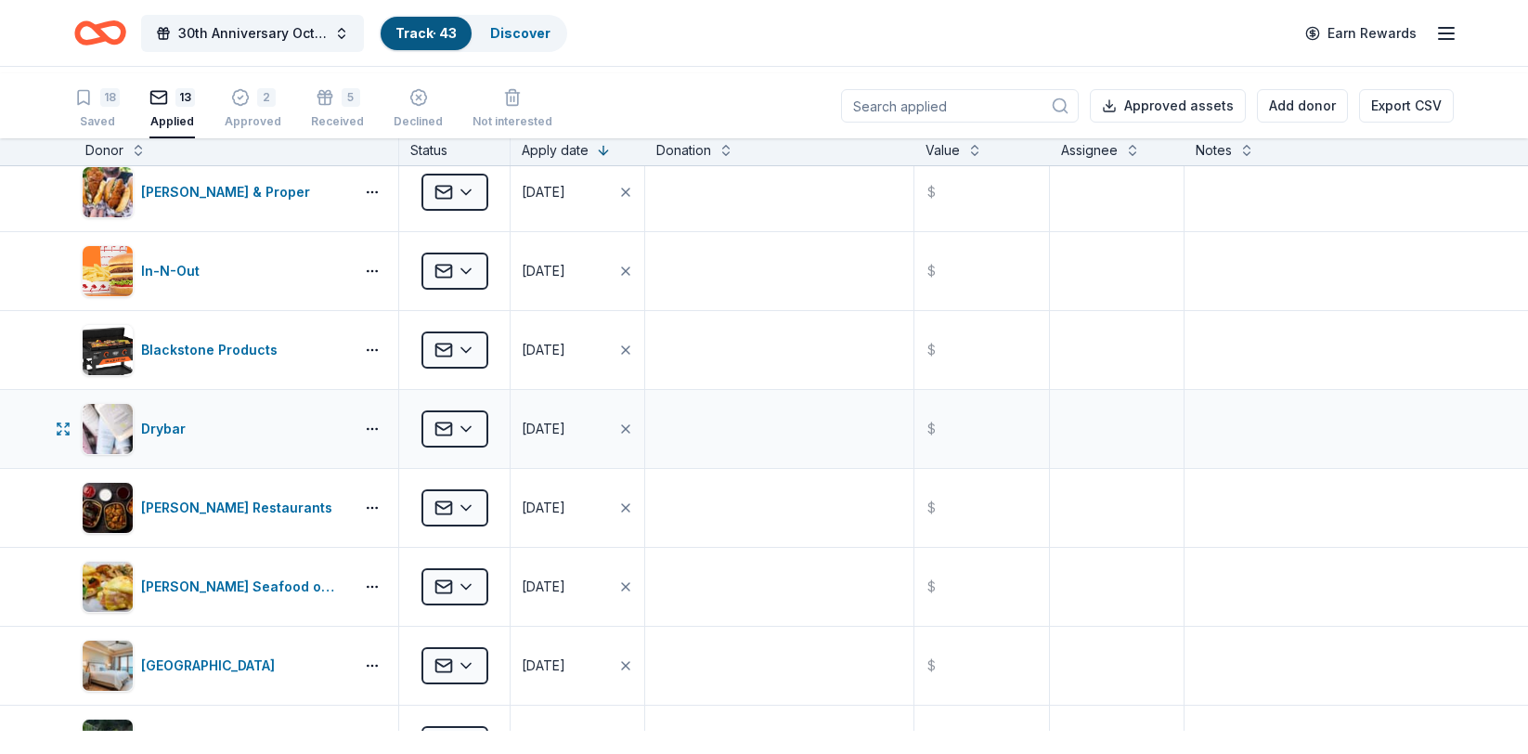
scroll to position [0, 0]
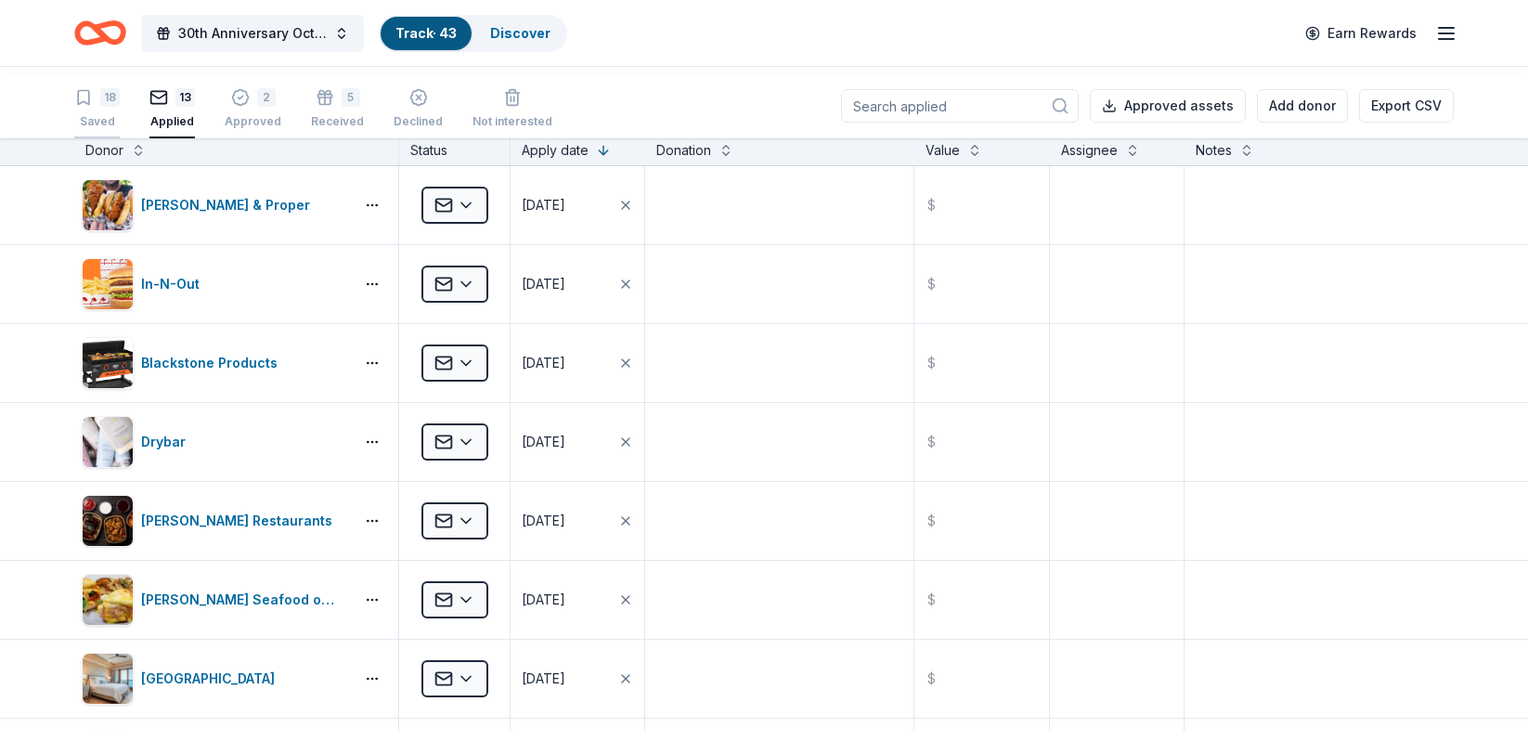
click at [107, 107] on div "18" at bounding box center [96, 97] width 45 height 19
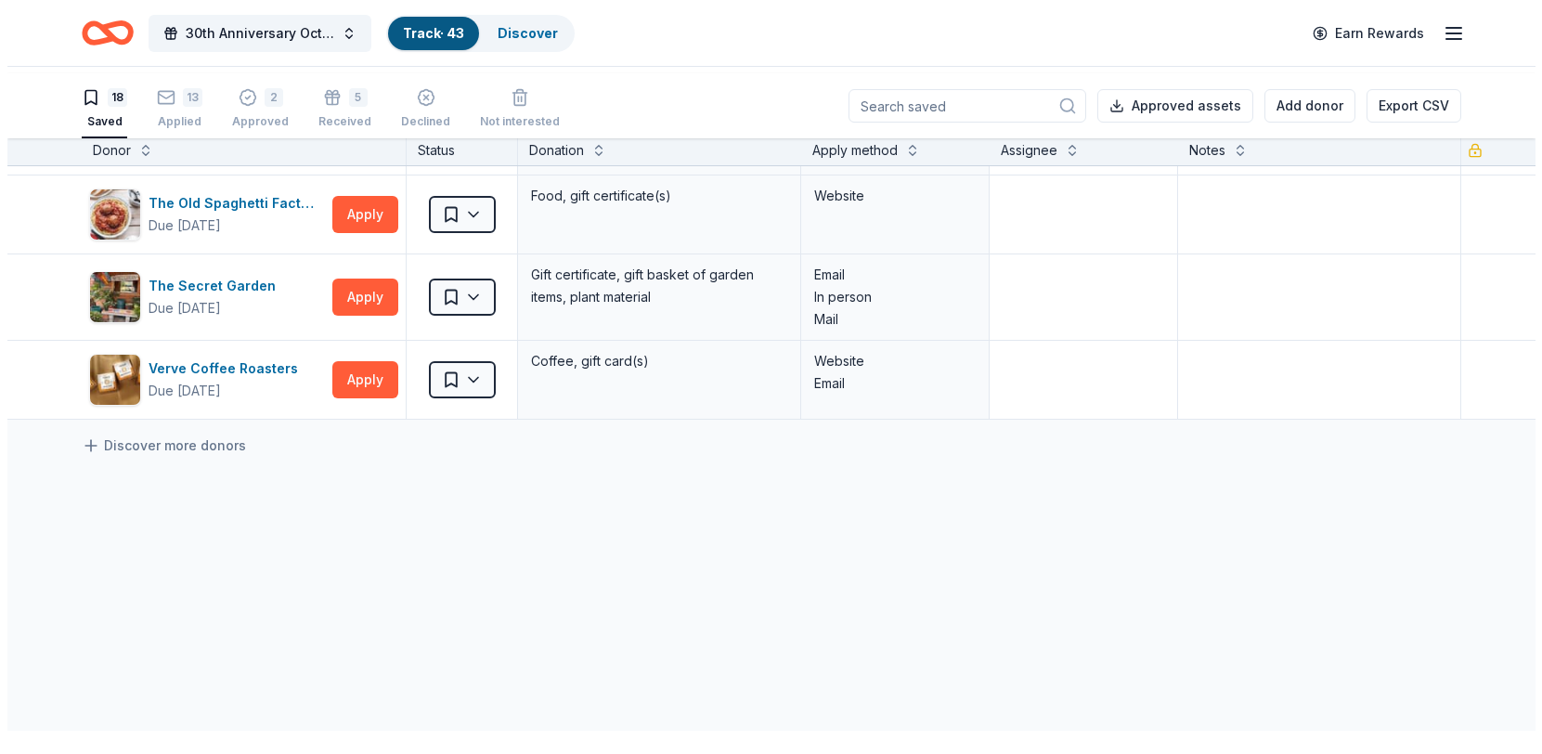
scroll to position [1214, 0]
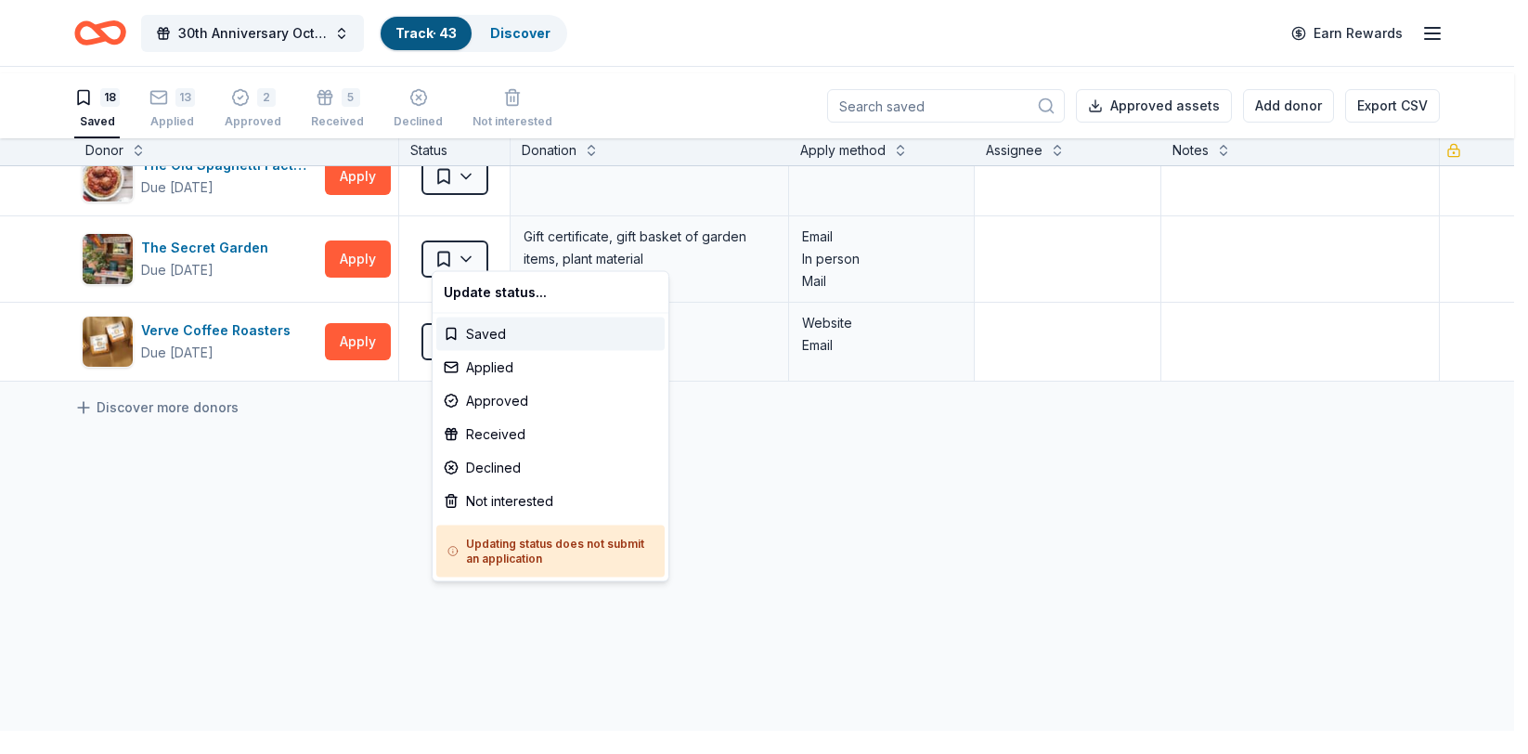
click at [477, 245] on html "30th Anniversary Octoberfest for a Cause Track · 43 Discover Earn Rewards 18 Sa…" at bounding box center [764, 377] width 1528 height 754
click at [448, 518] on div "Not interested" at bounding box center [550, 501] width 228 height 33
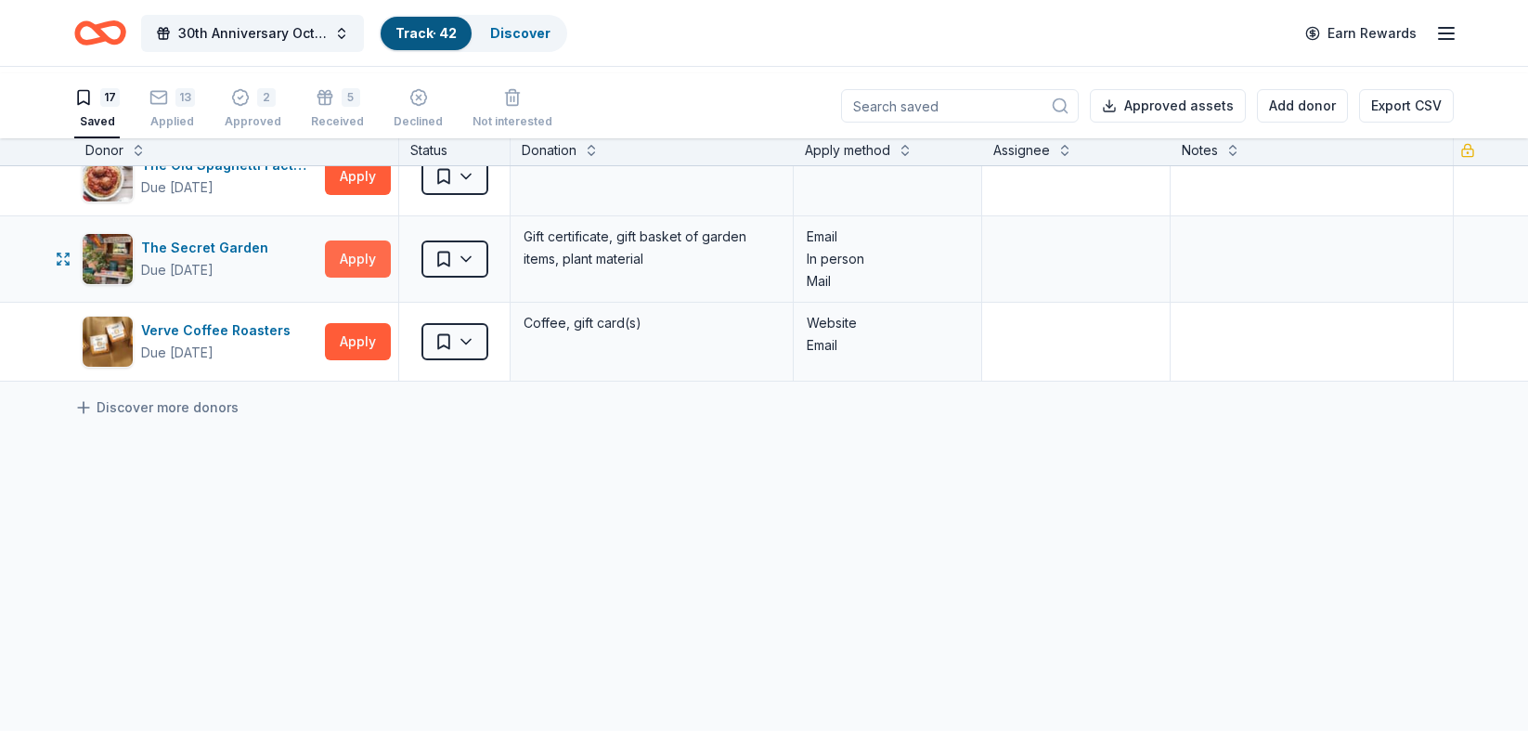
click at [332, 278] on button "Apply" at bounding box center [358, 258] width 66 height 37
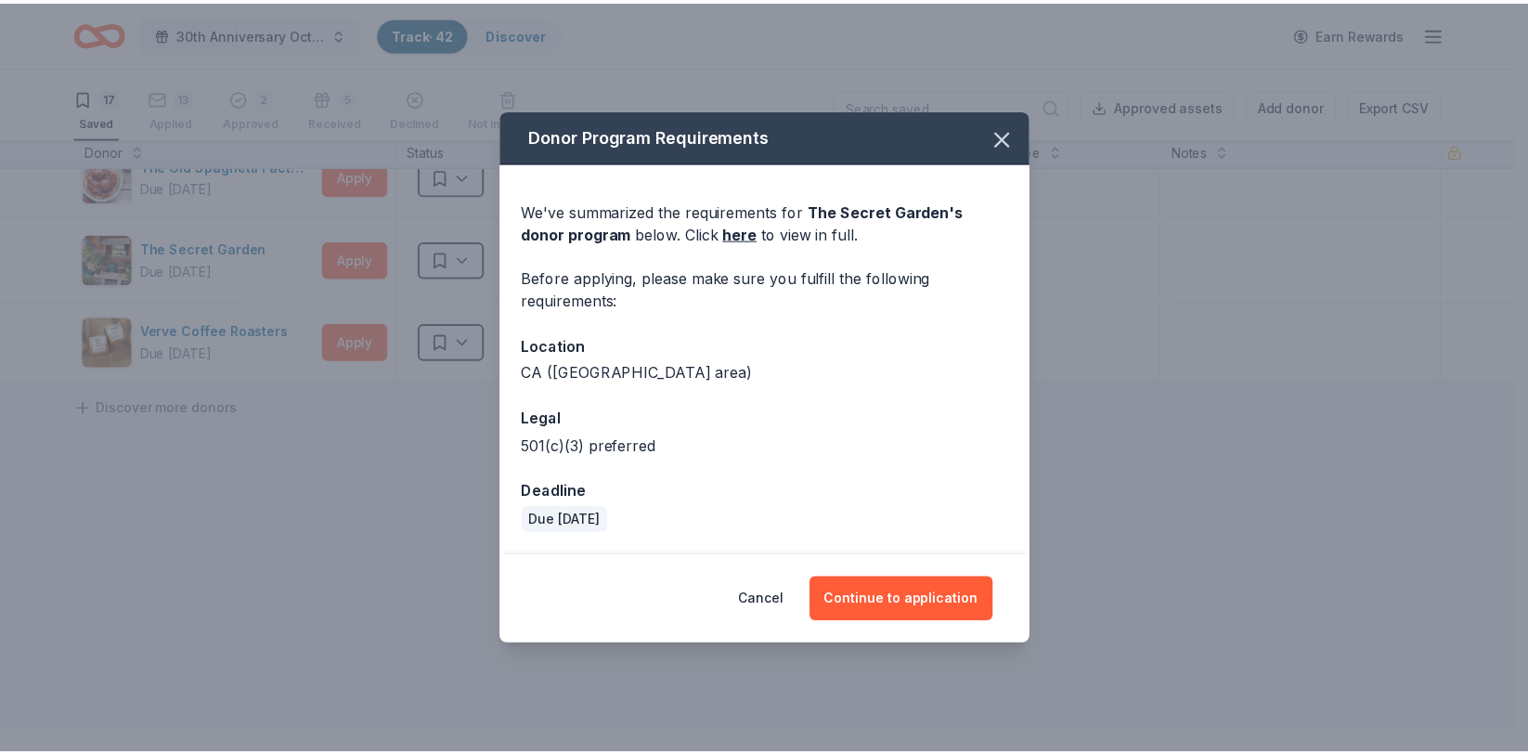
scroll to position [23, 0]
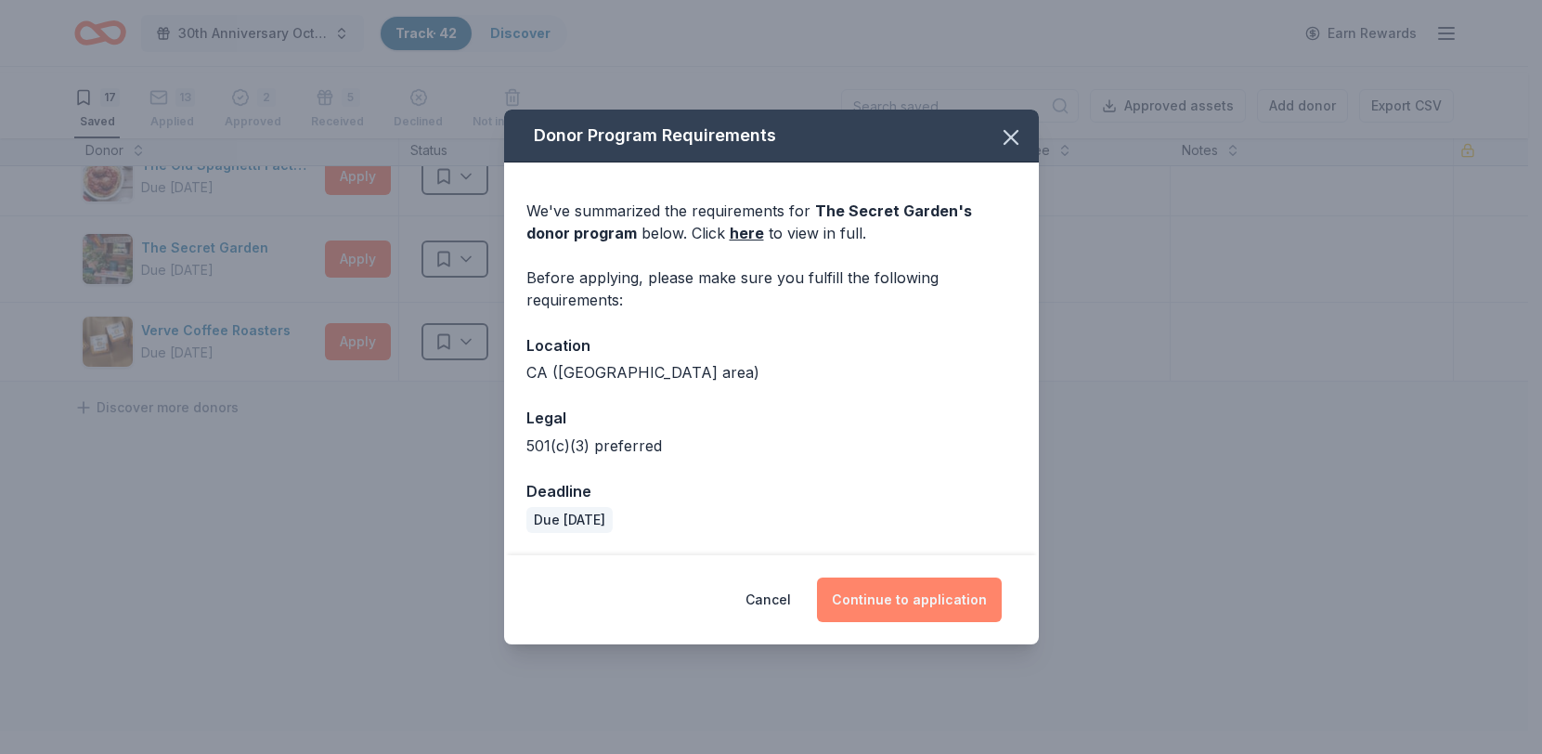
click at [941, 622] on button "Continue to application" at bounding box center [909, 600] width 185 height 45
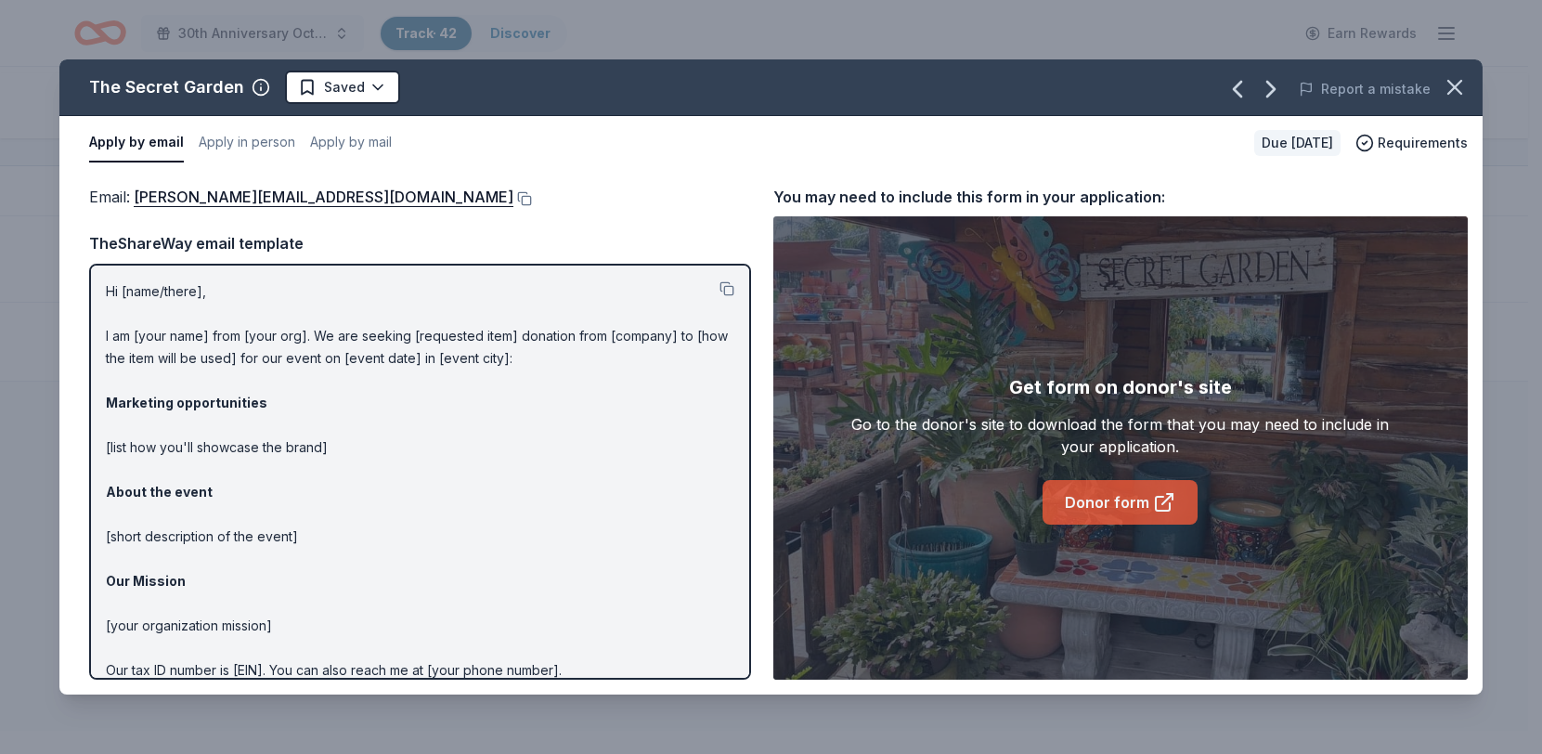
click at [1130, 525] on link "Donor form" at bounding box center [1120, 502] width 155 height 45
click at [513, 206] on button at bounding box center [522, 198] width 19 height 15
click at [720, 296] on button at bounding box center [727, 288] width 15 height 15
click at [1445, 100] on icon "button" at bounding box center [1455, 87] width 26 height 26
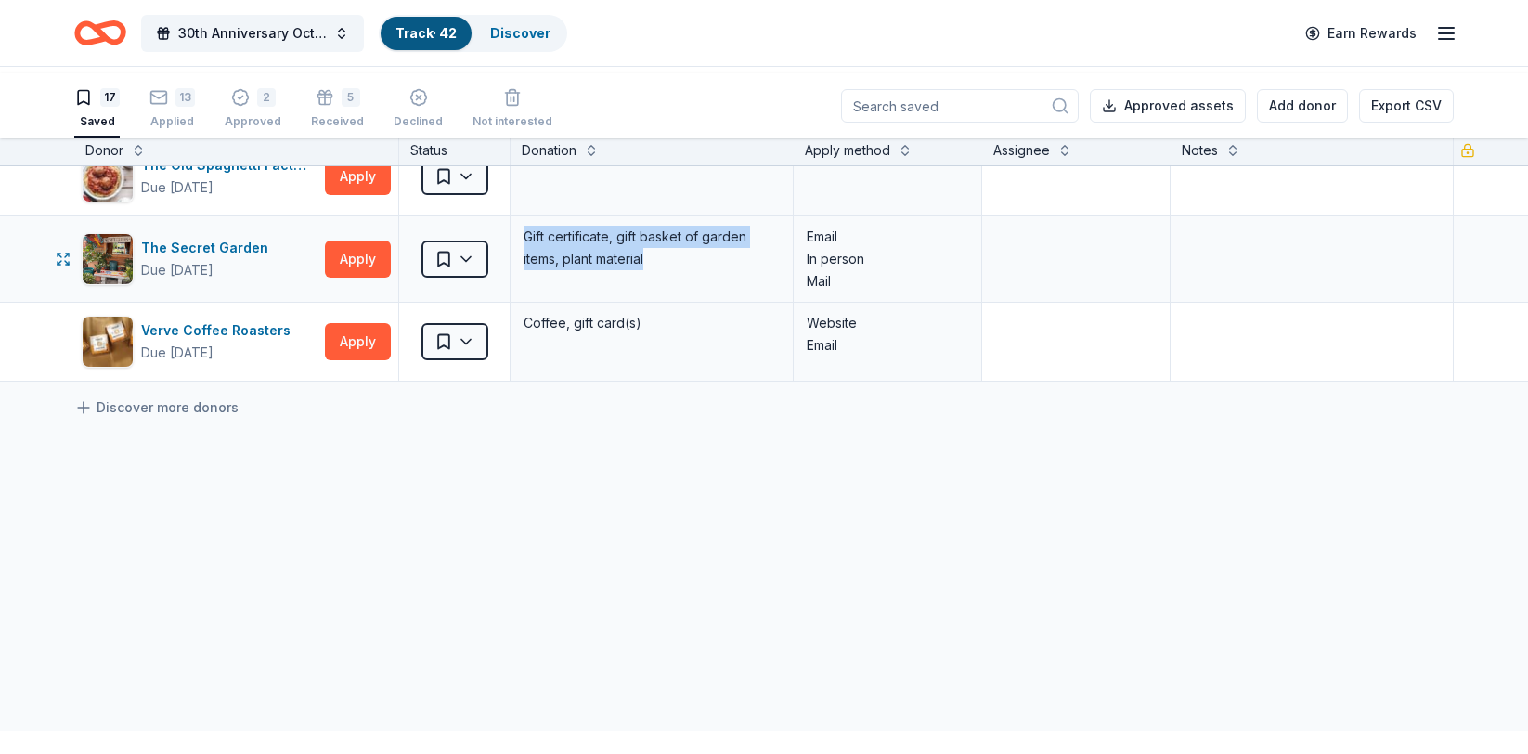
drag, startPoint x: 759, startPoint y: 330, endPoint x: 547, endPoint y: 301, distance: 214.6
click at [547, 272] on div "Gift certificate, gift basket of garden items, plant material" at bounding box center [652, 248] width 260 height 48
copy div "Gift certificate, gift basket of garden items, plant material"
click at [477, 340] on html "30th Anniversary Octoberfest for a Cause Track · 42 Discover Earn Rewards 17 Sa…" at bounding box center [764, 377] width 1528 height 754
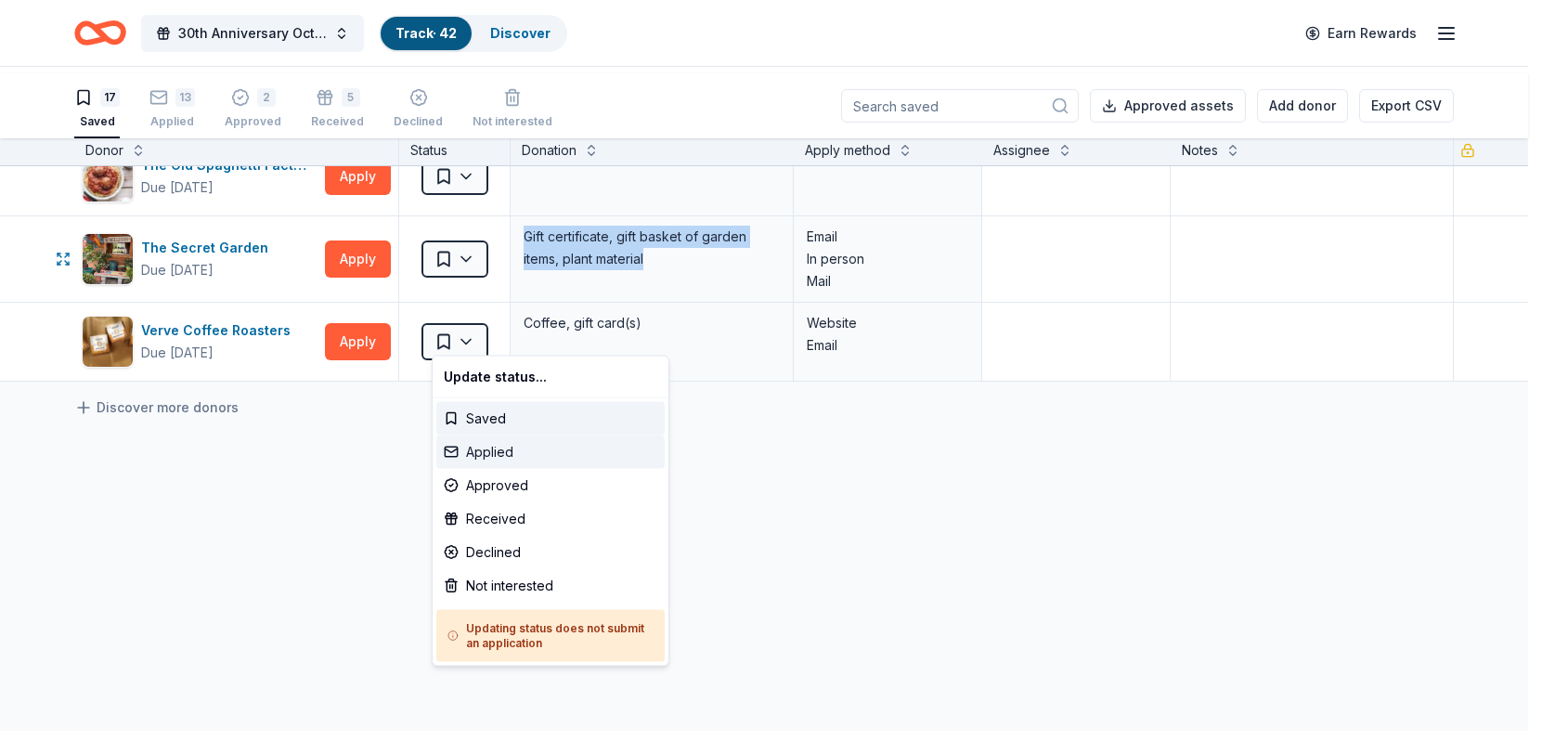
click at [463, 469] on div "Applied" at bounding box center [550, 451] width 228 height 33
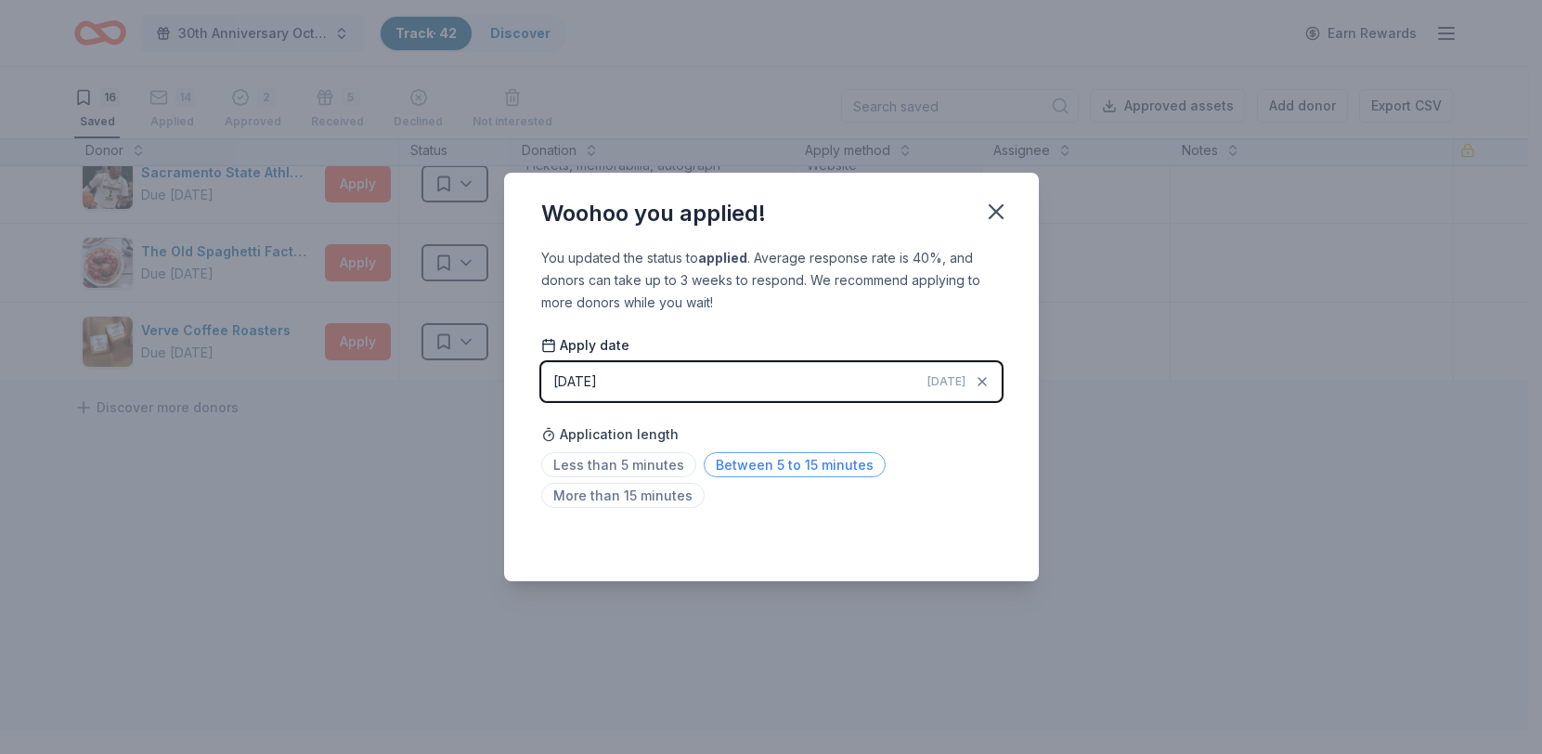
click at [750, 477] on span "Between 5 to 15 minutes" at bounding box center [795, 464] width 182 height 25
click at [1009, 199] on icon "button" at bounding box center [996, 212] width 26 height 26
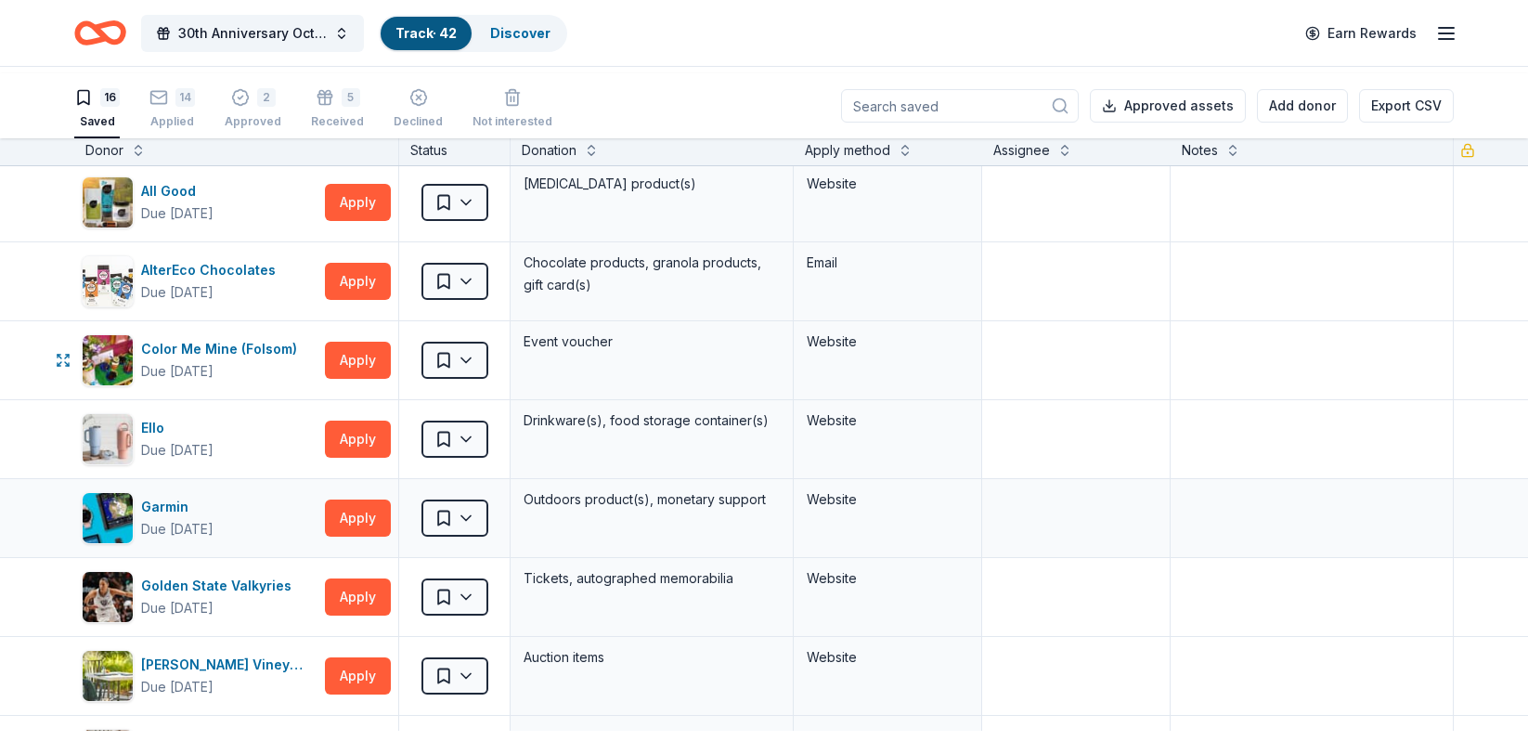
scroll to position [0, 0]
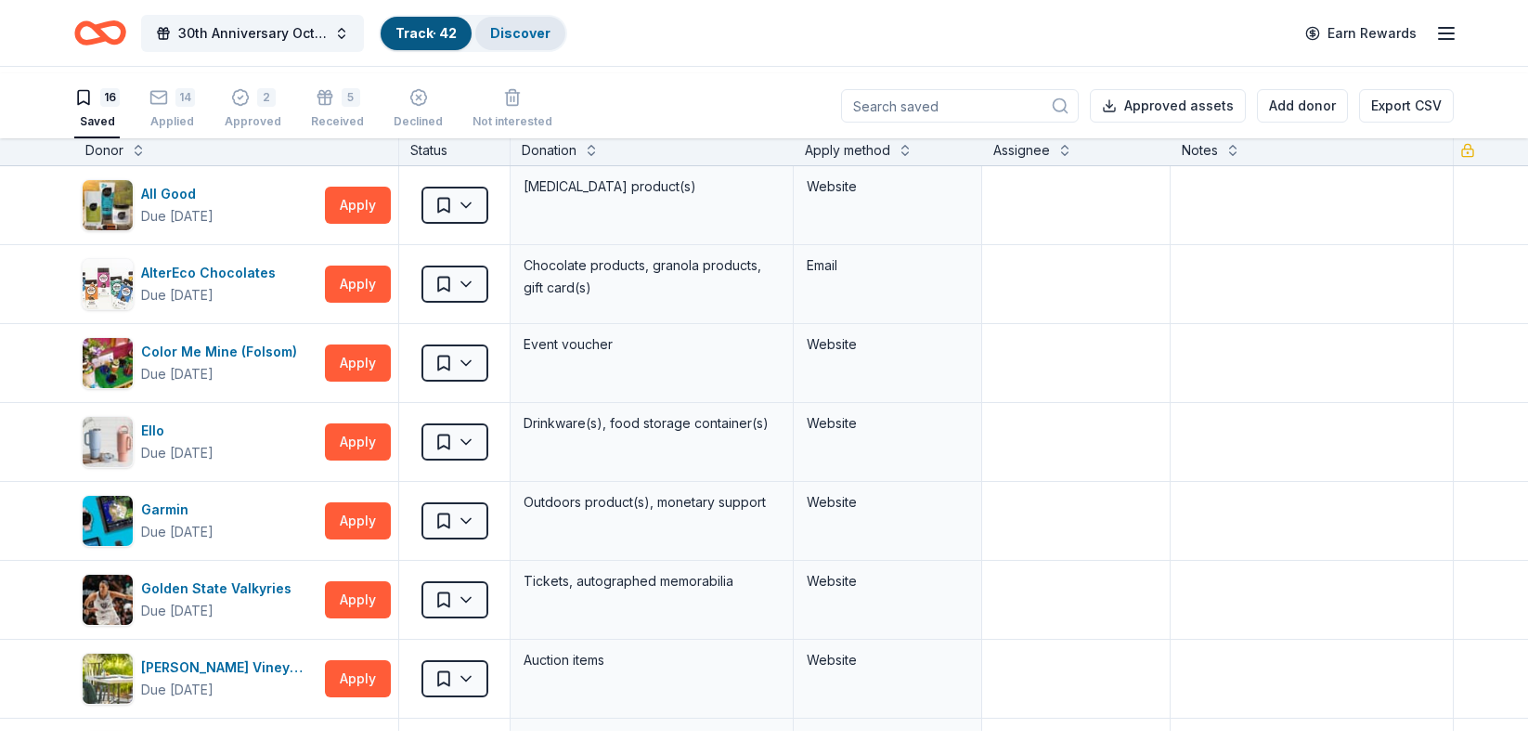
click at [551, 37] on link "Discover" at bounding box center [520, 33] width 60 height 16
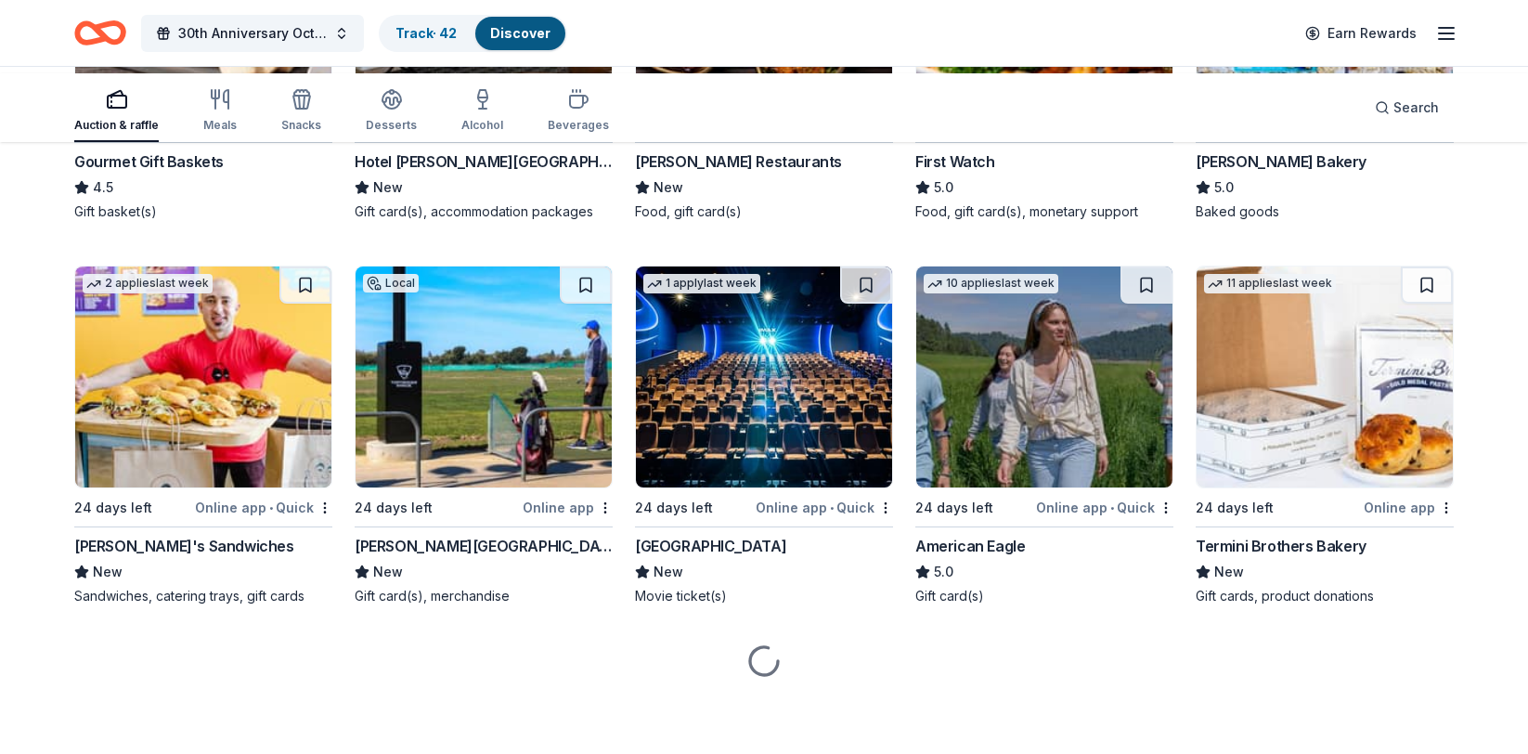
scroll to position [3188, 0]
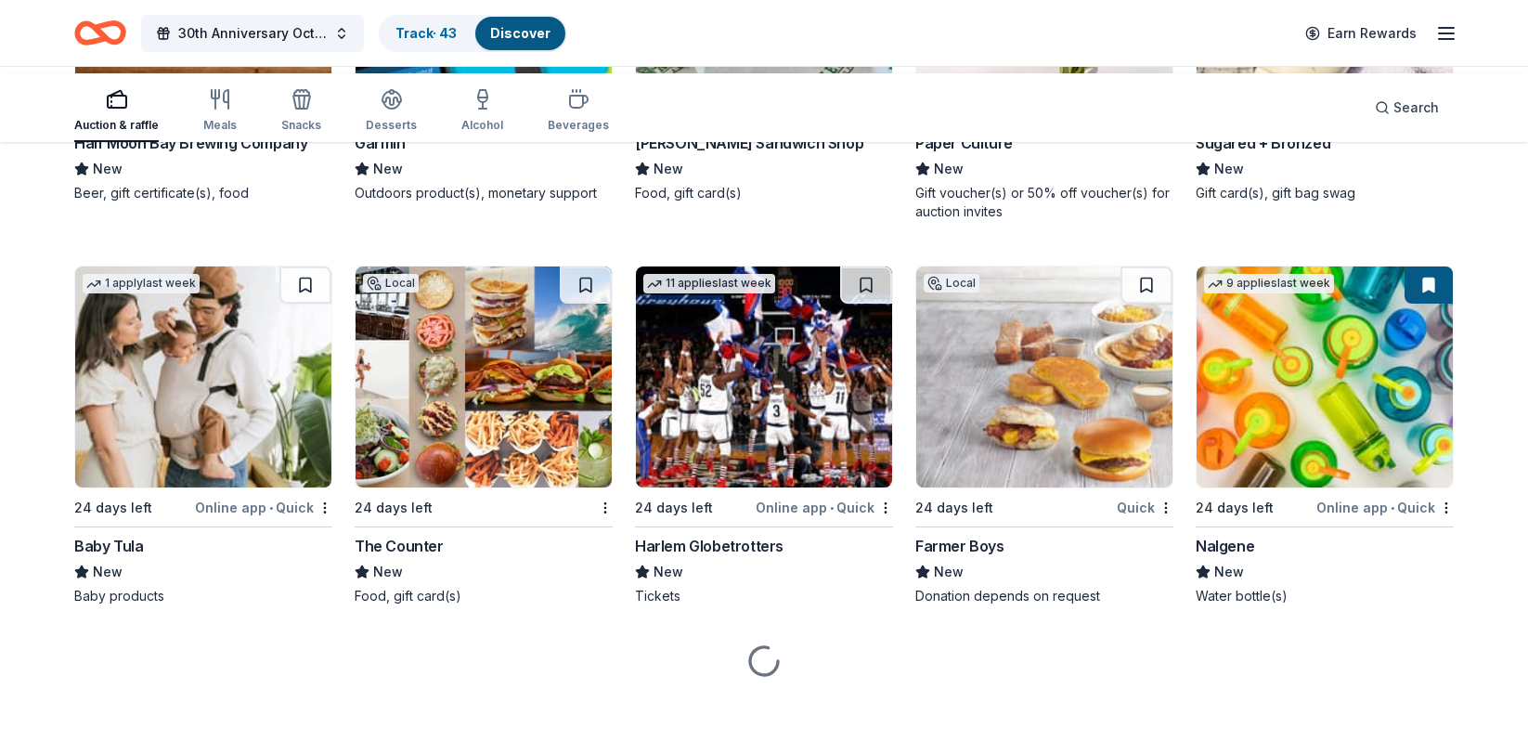
scroll to position [19355, 0]
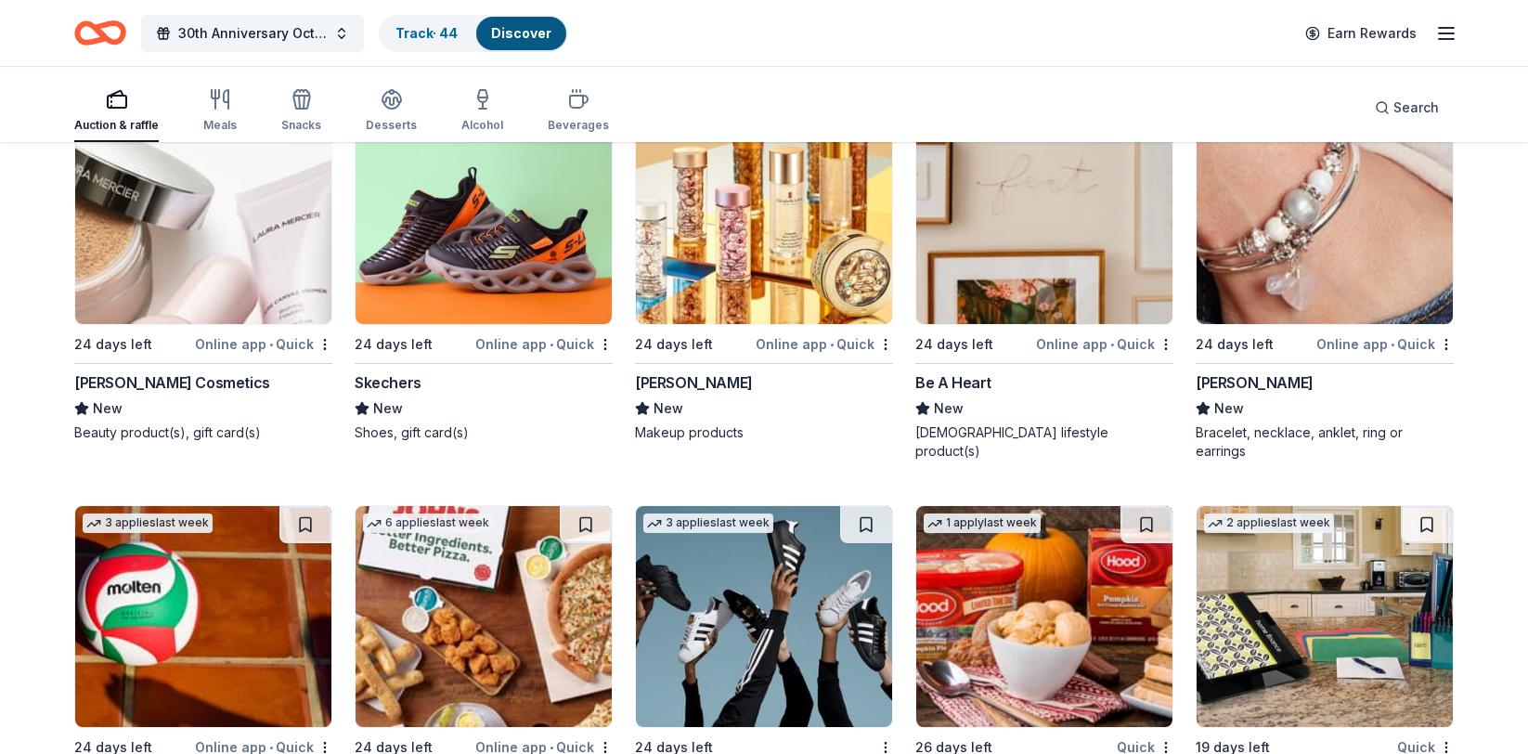
scroll to position [18862, 0]
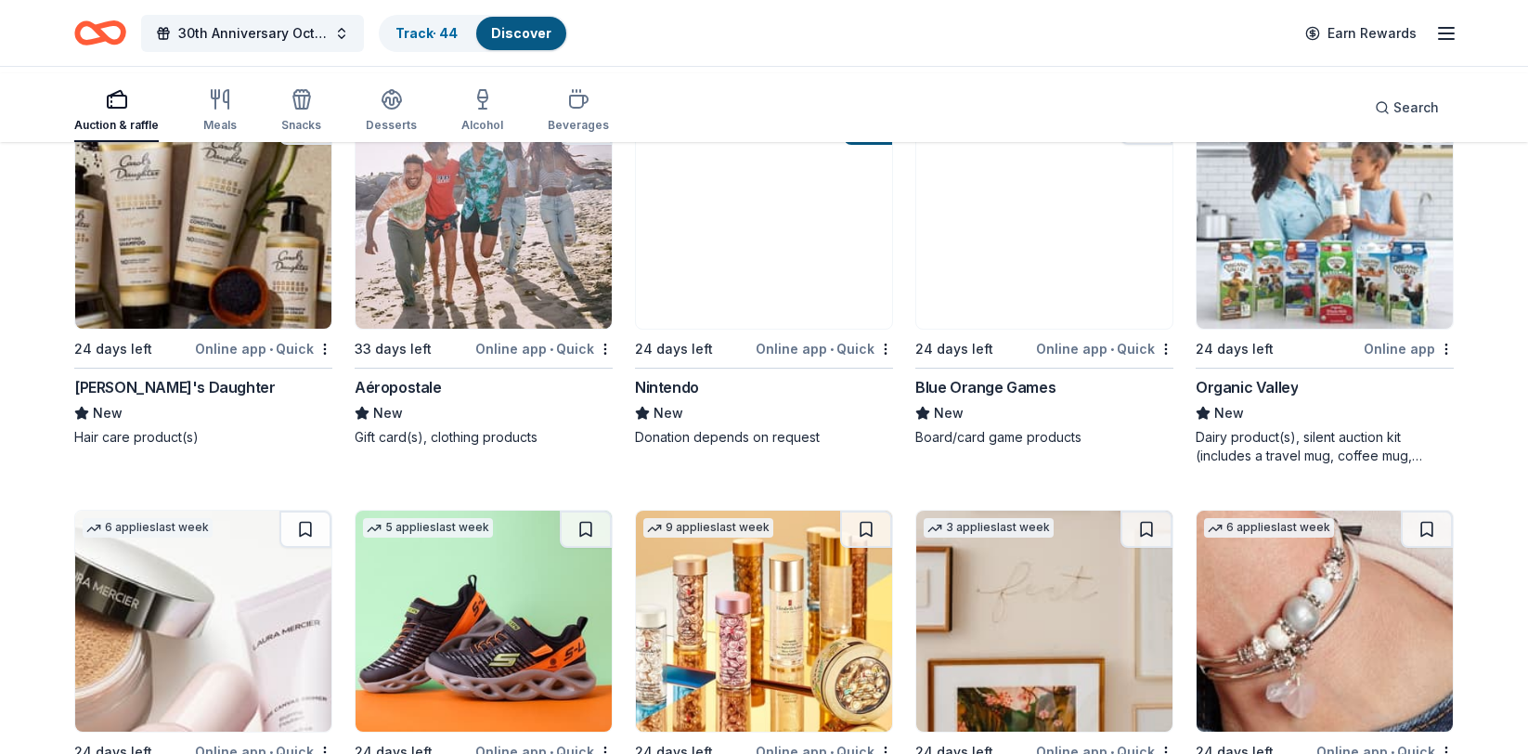
scroll to position [18454, 0]
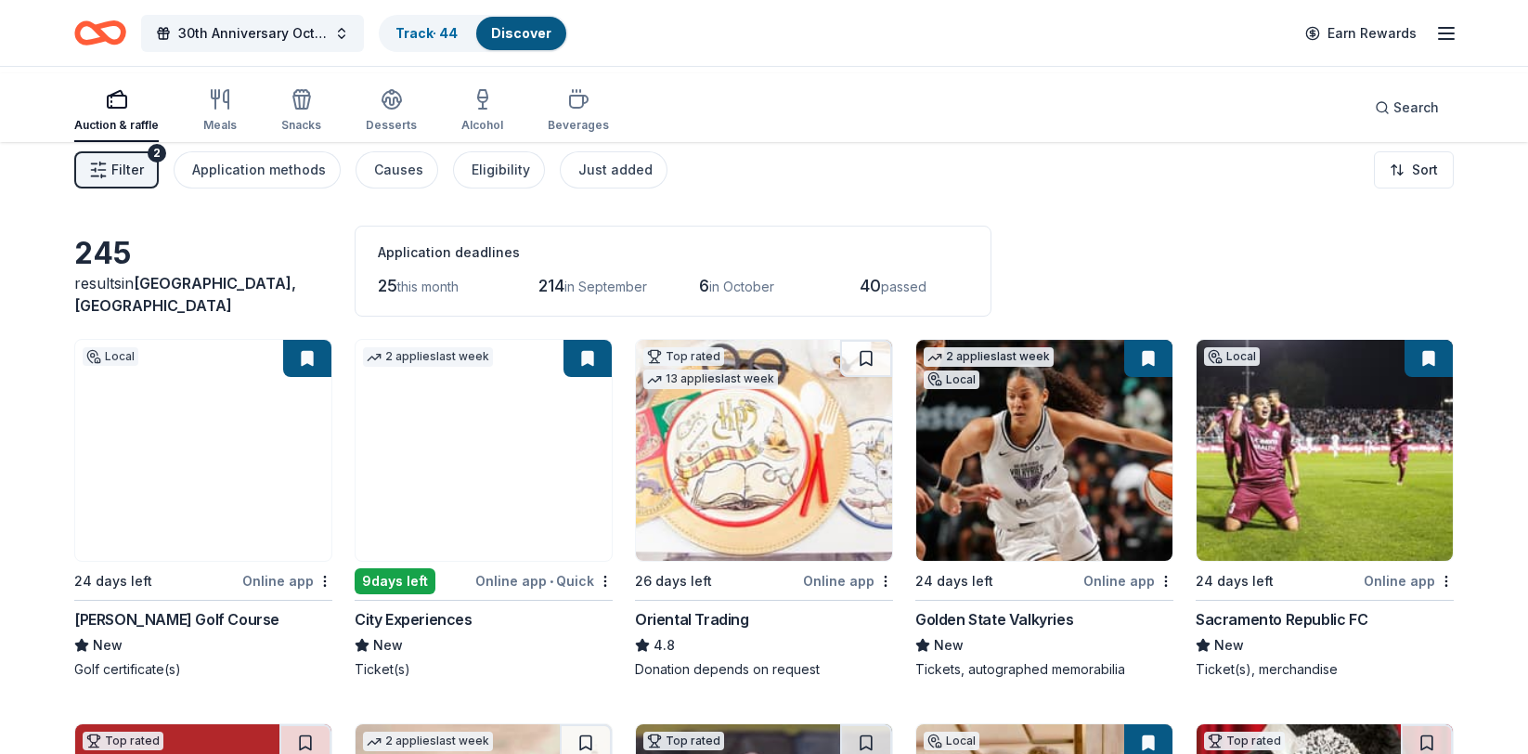
scroll to position [0, 0]
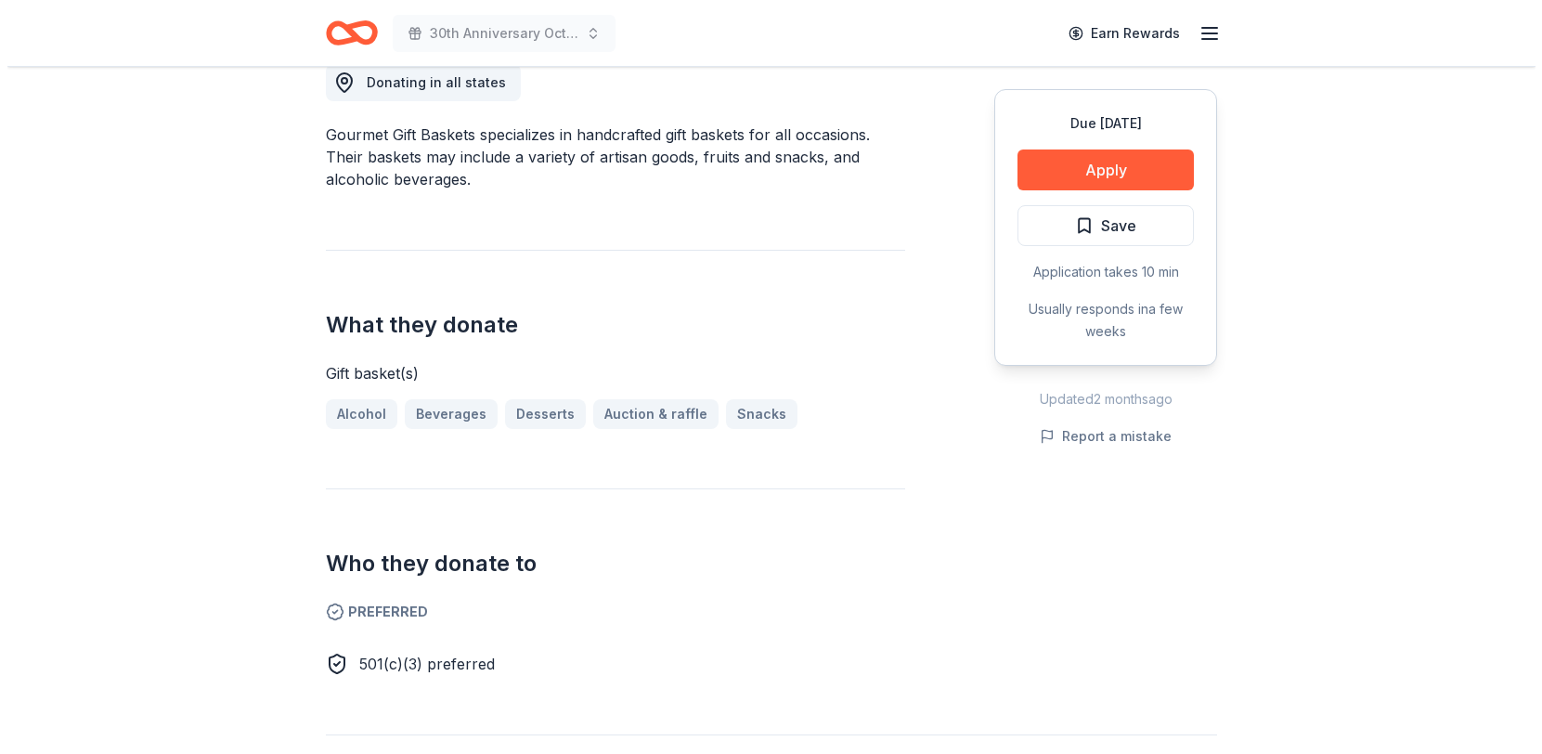
scroll to position [578, 0]
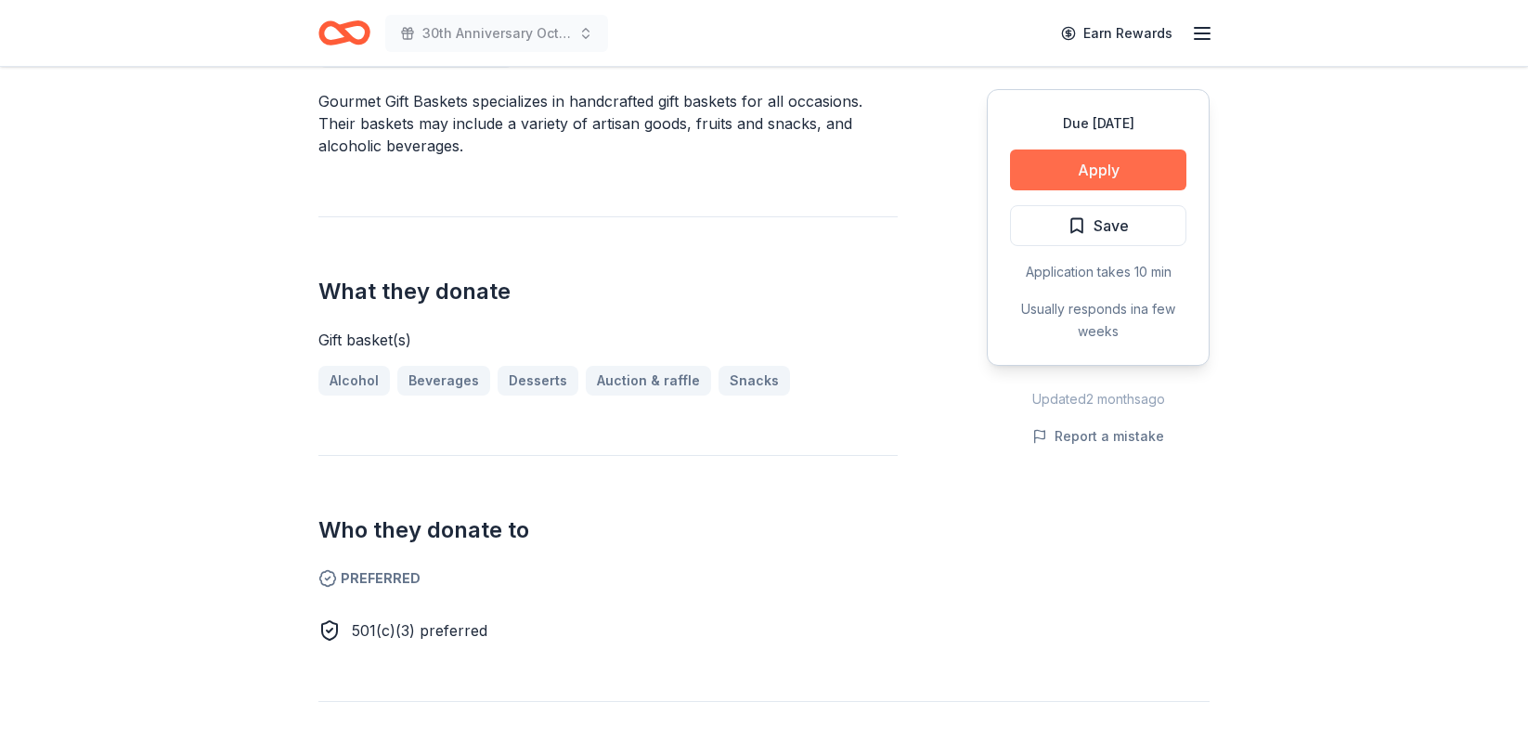
click at [1015, 190] on button "Apply" at bounding box center [1098, 169] width 176 height 41
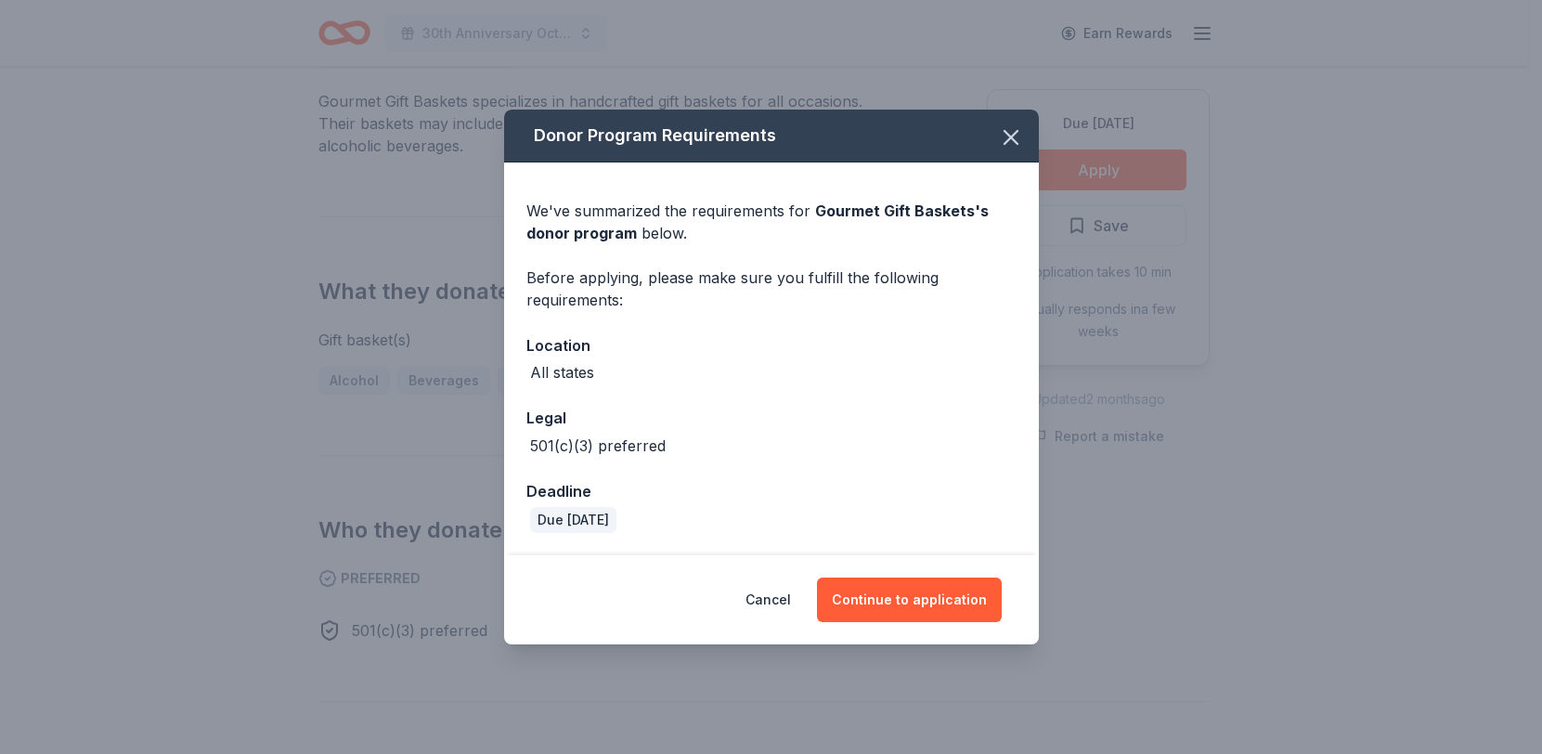
scroll to position [23, 0]
click at [891, 622] on button "Continue to application" at bounding box center [909, 600] width 185 height 45
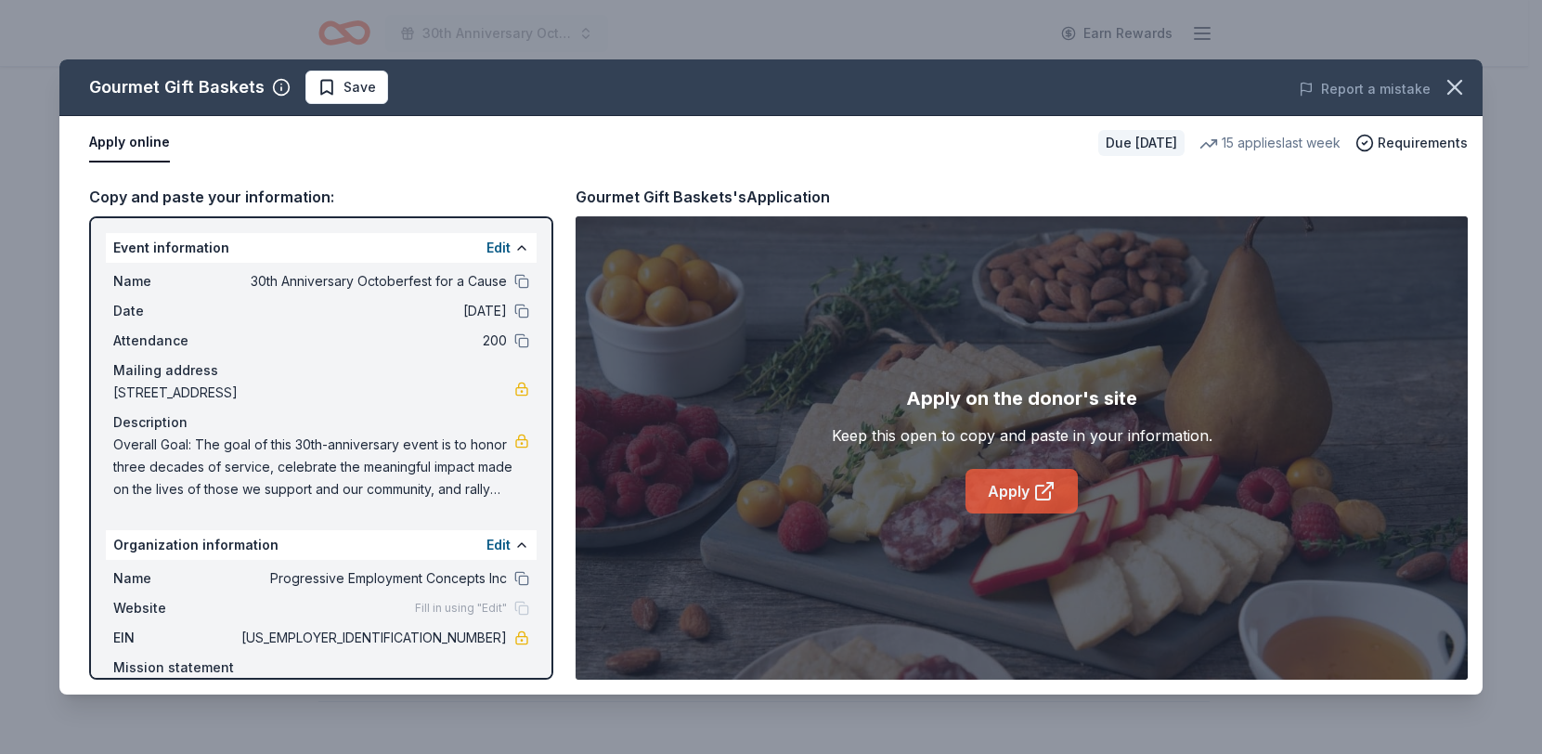
click at [1014, 513] on link "Apply" at bounding box center [1022, 491] width 112 height 45
click at [376, 96] on span "Save" at bounding box center [360, 87] width 32 height 22
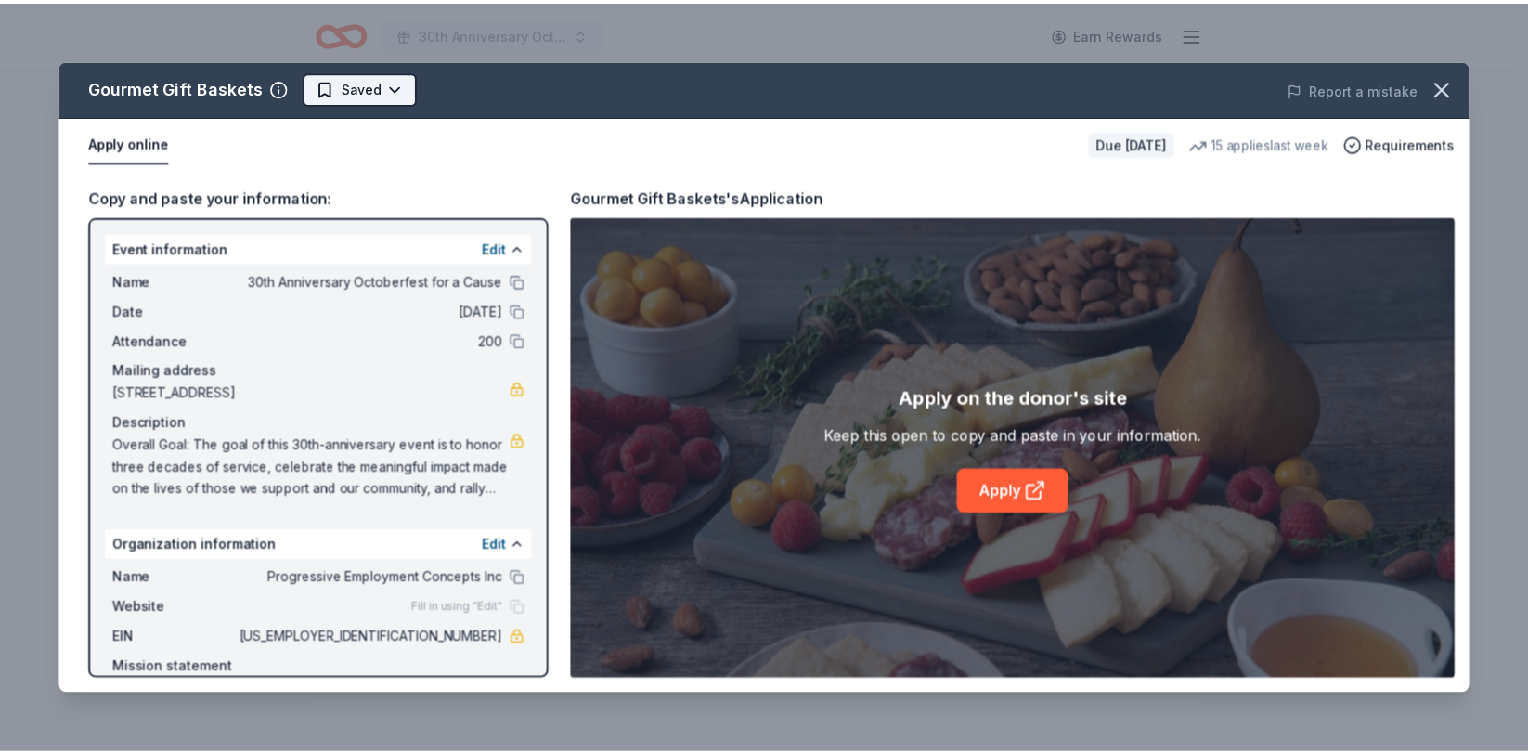
scroll to position [0, 0]
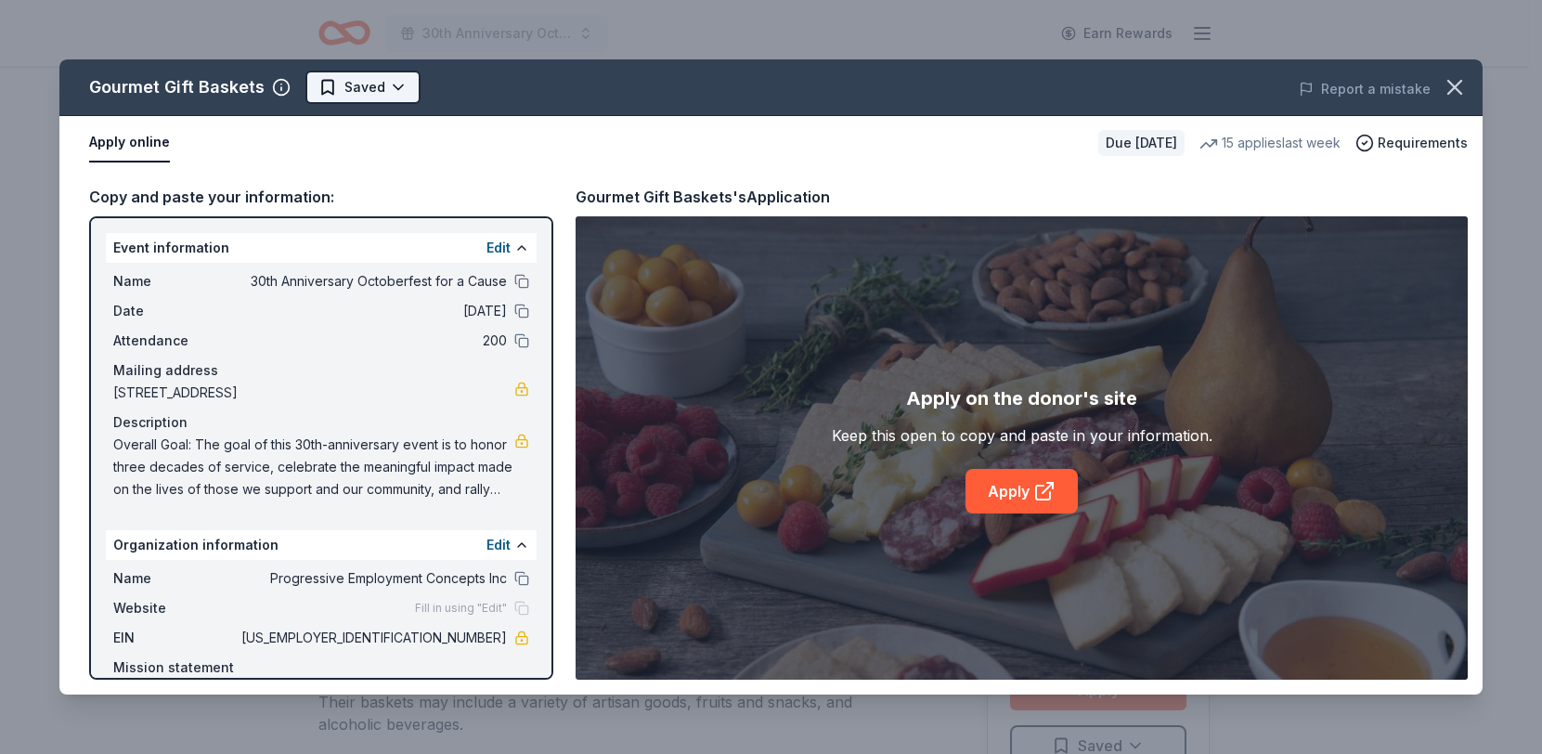
click at [424, 123] on html "30th Anniversary Octoberfest for a Cause Earn Rewards Due in 47 days Share Gour…" at bounding box center [771, 377] width 1542 height 754
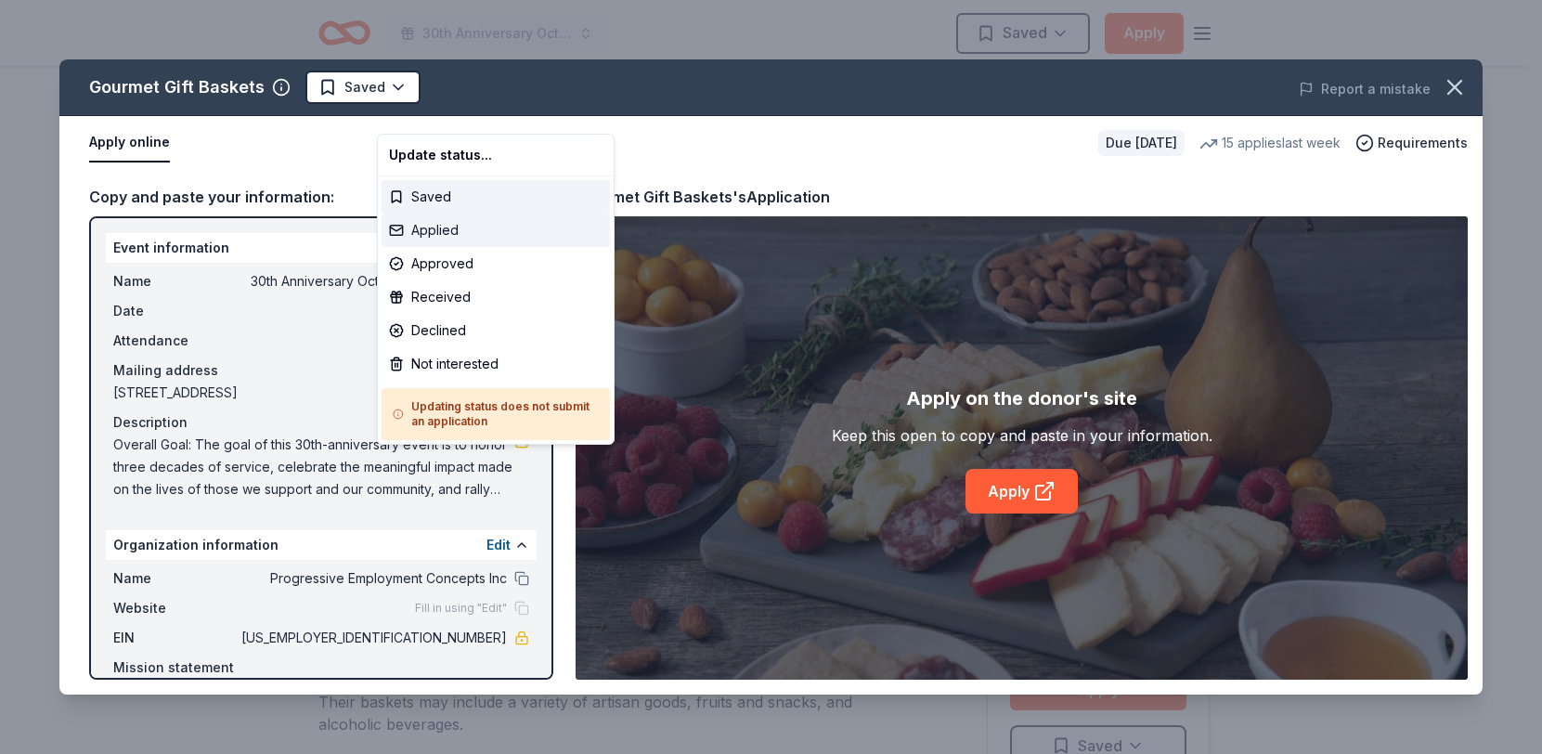
click at [407, 247] on div "Applied" at bounding box center [496, 230] width 228 height 33
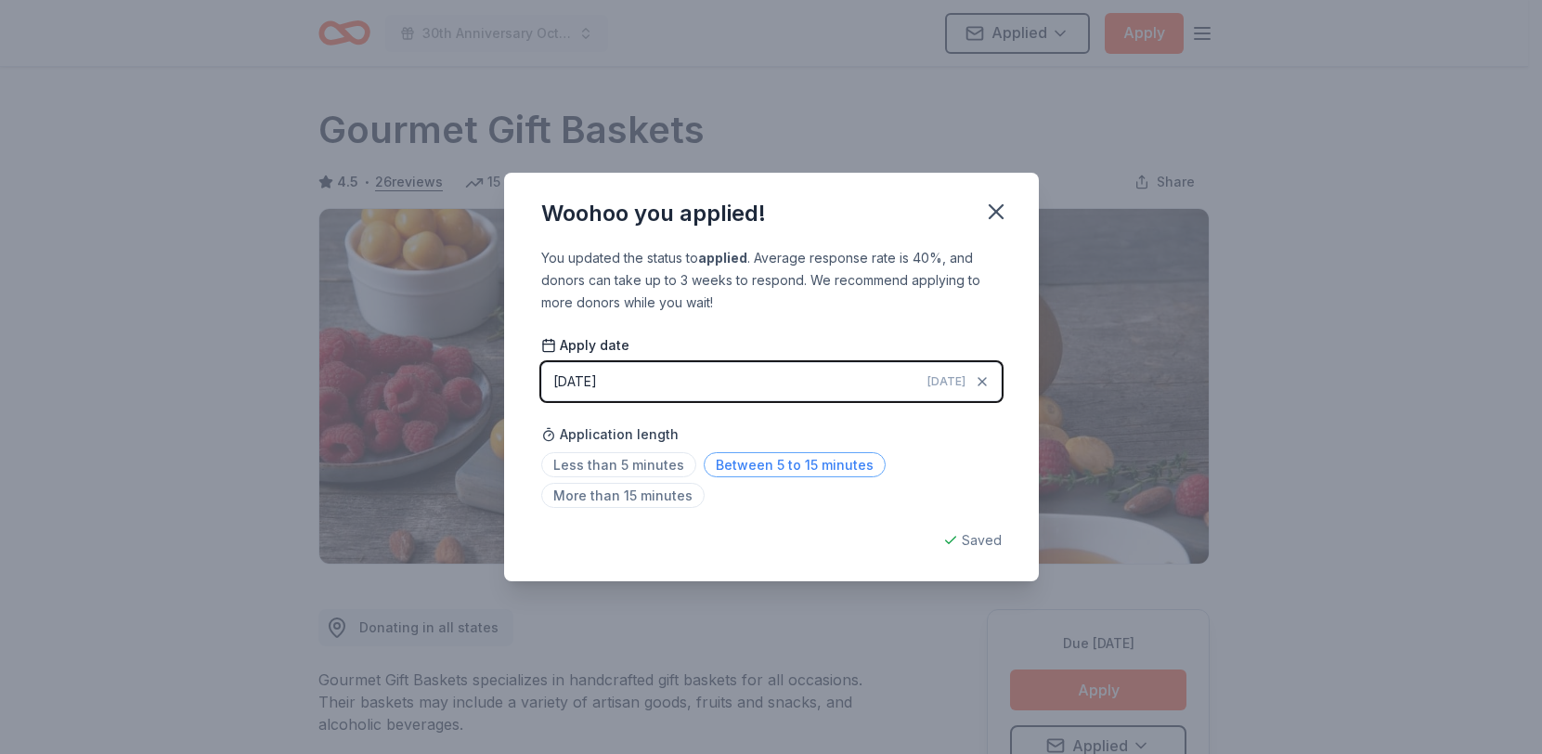
click at [752, 477] on span "Between 5 to 15 minutes" at bounding box center [795, 464] width 182 height 25
click at [1017, 191] on button "button" at bounding box center [996, 211] width 41 height 41
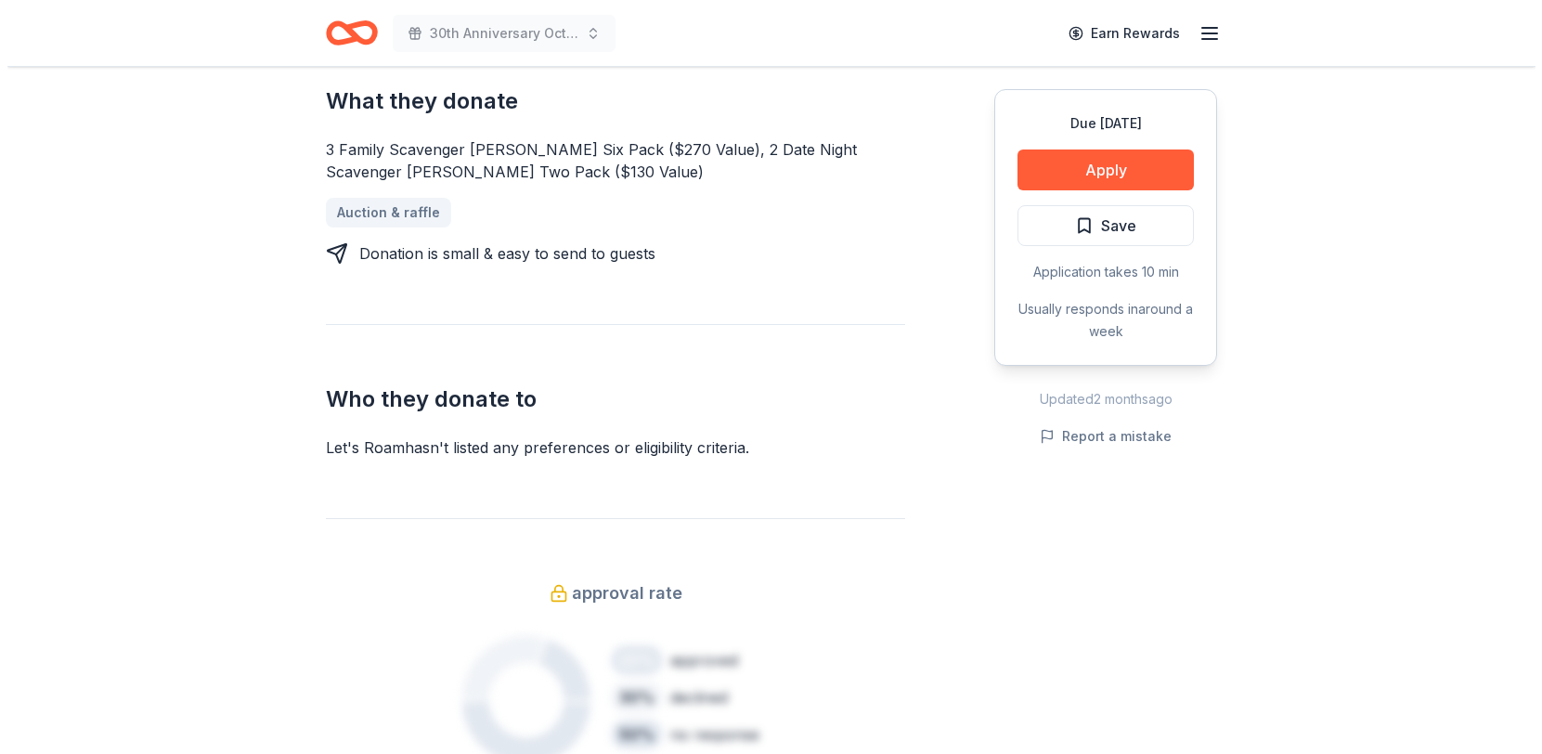
scroll to position [699, 0]
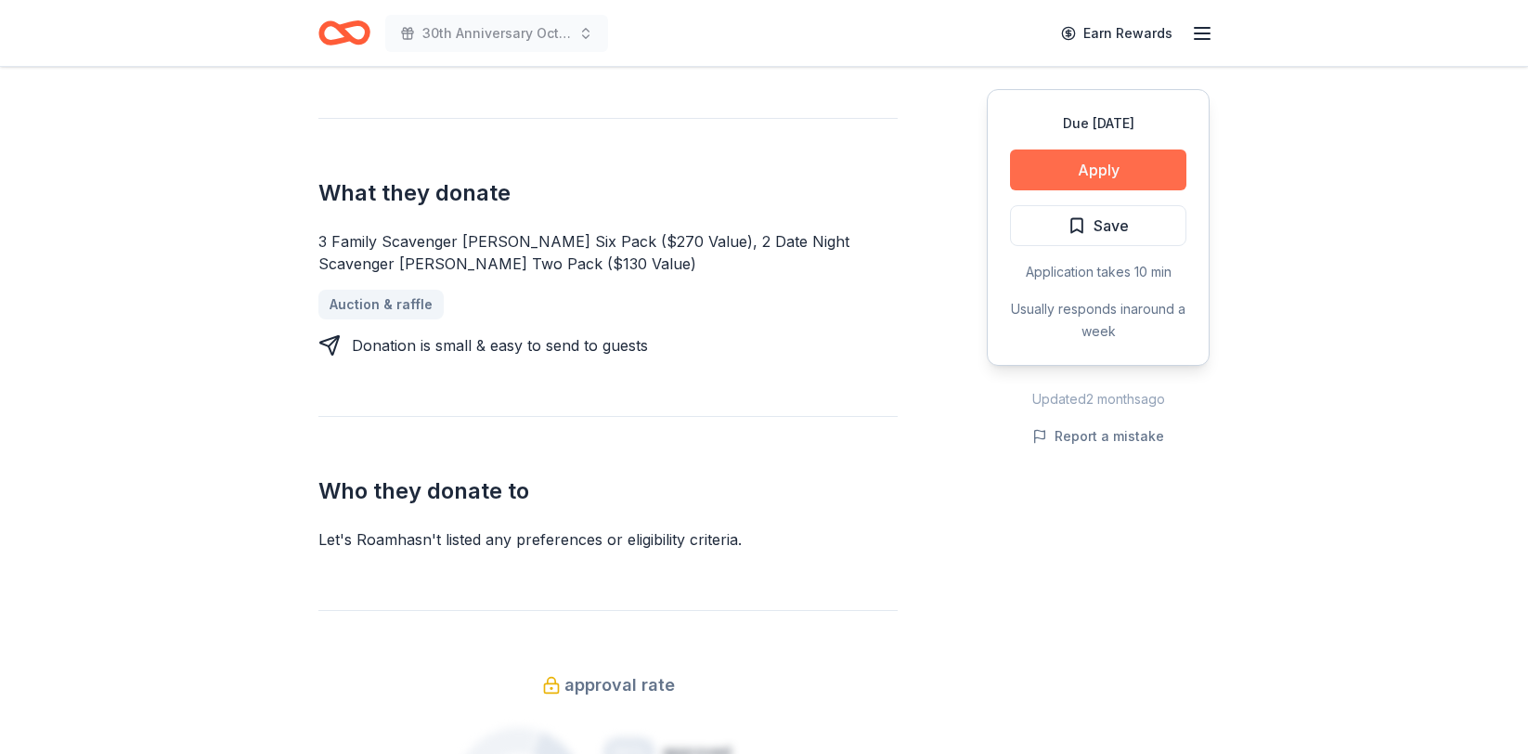
click at [1022, 190] on button "Apply" at bounding box center [1098, 169] width 176 height 41
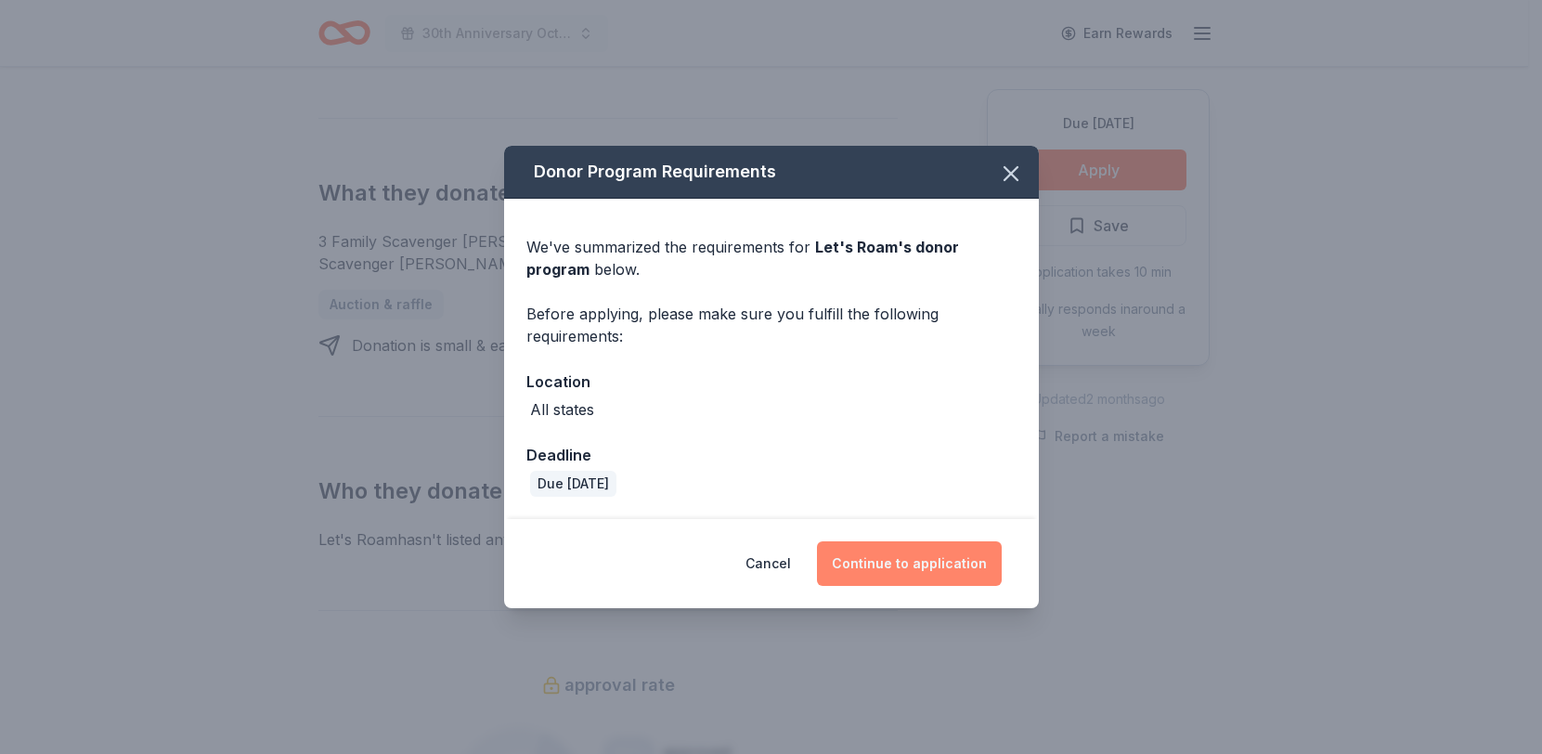
click at [954, 586] on button "Continue to application" at bounding box center [909, 563] width 185 height 45
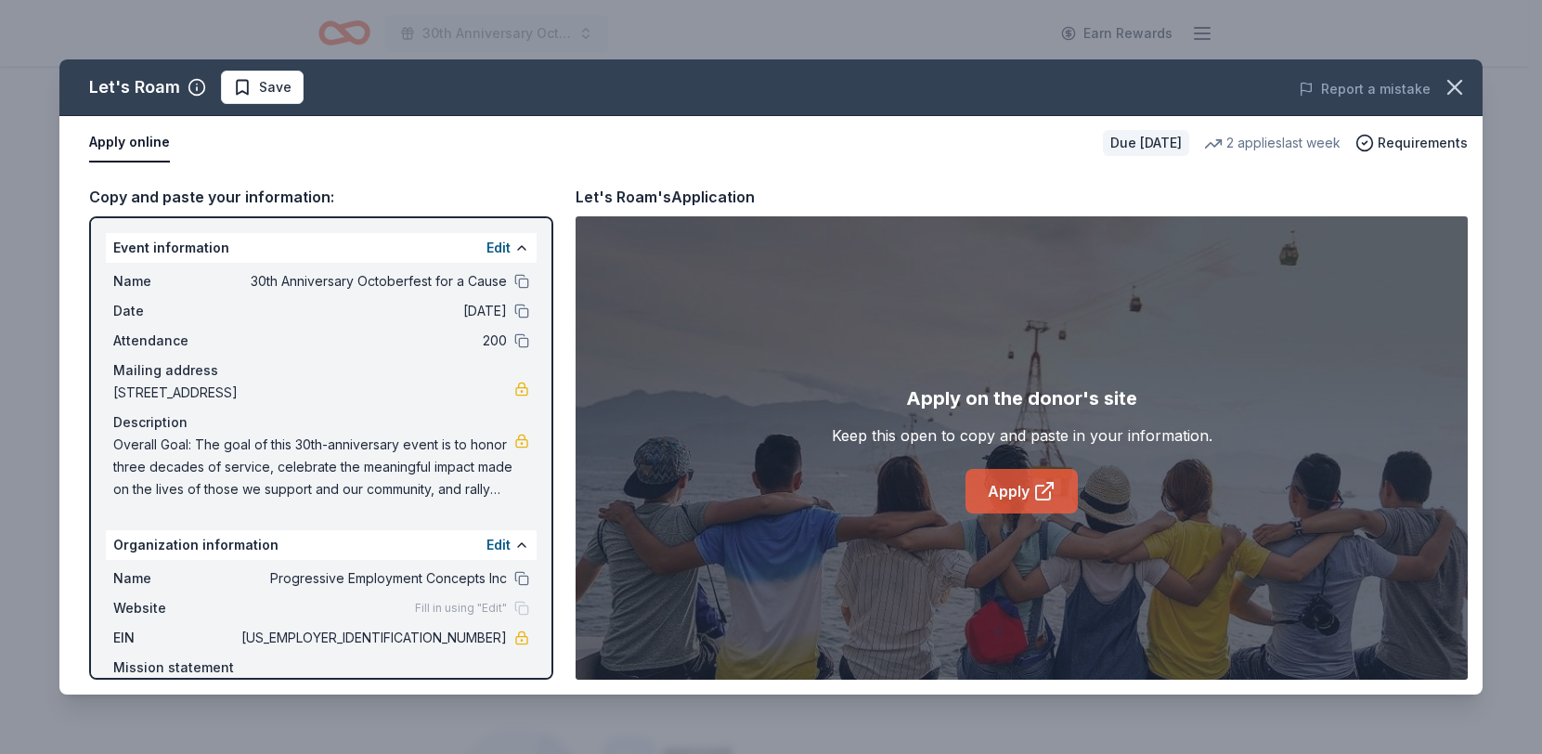
click at [1053, 502] on icon at bounding box center [1044, 491] width 22 height 22
